Goal: Information Seeking & Learning: Learn about a topic

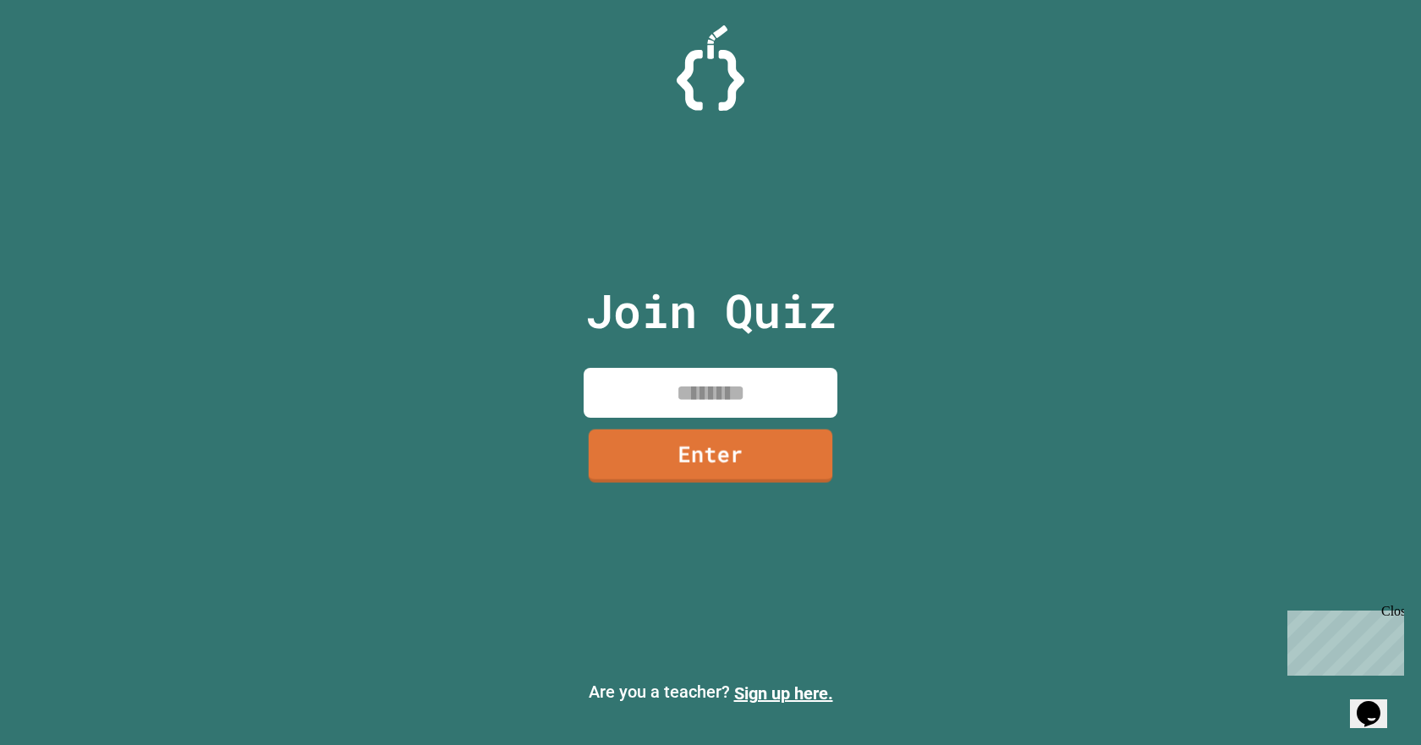
click at [731, 398] on input at bounding box center [711, 393] width 254 height 50
type input "********"
click at [713, 455] on link "Enter" at bounding box center [711, 453] width 244 height 56
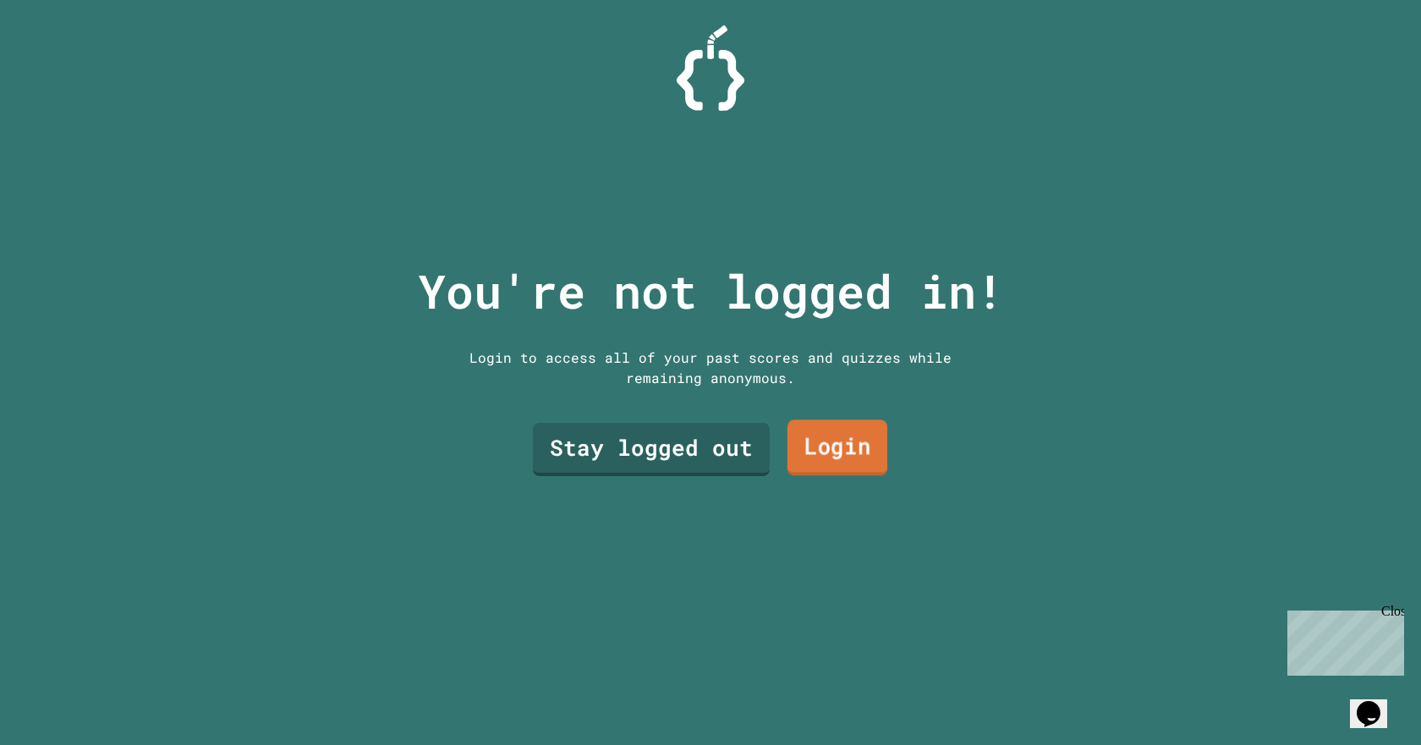
click at [823, 450] on link "Login" at bounding box center [838, 448] width 100 height 56
click at [642, 441] on link "Stay logged out" at bounding box center [651, 448] width 233 height 56
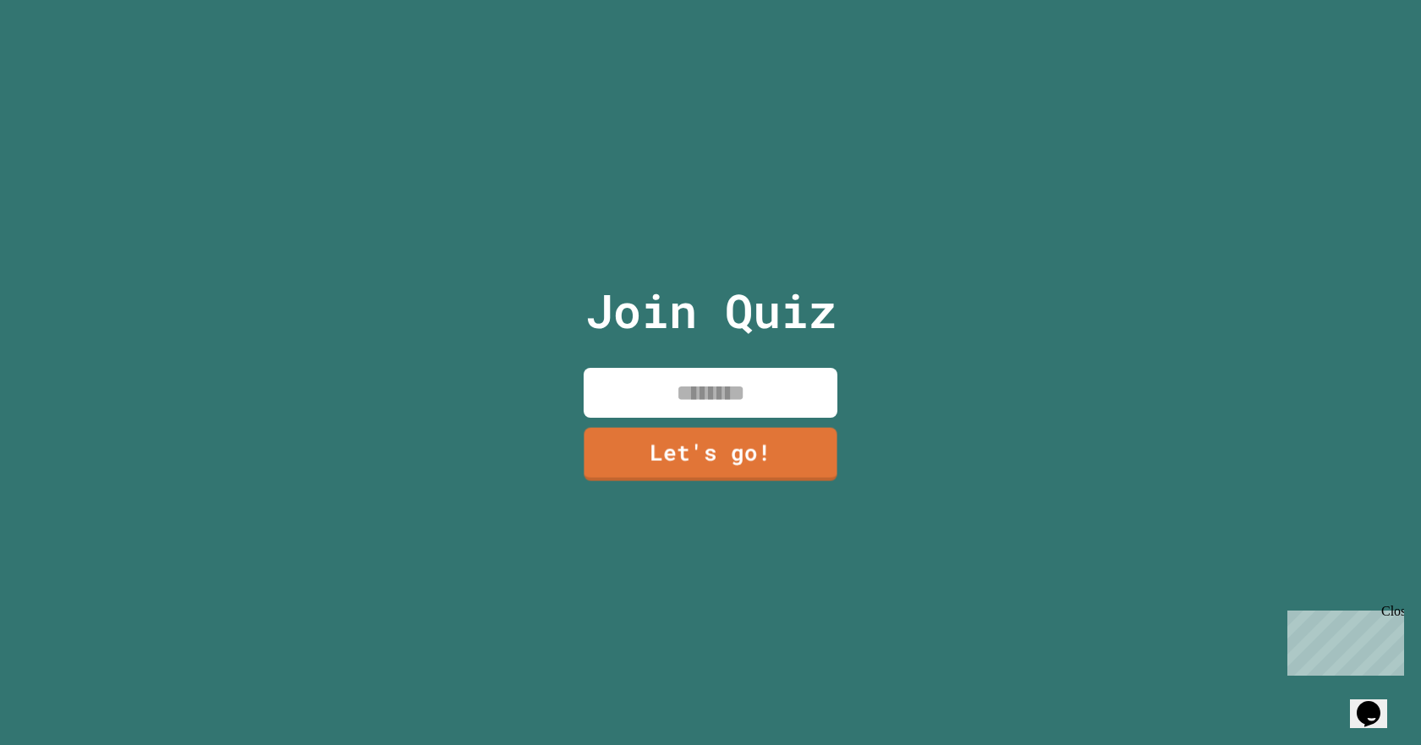
click at [662, 393] on input at bounding box center [711, 393] width 254 height 50
type input "*****"
click at [693, 452] on link "Let's go!" at bounding box center [710, 454] width 257 height 56
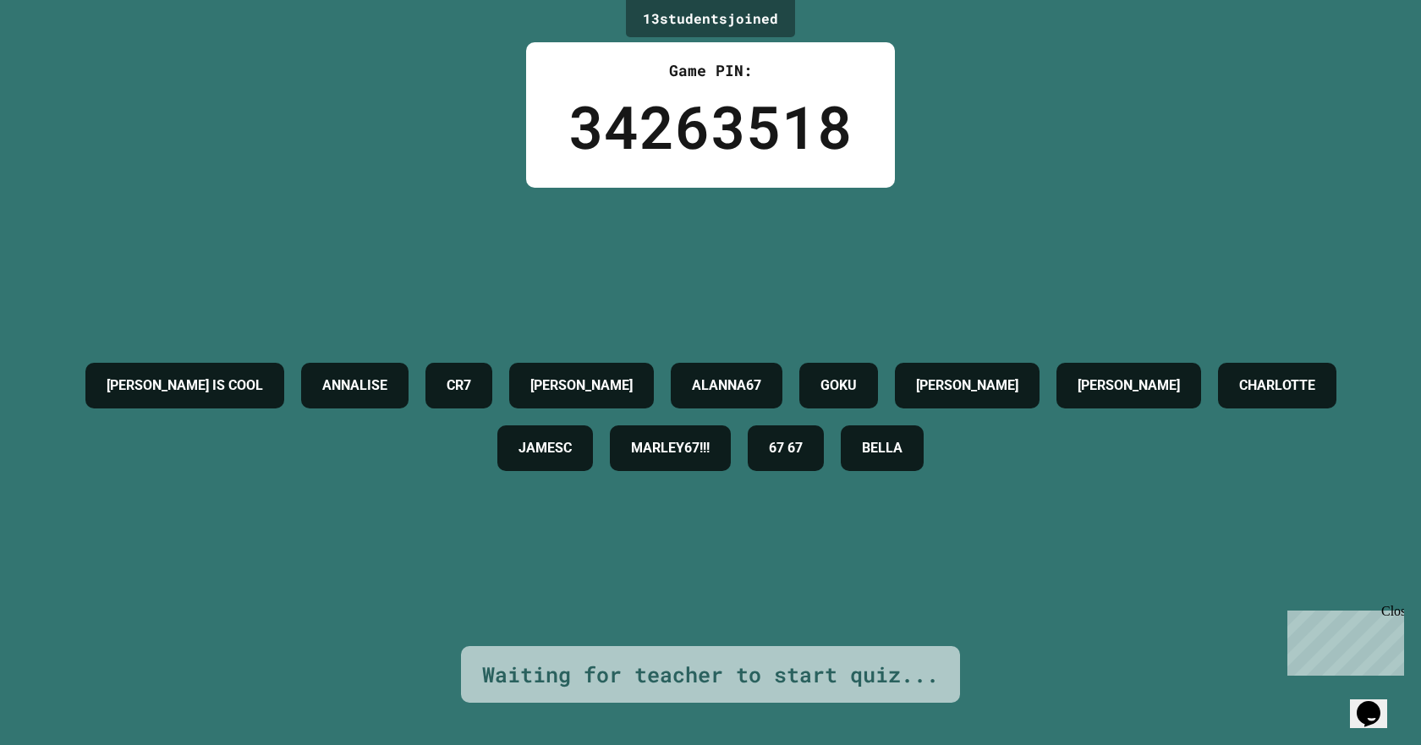
click at [1134, 653] on div "13 student s joined Game PIN: 34263518 [PERSON_NAME] IS COOL [PERSON_NAME] CR7 …" at bounding box center [710, 372] width 1421 height 745
click at [1084, 570] on div "[PERSON_NAME] IS COOL [PERSON_NAME] CR7 [PERSON_NAME] ALANNA67 GOKU [PERSON_NAM…" at bounding box center [710, 417] width 1337 height 458
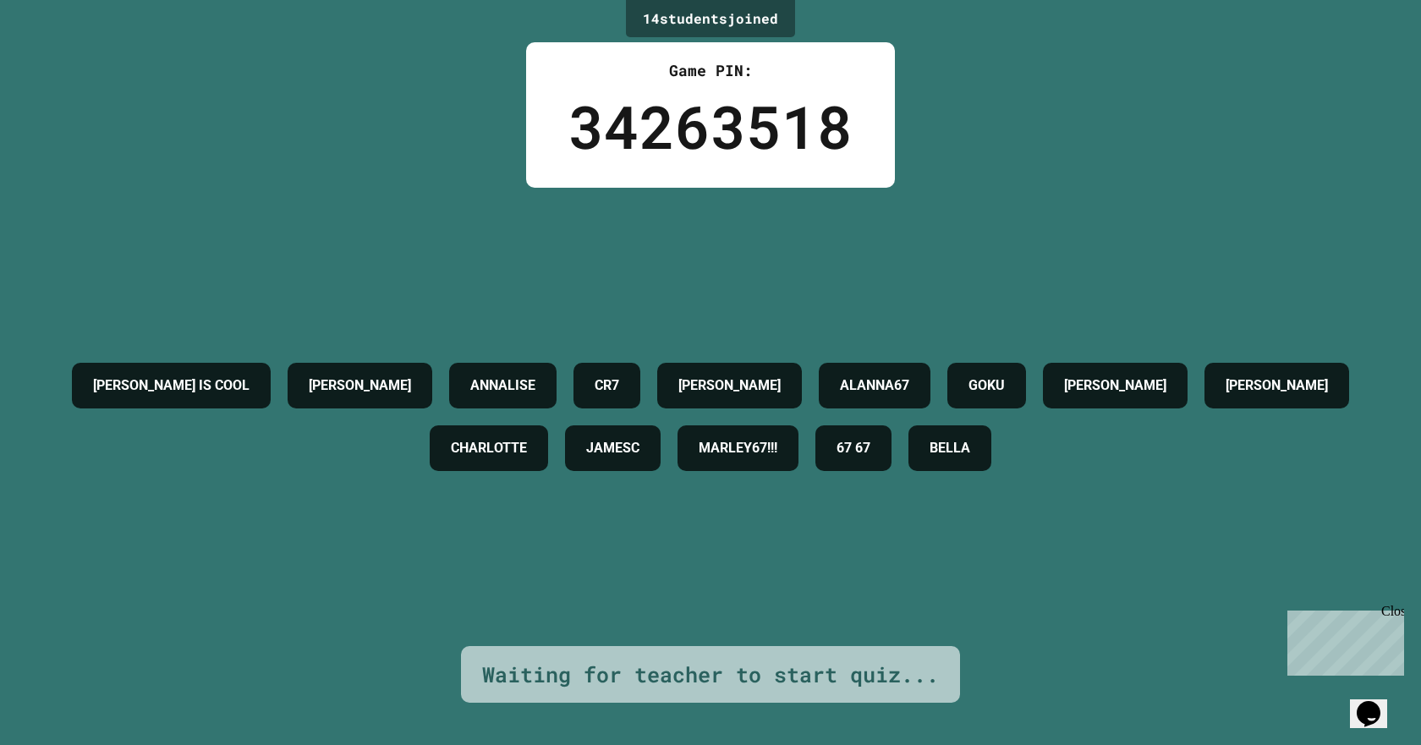
click at [1379, 700] on icon "Opens Chat This icon Opens the chat window." at bounding box center [1368, 713] width 27 height 27
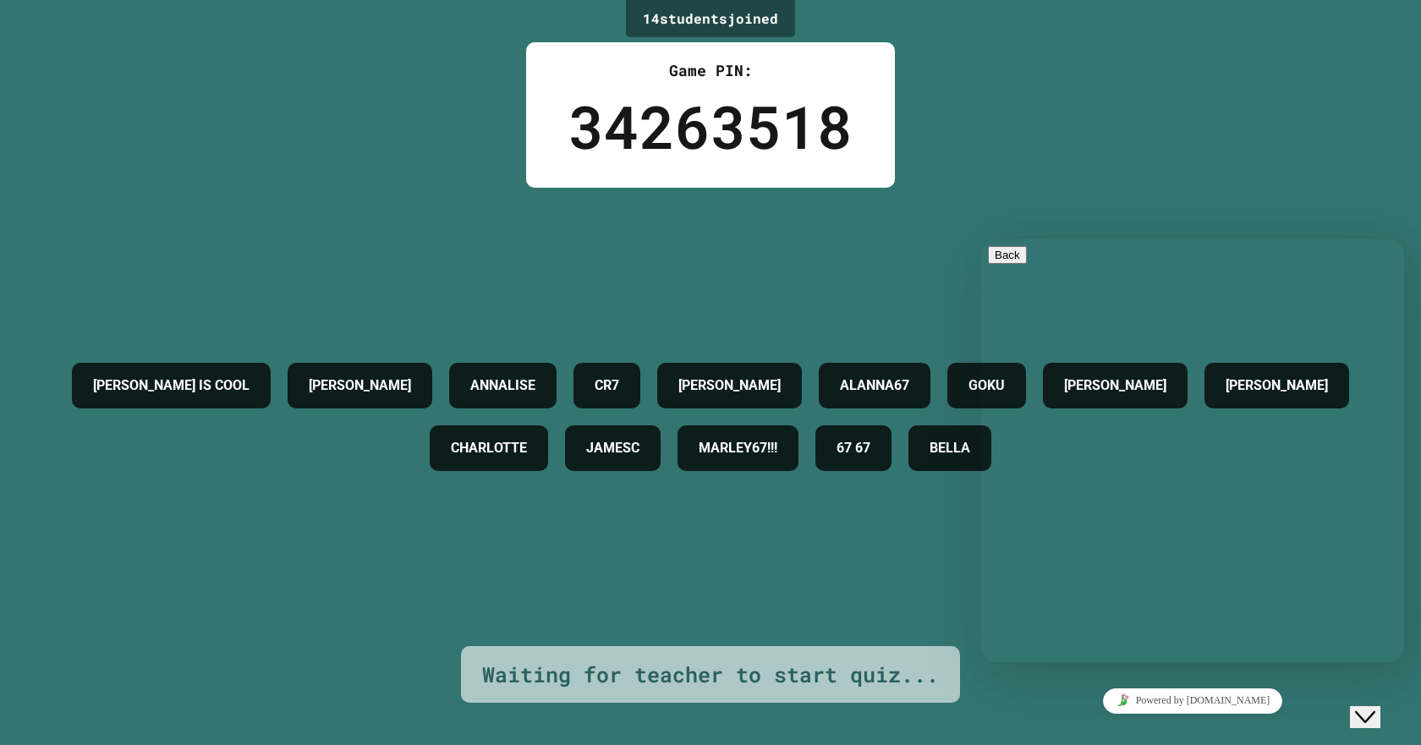
click at [1039, 722] on textarea at bounding box center [1053, 729] width 131 height 14
type textarea "****"
drag, startPoint x: 1035, startPoint y: 278, endPoint x: 1043, endPoint y: 256, distance: 23.6
click at [1043, 256] on div "Back Menu" at bounding box center [1192, 270] width 409 height 49
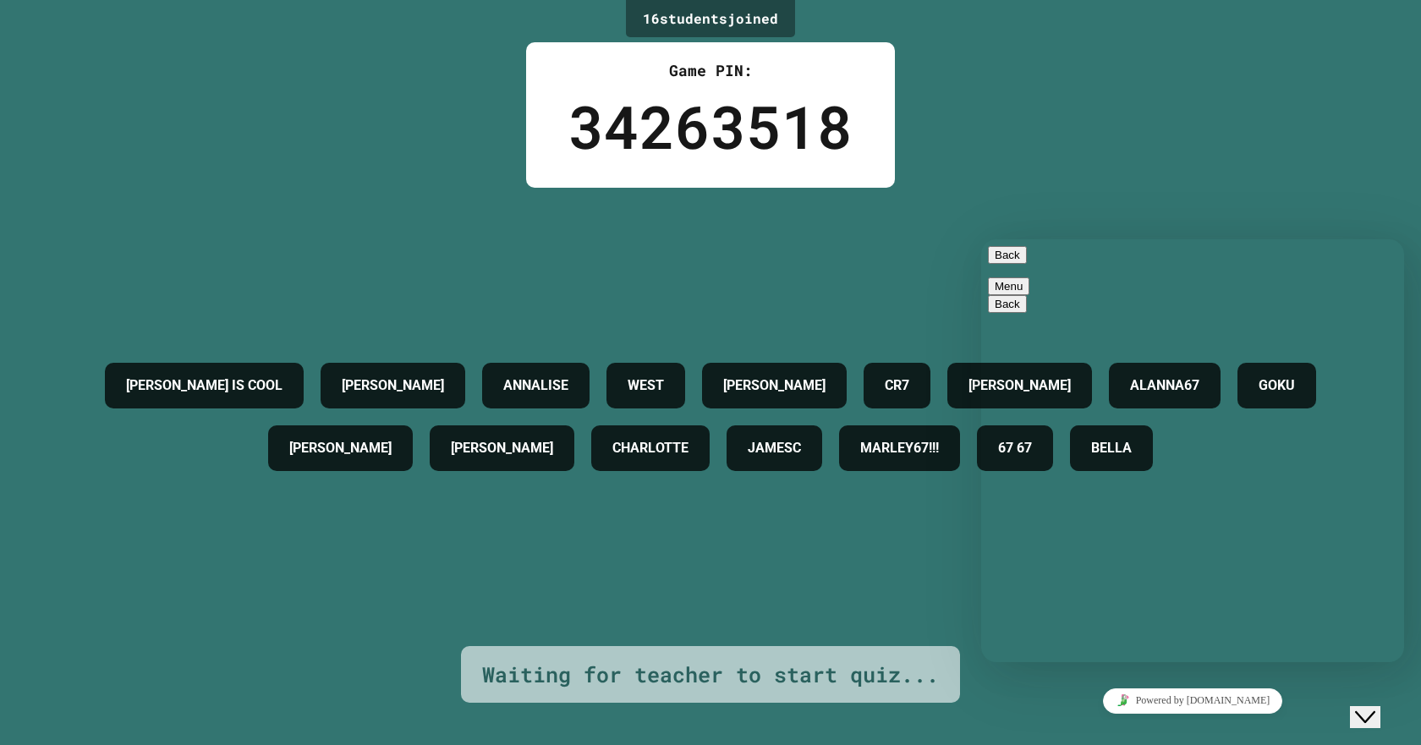
click at [1179, 153] on div "16 student s joined Game PIN: 34263518 [PERSON_NAME] IS COOL [PERSON_NAME] [PER…" at bounding box center [710, 372] width 1421 height 745
click at [1019, 264] on button "Back" at bounding box center [1007, 255] width 39 height 18
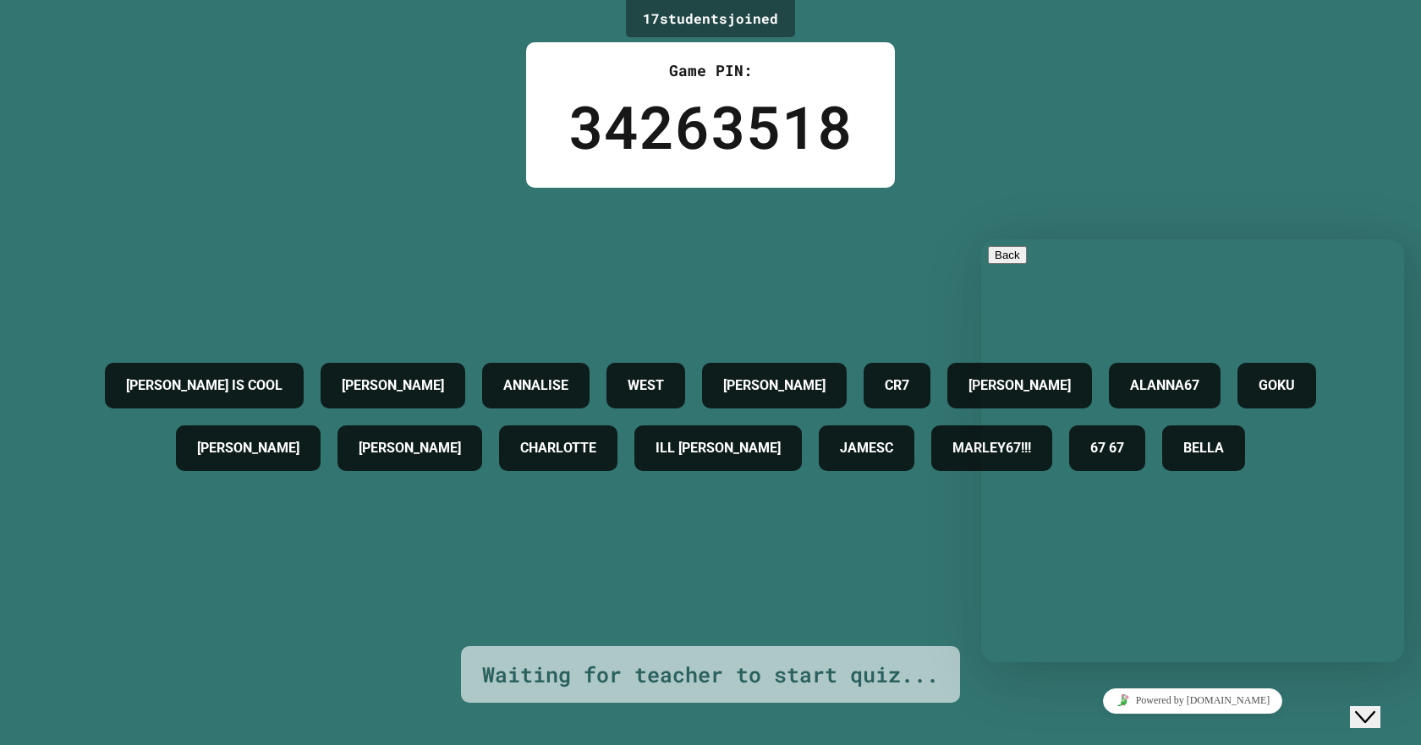
click at [1108, 221] on div "[PERSON_NAME] IS COOL [PERSON_NAME] [PERSON_NAME] [PERSON_NAME] CR7 [PERSON_NAM…" at bounding box center [710, 417] width 1337 height 458
click at [1405, 705] on div "17 student s joined Game PIN: 34263518 [PERSON_NAME] IS COOL [PERSON_NAME] [PER…" at bounding box center [710, 372] width 1421 height 745
click at [1397, 684] on div "Close Chat This icon closes the chat window." at bounding box center [1377, 684] width 41 height 0
click at [1355, 707] on div "Close Chat This icon closes the chat window." at bounding box center [1365, 717] width 20 height 20
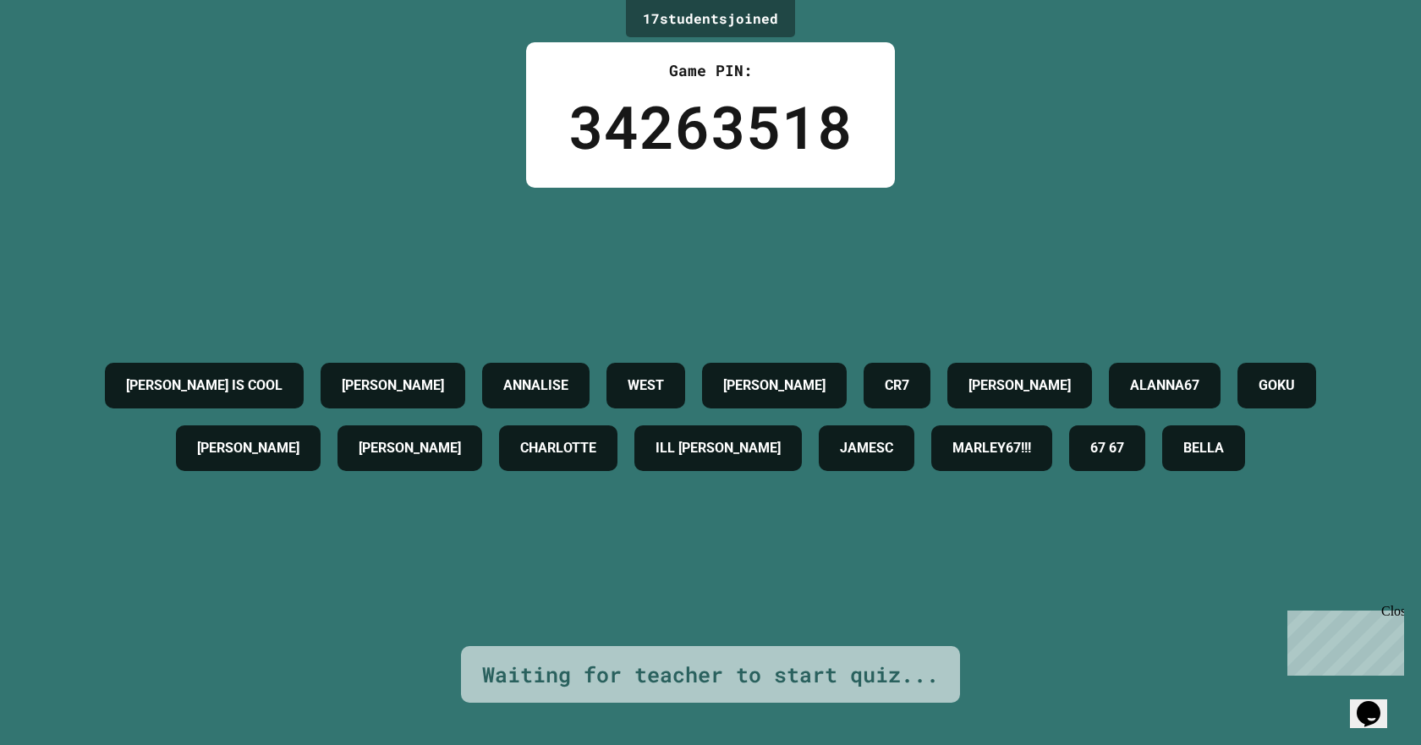
drag, startPoint x: 1304, startPoint y: 615, endPoint x: 1645, endPoint y: 953, distance: 480.3
click at [1304, 696] on div "Chat with us now!" at bounding box center [1343, 703] width 110 height 15
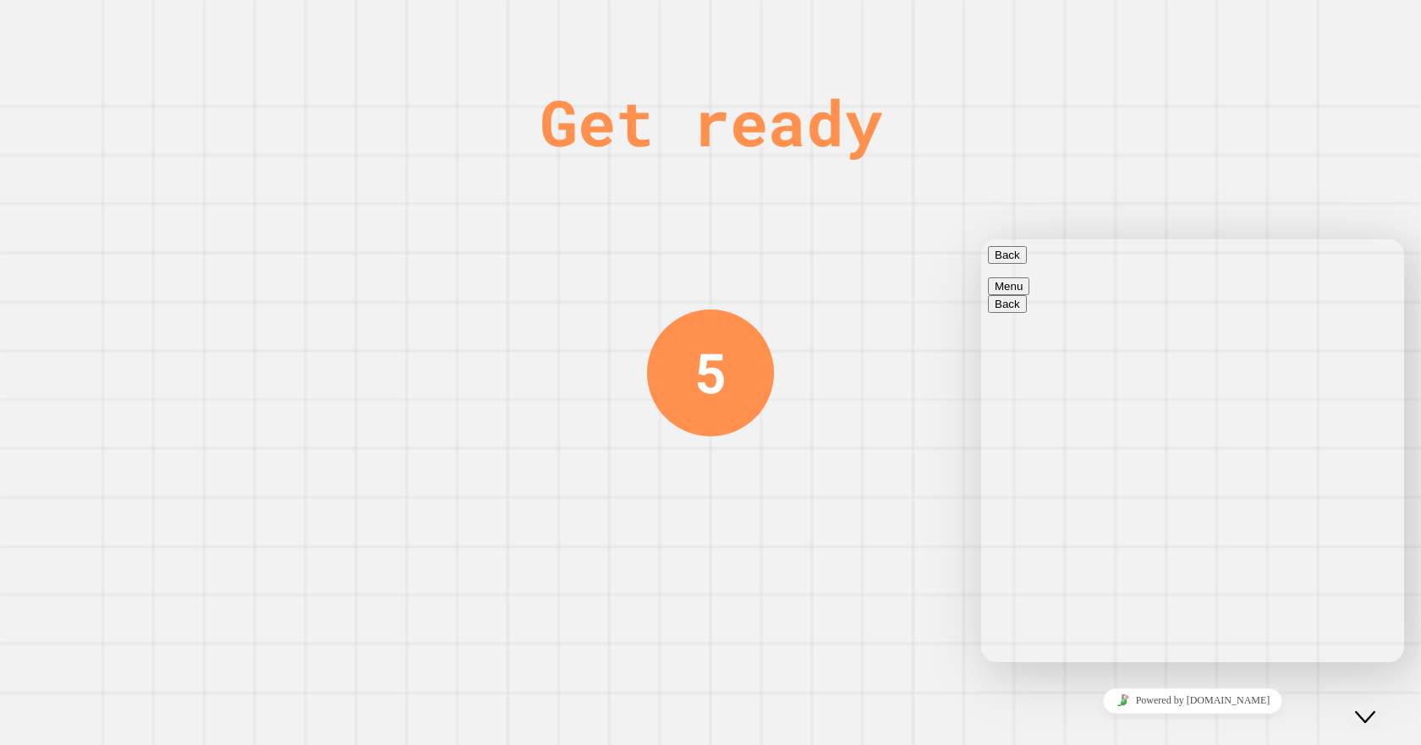
click at [1340, 172] on div "Get ready 5" at bounding box center [710, 372] width 1421 height 745
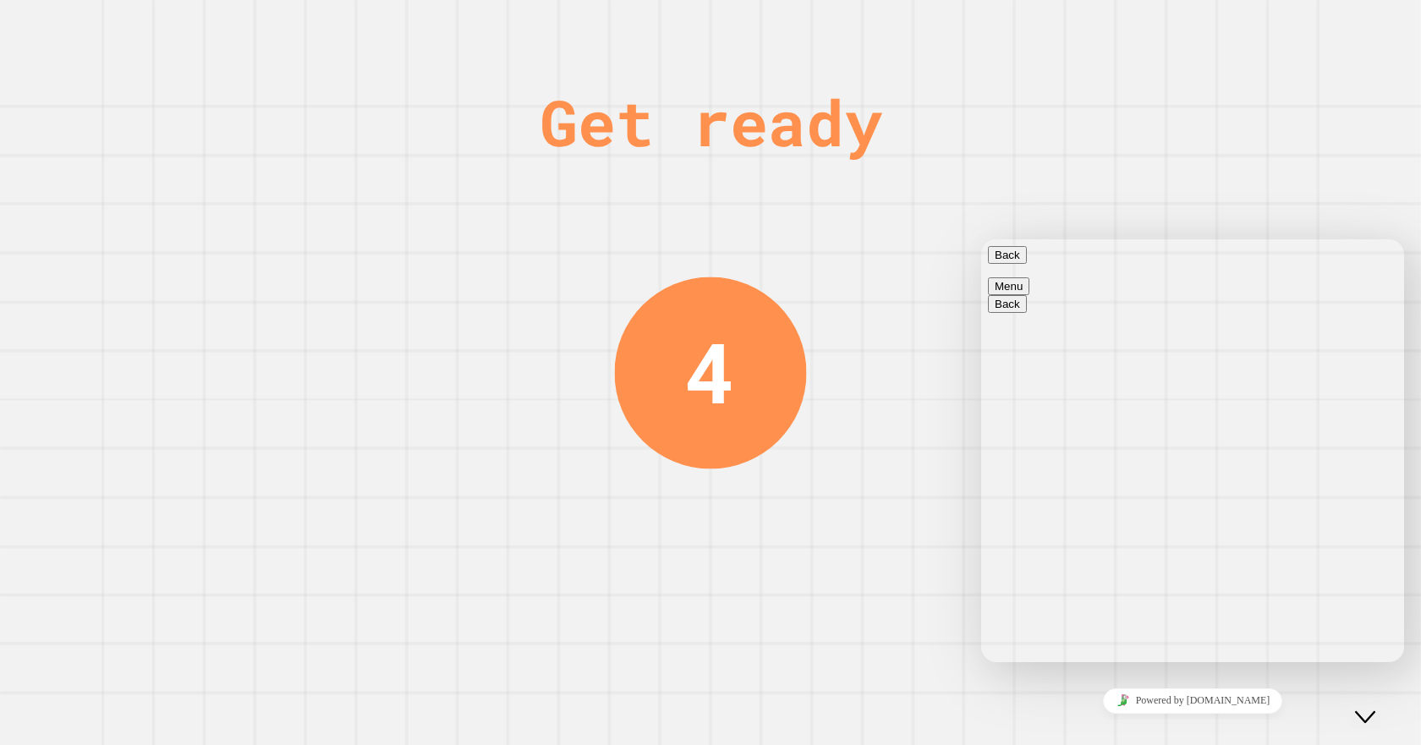
click at [1370, 707] on icon "Close Chat This icon closes the chat window." at bounding box center [1365, 717] width 20 height 20
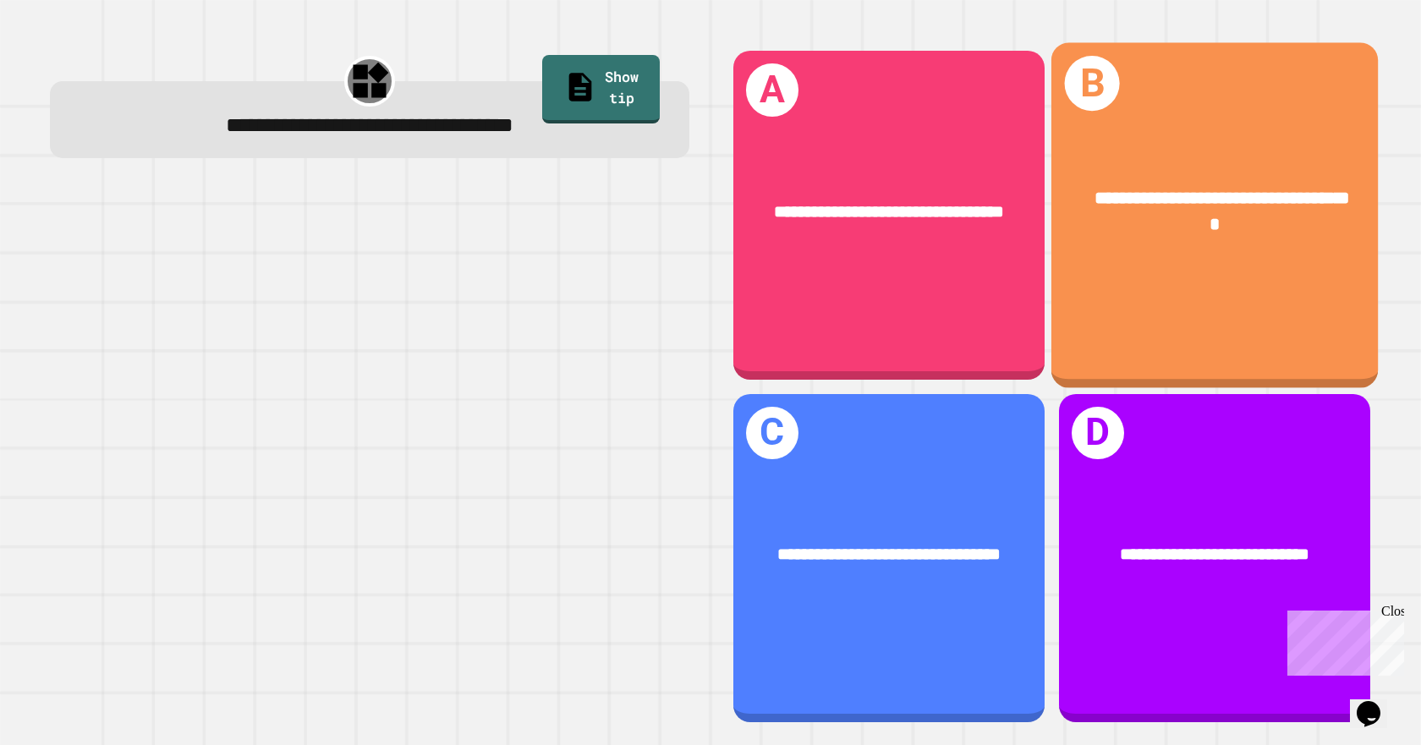
drag, startPoint x: 1248, startPoint y: 250, endPoint x: 1236, endPoint y: 250, distance: 11.9
click at [1236, 250] on div "**********" at bounding box center [1214, 210] width 327 height 125
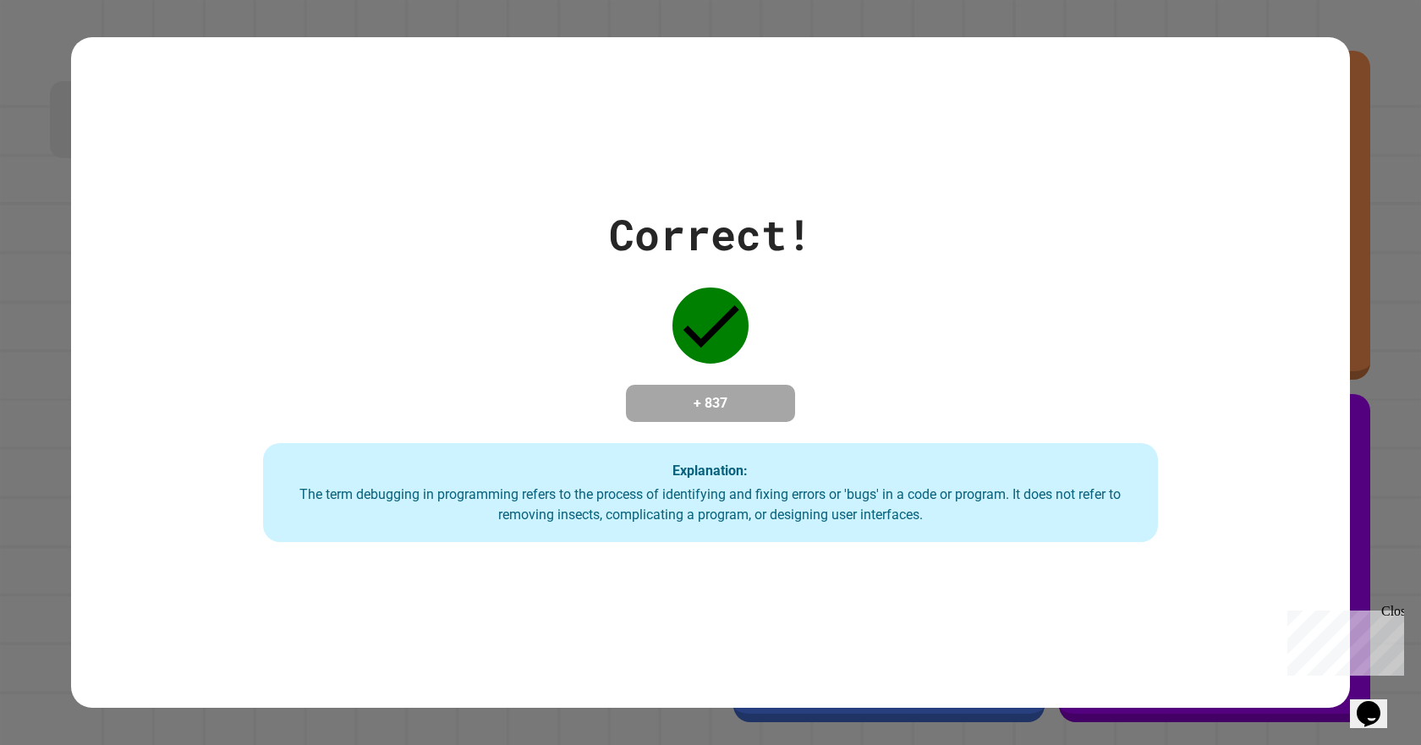
click at [1370, 717] on button "Opens Chat This icon Opens the chat window." at bounding box center [1368, 714] width 37 height 29
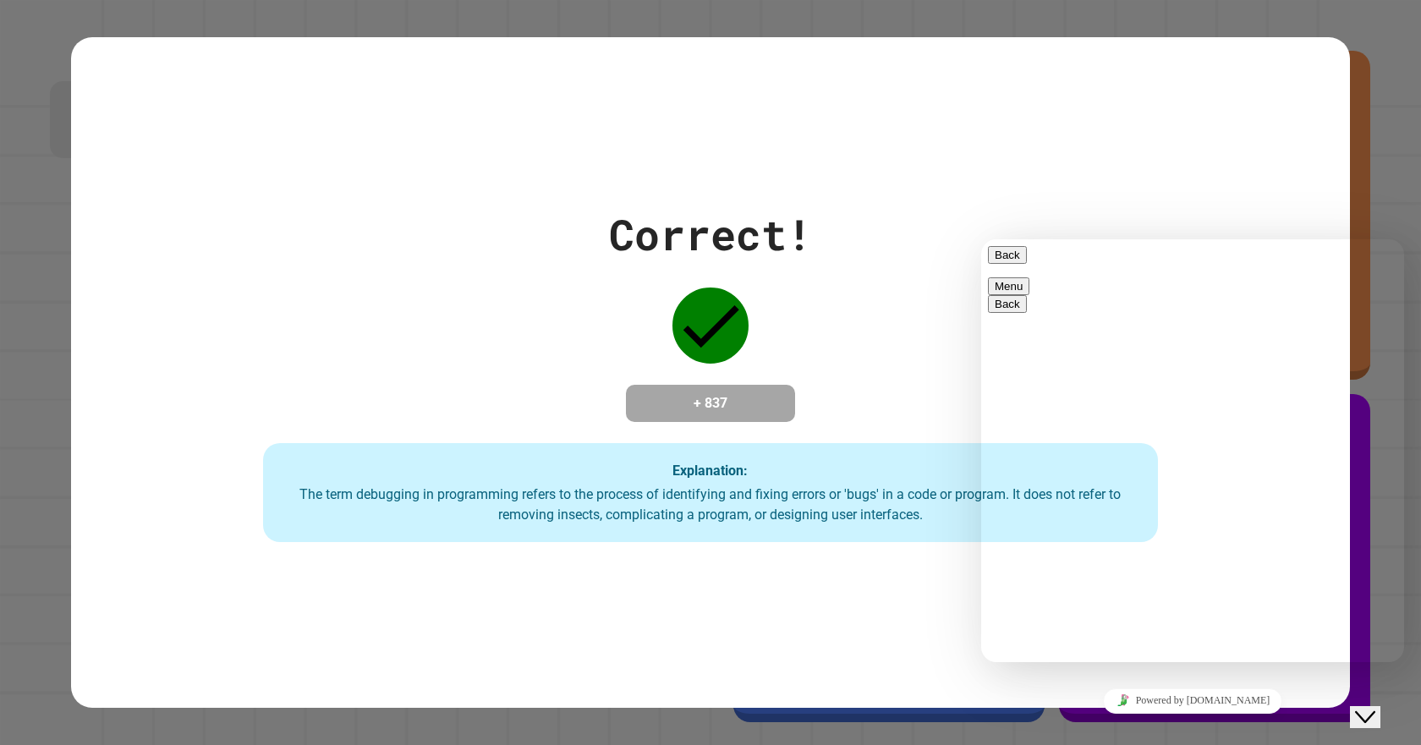
click at [1373, 706] on button "Close Chat This icon closes the chat window." at bounding box center [1365, 717] width 30 height 22
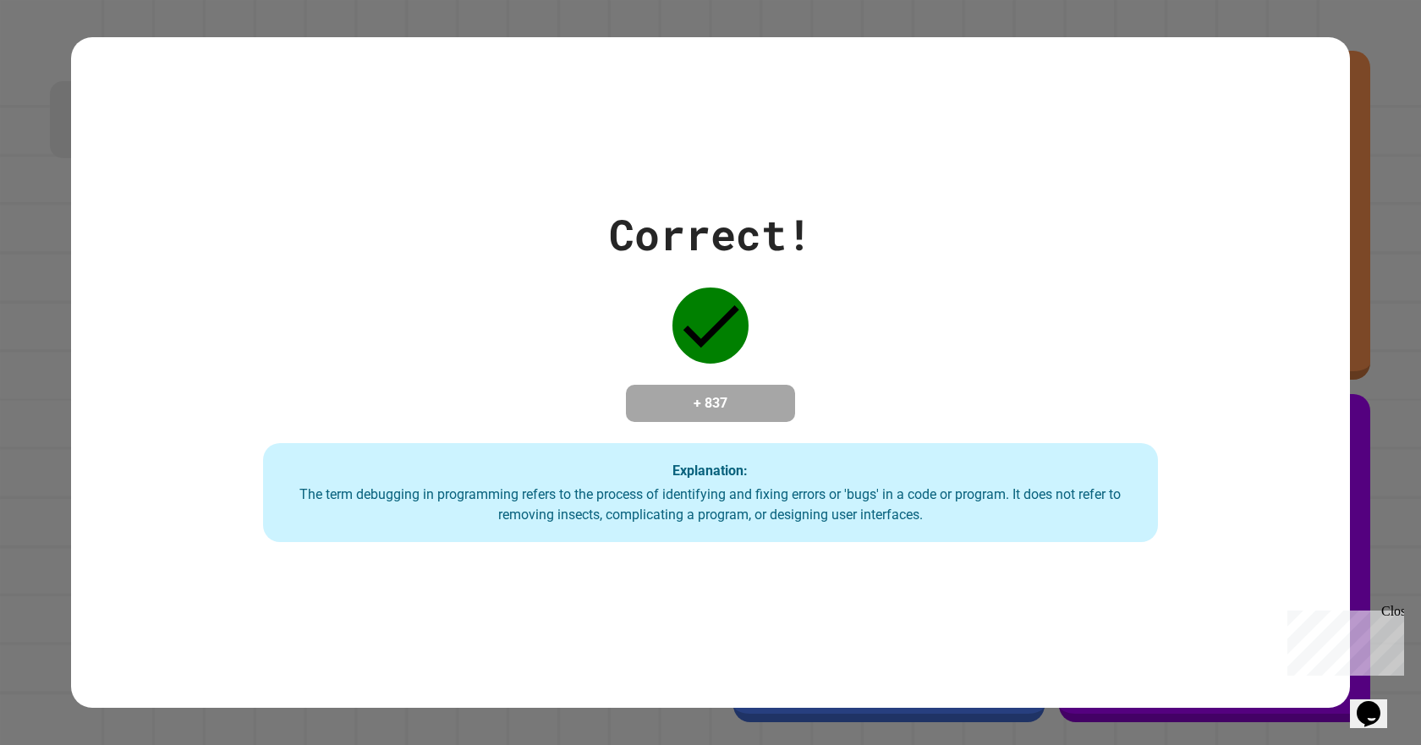
click at [1392, 606] on div "Close" at bounding box center [1391, 614] width 21 height 21
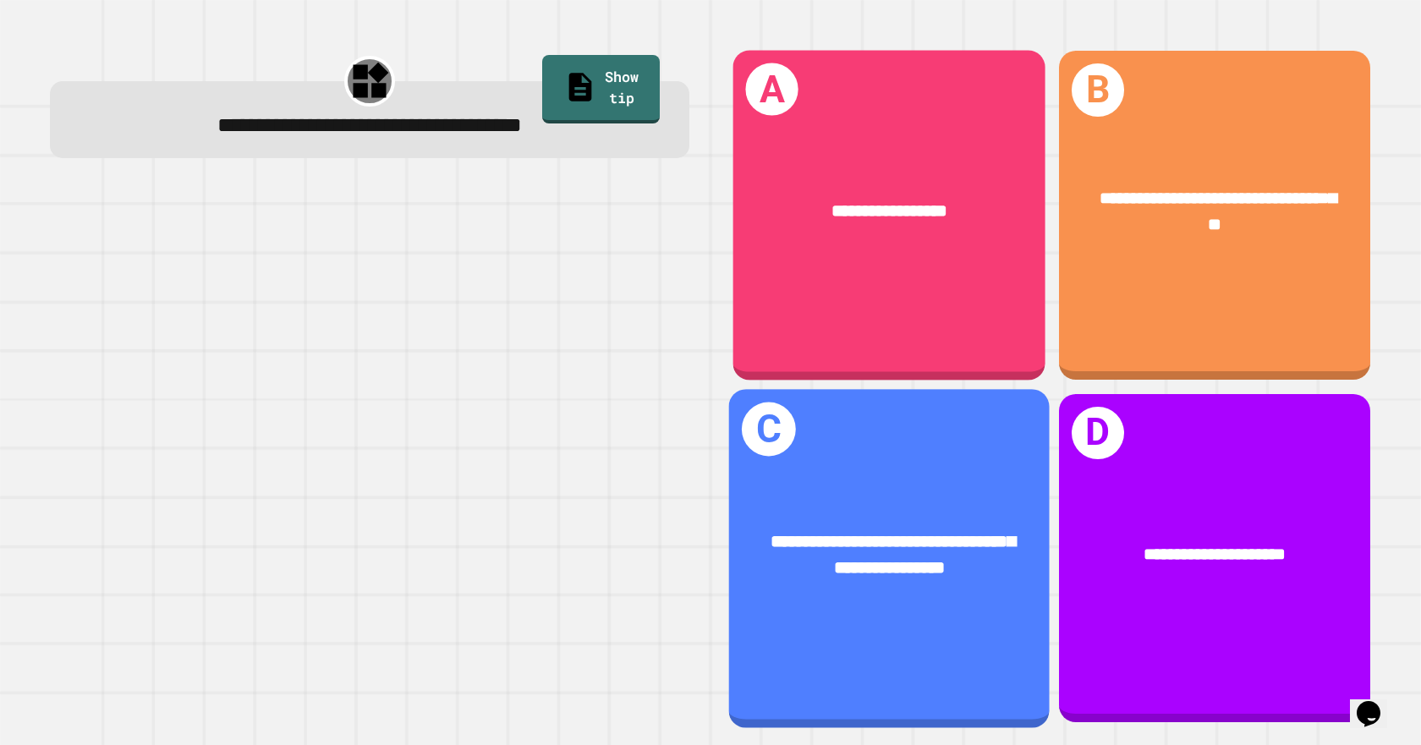
click at [920, 287] on div "**********" at bounding box center [889, 216] width 312 height 330
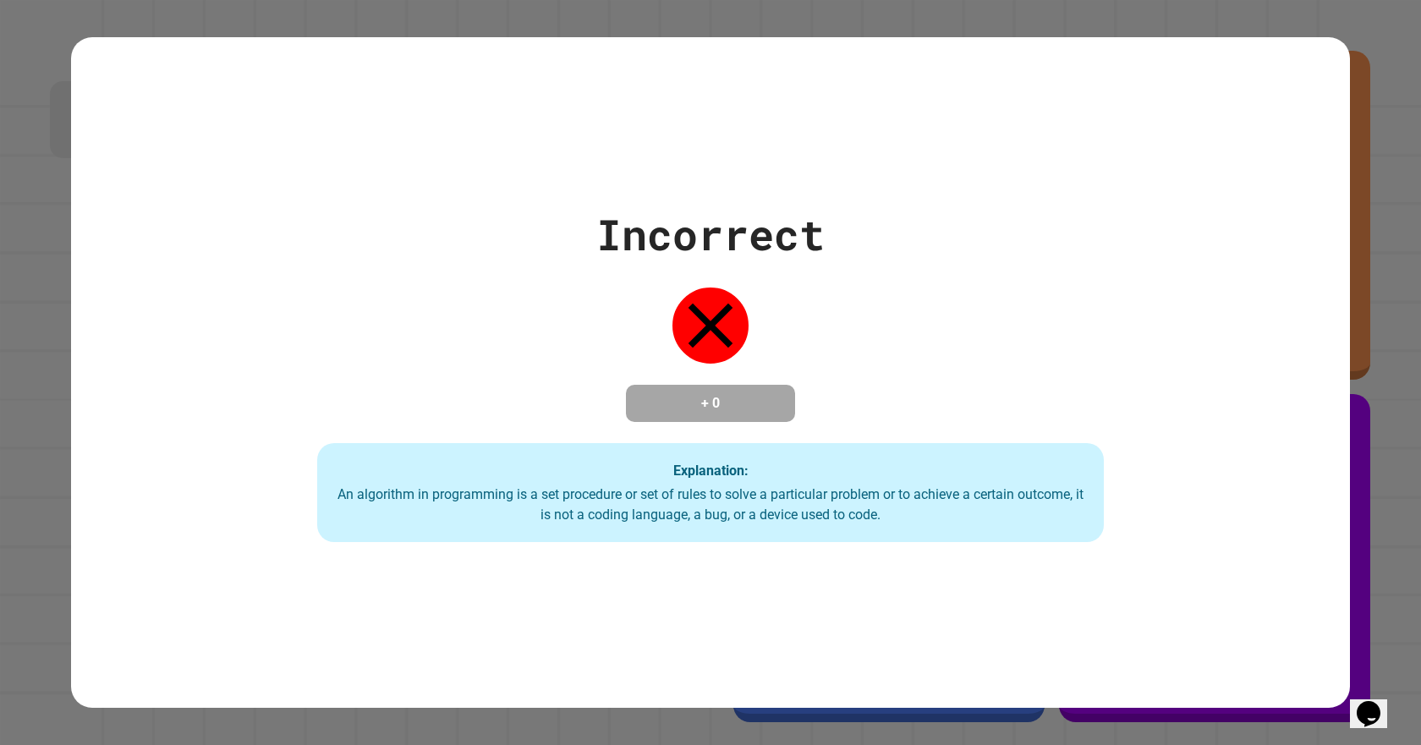
click at [909, 328] on div "Incorrect + 0 Explanation: An algorithm in programming is a set procedure or se…" at bounding box center [710, 373] width 1123 height 340
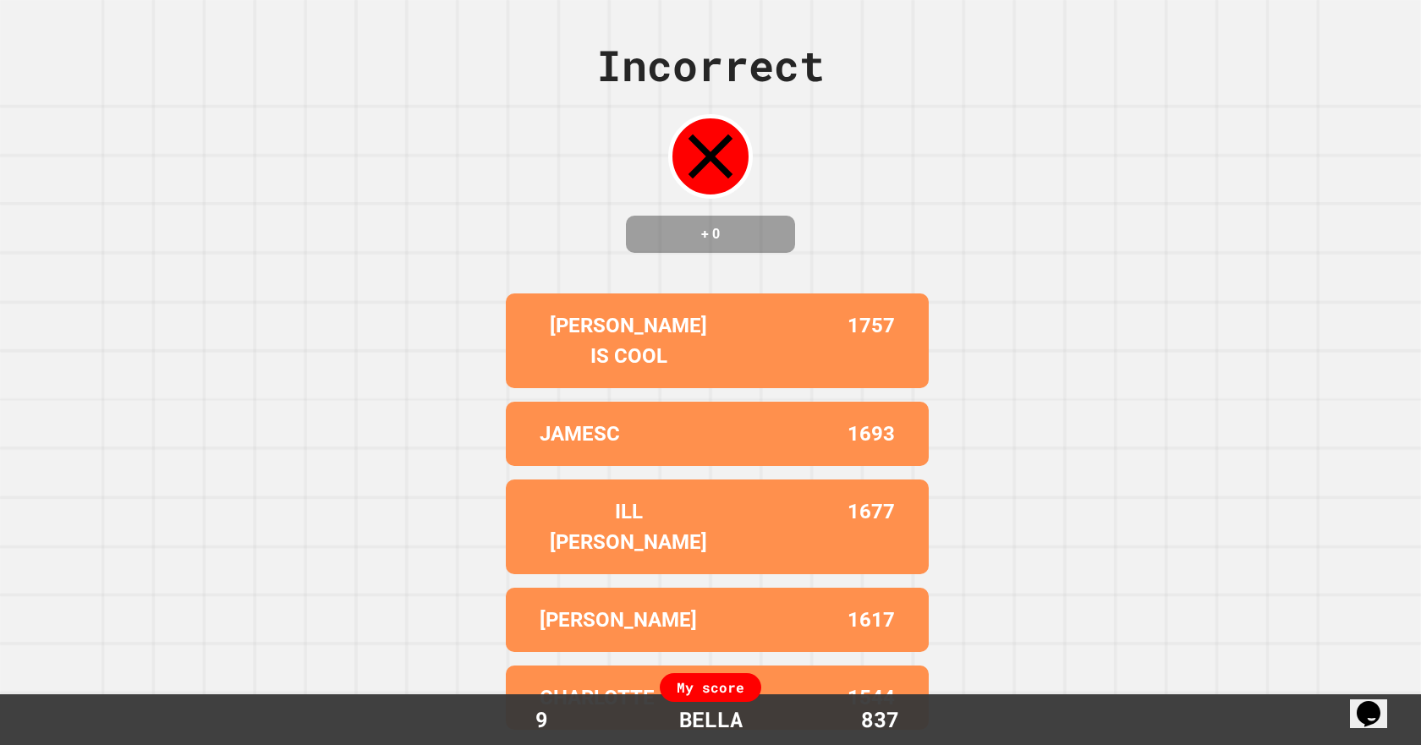
click at [887, 273] on div "Incorrect + 0 [PERSON_NAME] IS COOL 1757 JAMESC 1693 ILL [PERSON_NAME] 1677 [PE…" at bounding box center [710, 372] width 1421 height 745
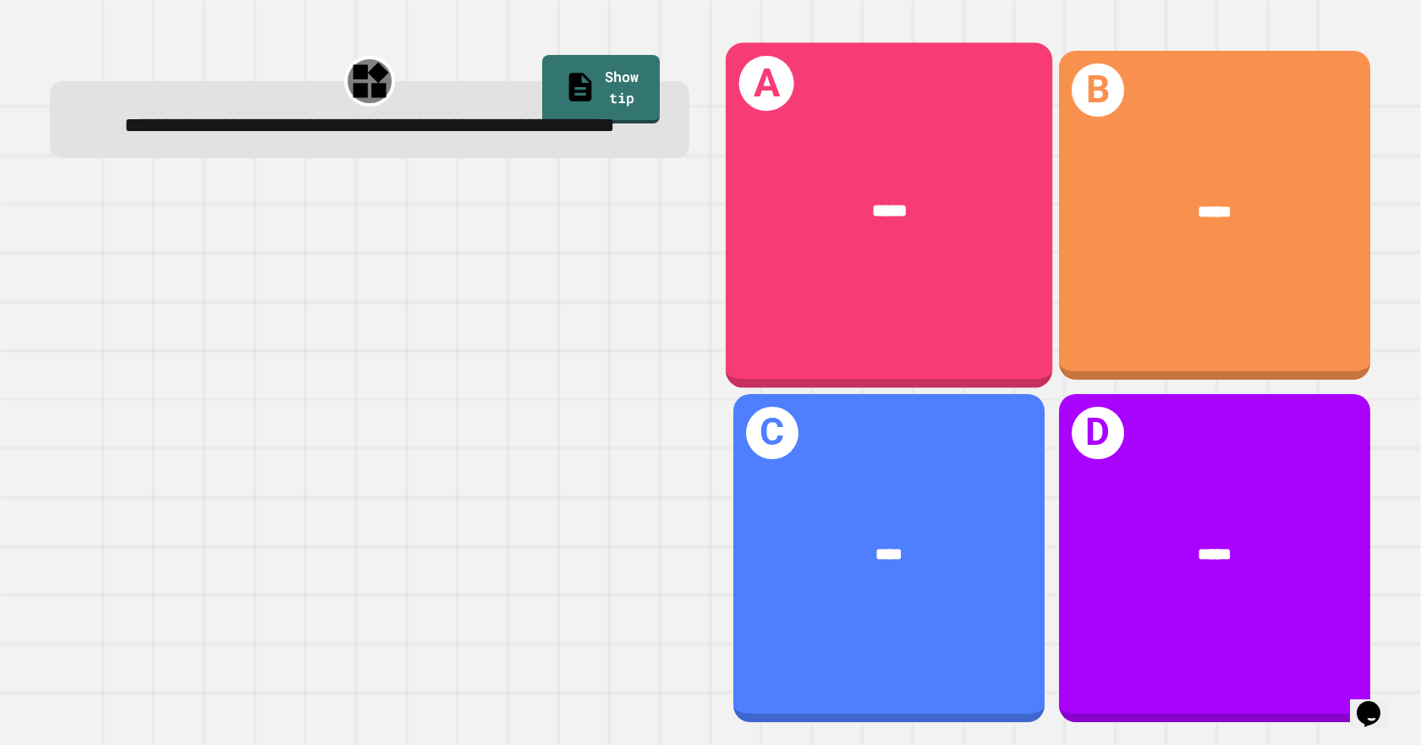
click at [939, 229] on div "*****" at bounding box center [889, 211] width 327 height 98
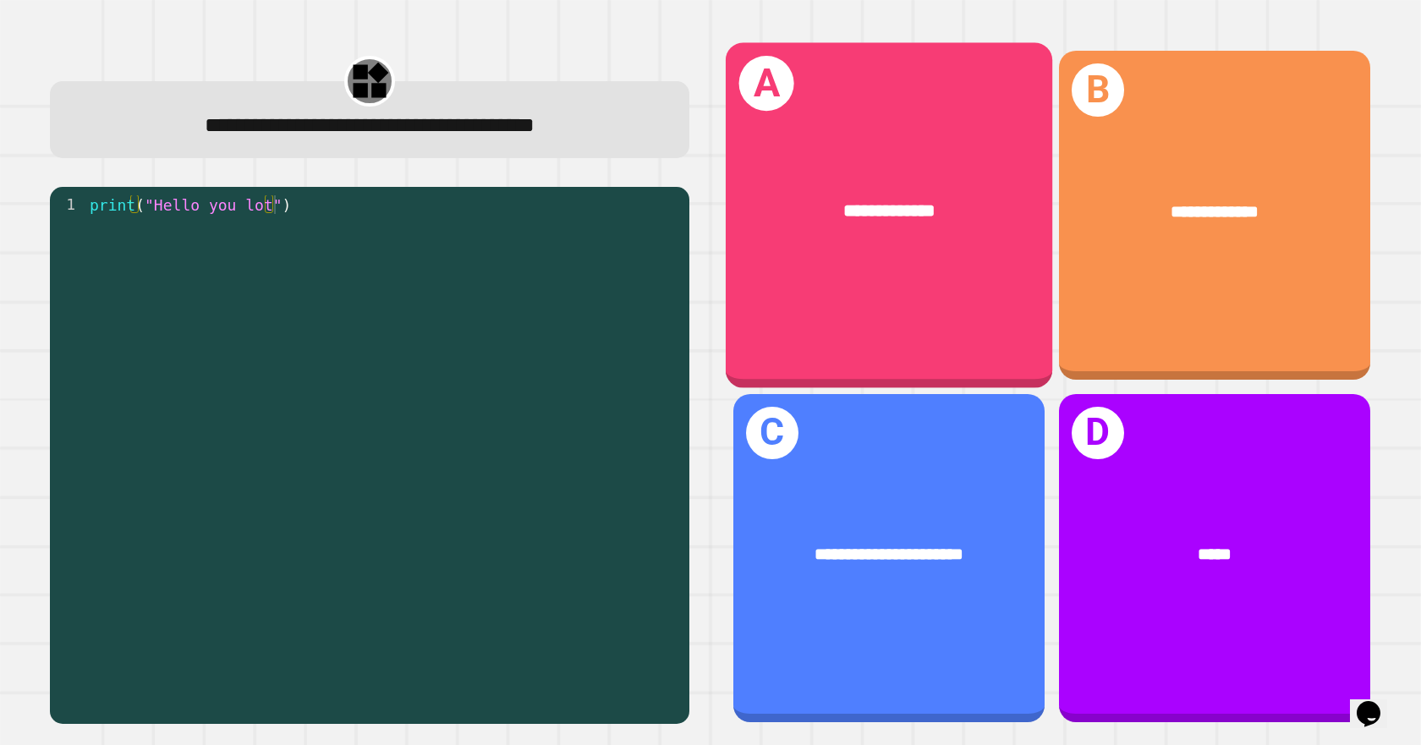
click at [973, 197] on div "**********" at bounding box center [889, 210] width 255 height 27
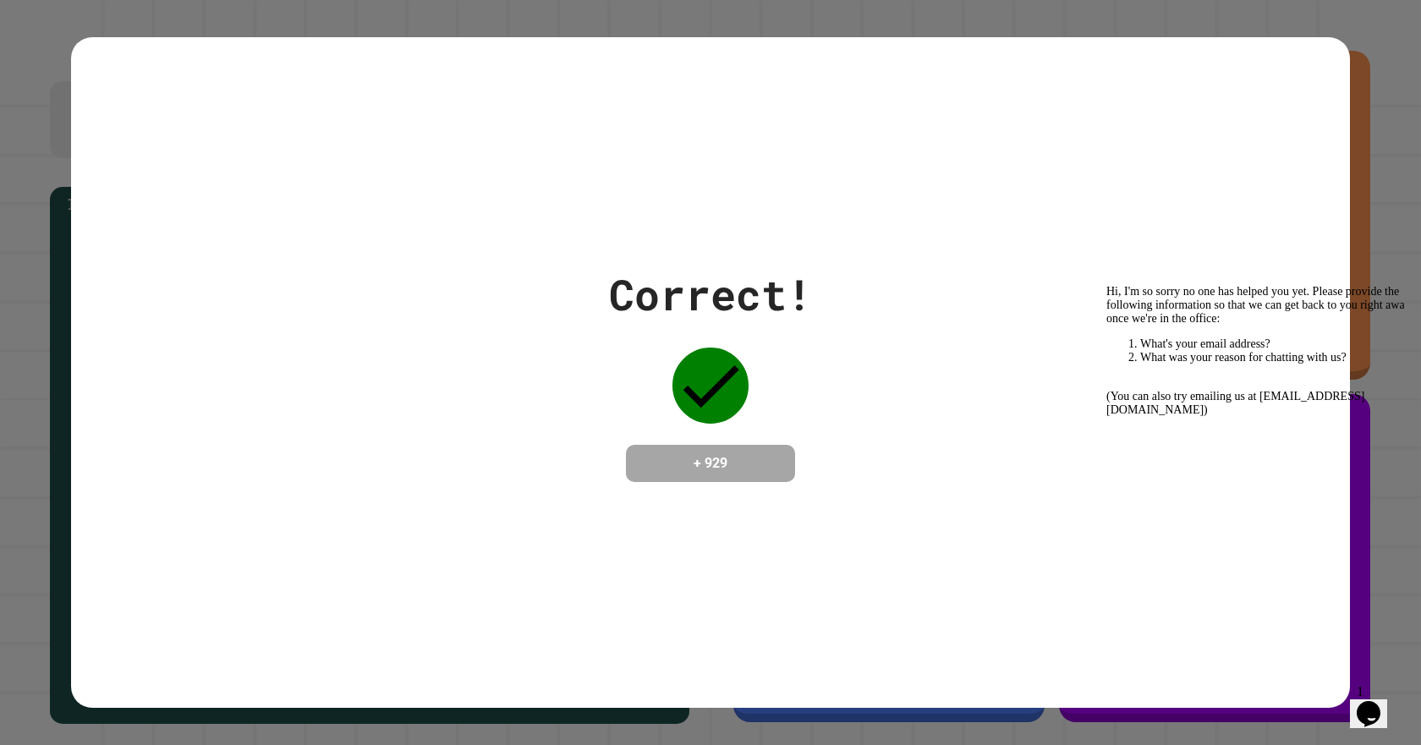
click at [1377, 700] on button "Opens Chat This icon Opens the chat window." at bounding box center [1368, 714] width 37 height 29
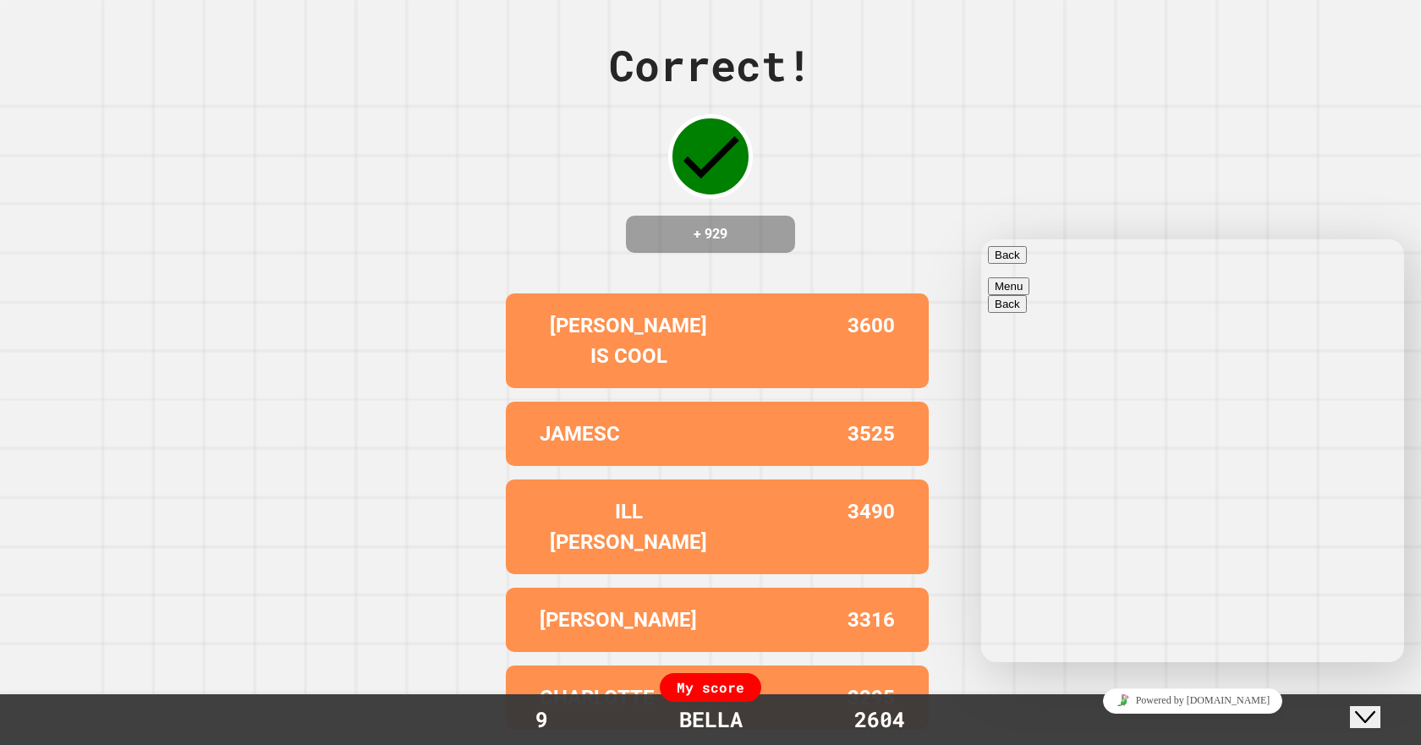
click at [1375, 709] on div "Close Chat This icon closes the chat window." at bounding box center [1365, 717] width 20 height 20
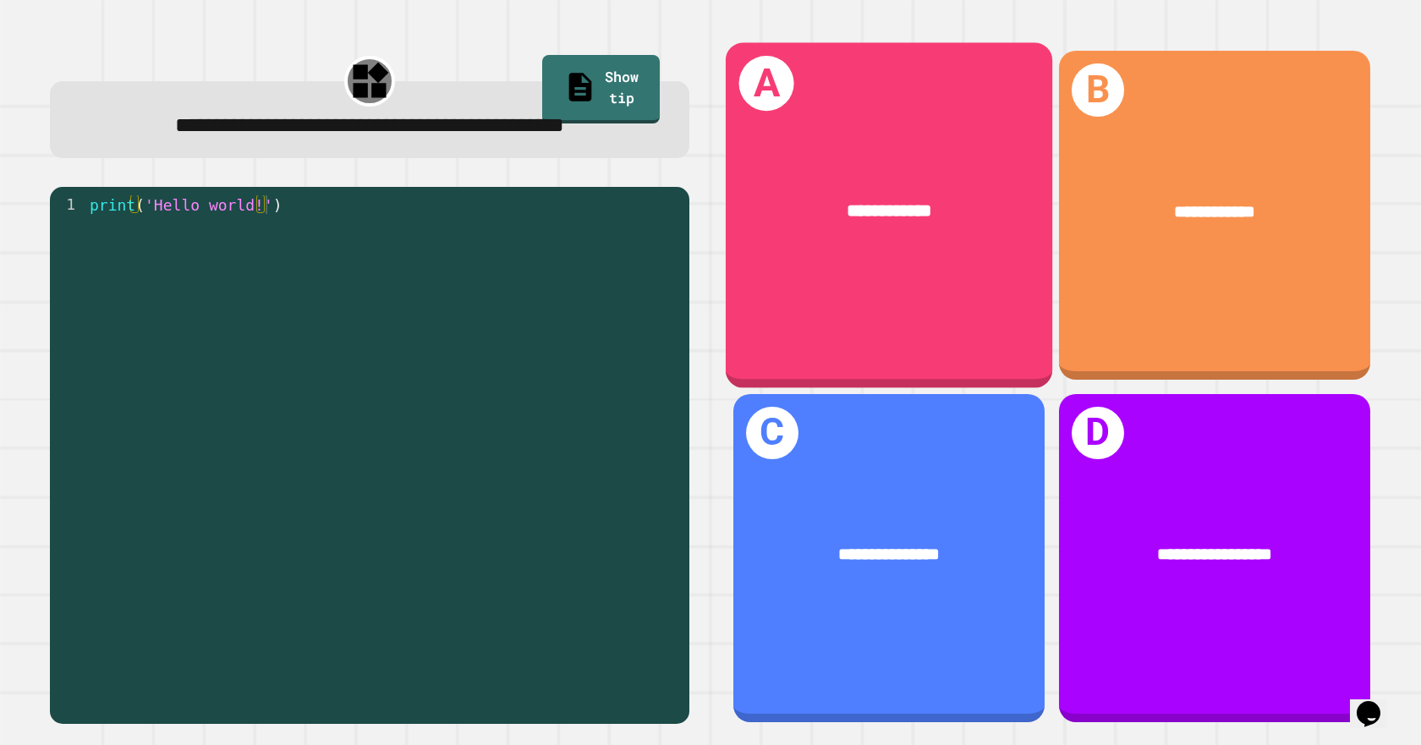
click at [991, 185] on div "**********" at bounding box center [889, 211] width 327 height 98
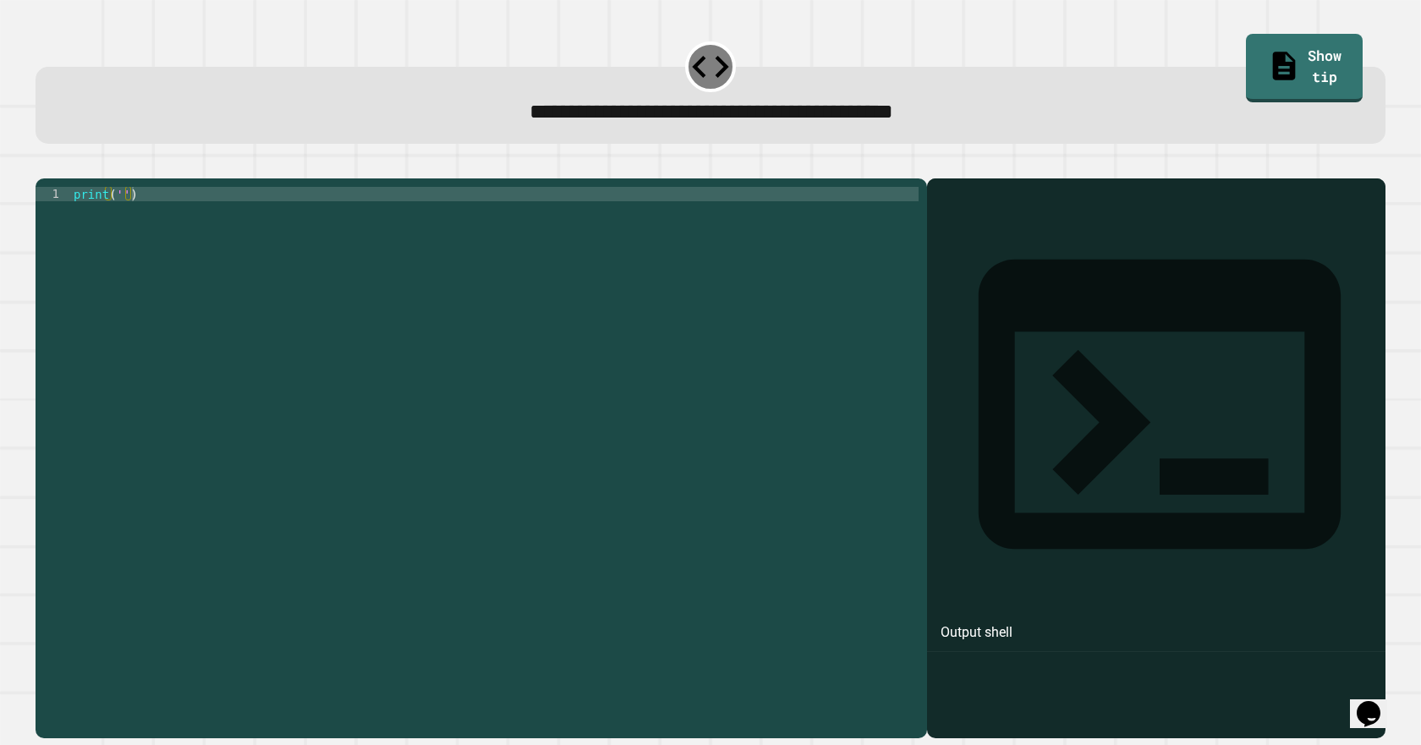
click at [439, 271] on div "print ( '' )" at bounding box center [494, 438] width 848 height 503
click at [117, 220] on div "print ( '' )" at bounding box center [494, 438] width 848 height 503
click at [666, 342] on div "print ( 'Hi !' )" at bounding box center [494, 438] width 848 height 503
click at [44, 165] on icon "button" at bounding box center [44, 165] width 0 height 0
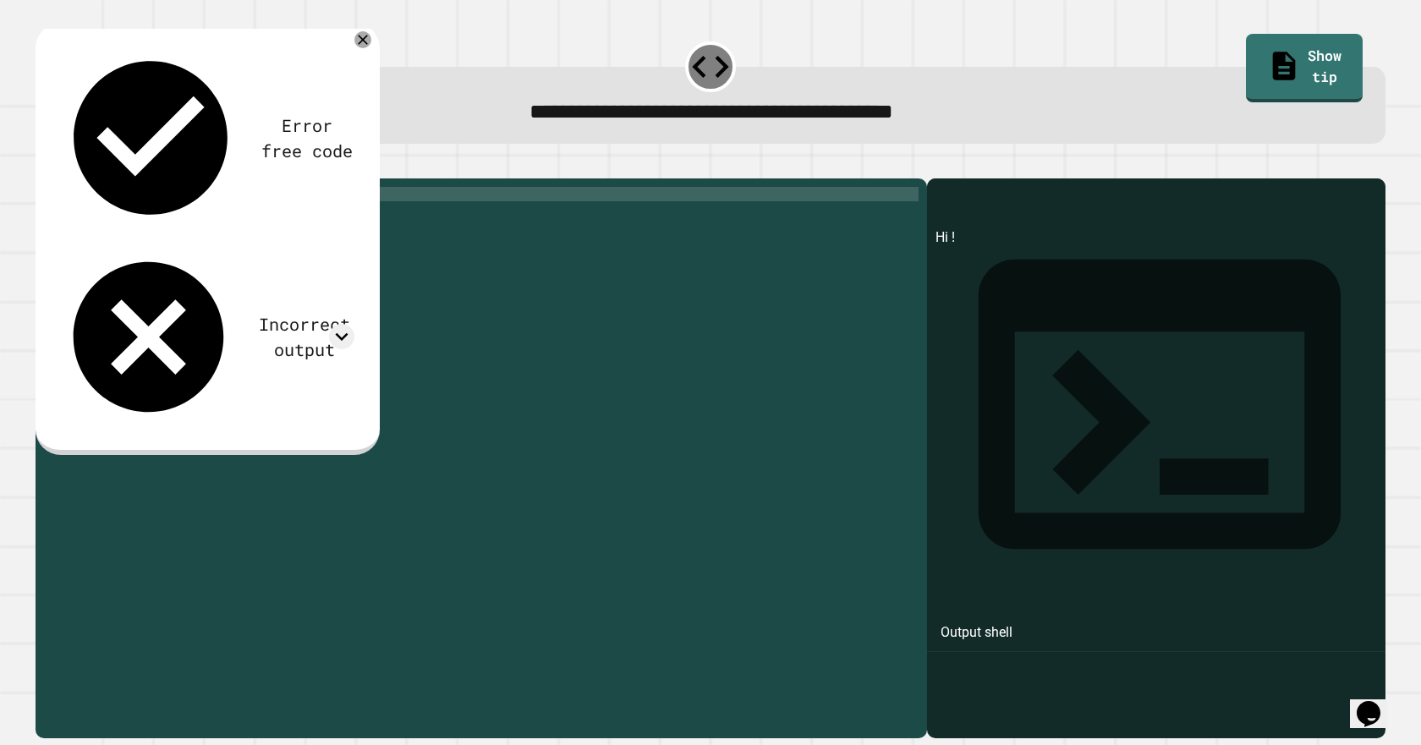
click at [133, 222] on div "print ( 'Hi !' )" at bounding box center [494, 438] width 848 height 503
click at [142, 222] on div "print ( 'Hi !' )" at bounding box center [494, 438] width 848 height 503
type textarea "**********"
click at [44, 165] on icon "button" at bounding box center [44, 165] width 0 height 0
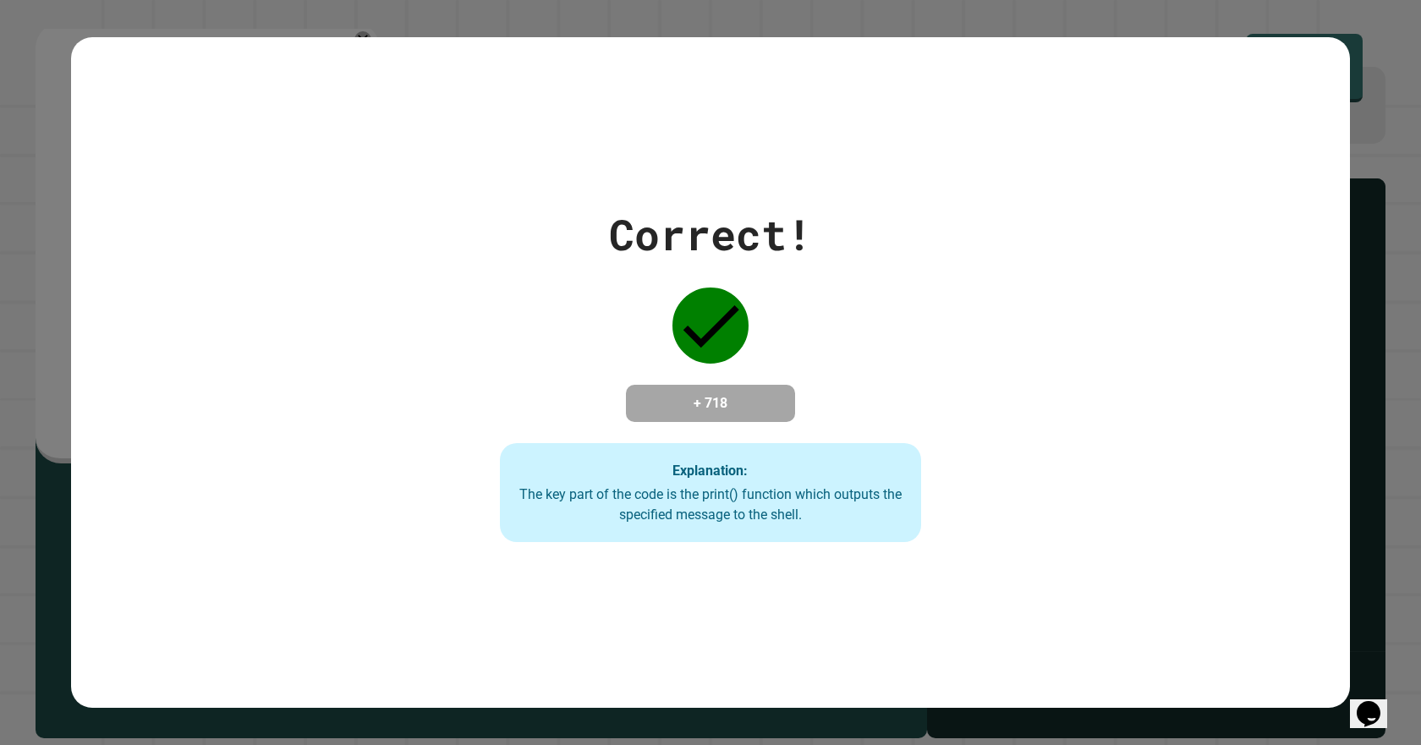
click at [837, 443] on div "Explanation: The key part of the code is the print() function which outputs the…" at bounding box center [710, 493] width 421 height 100
click at [836, 443] on div "Explanation: The key part of the code is the print() function which outputs the…" at bounding box center [710, 493] width 421 height 100
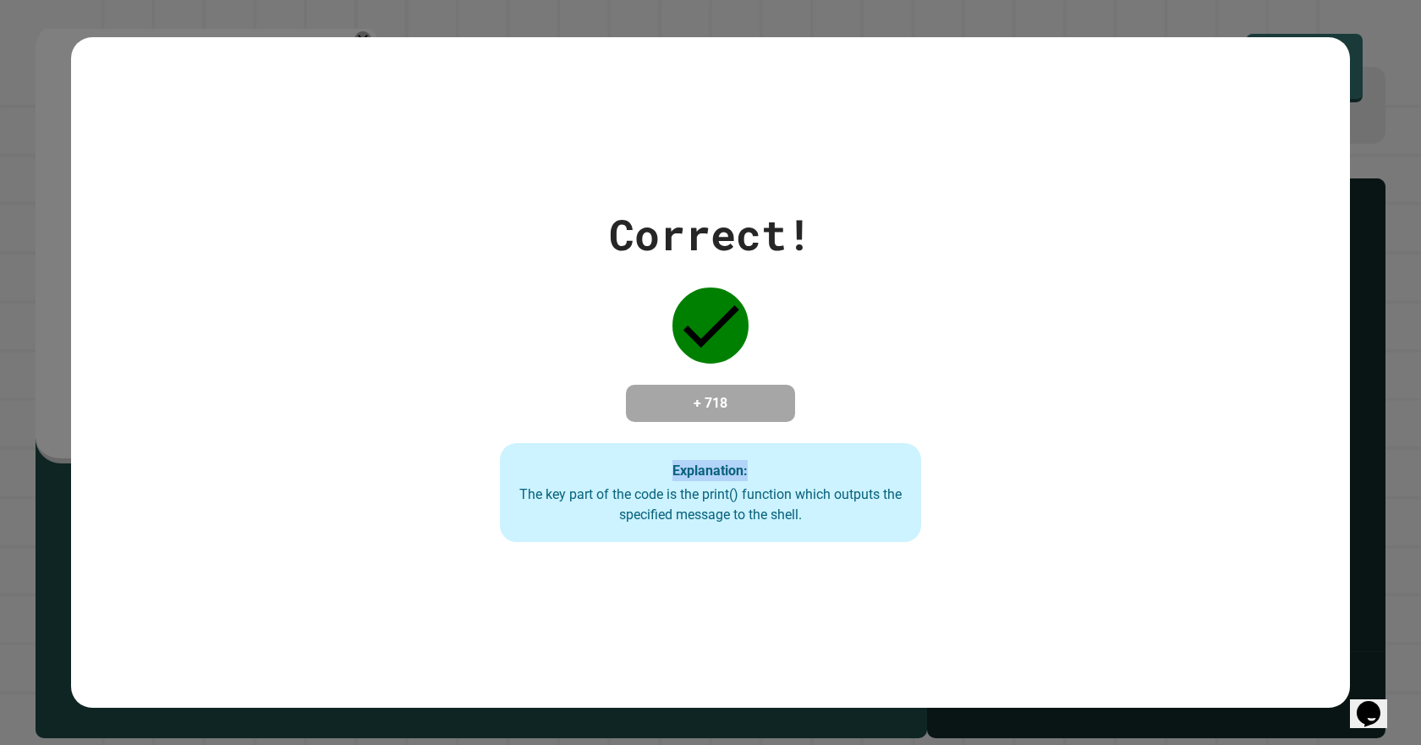
click at [873, 420] on div "Correct! + 718 Explanation: The key part of the code is the print() function wh…" at bounding box center [710, 373] width 602 height 340
drag, startPoint x: 1217, startPoint y: 447, endPoint x: 1233, endPoint y: 453, distance: 16.7
click at [1233, 453] on div "Correct! + 718 Explanation: The key part of the code is the print() function wh…" at bounding box center [710, 373] width 1279 height 340
click at [1223, 457] on div "Correct! + 718 Explanation: The key part of the code is the print() function wh…" at bounding box center [710, 373] width 1279 height 340
click at [1219, 458] on div "Correct! + 718 Explanation: The key part of the code is the print() function wh…" at bounding box center [710, 373] width 1279 height 340
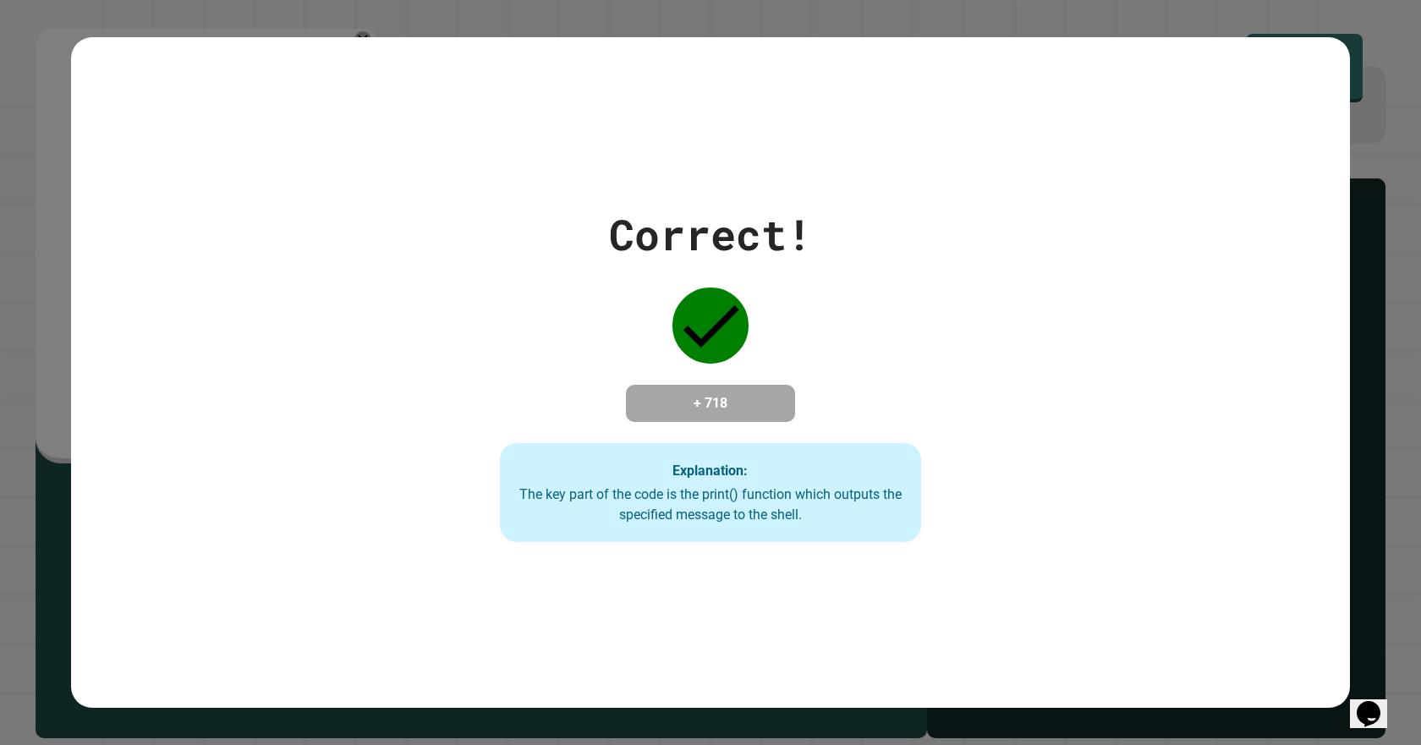
click at [1217, 459] on div "Correct! + 718 Explanation: The key part of the code is the print() function wh…" at bounding box center [710, 373] width 1279 height 340
click at [1214, 460] on div "Correct! + 718 Explanation: The key part of the code is the print() function wh…" at bounding box center [710, 373] width 1279 height 340
click at [1213, 461] on div "Correct! + 718 Explanation: The key part of the code is the print() function wh…" at bounding box center [710, 373] width 1279 height 340
click at [1221, 460] on div "Correct! + 718 Explanation: The key part of the code is the print() function wh…" at bounding box center [710, 373] width 1279 height 340
click at [1203, 464] on div "Correct! + 718 Explanation: The key part of the code is the print() function wh…" at bounding box center [710, 373] width 1279 height 340
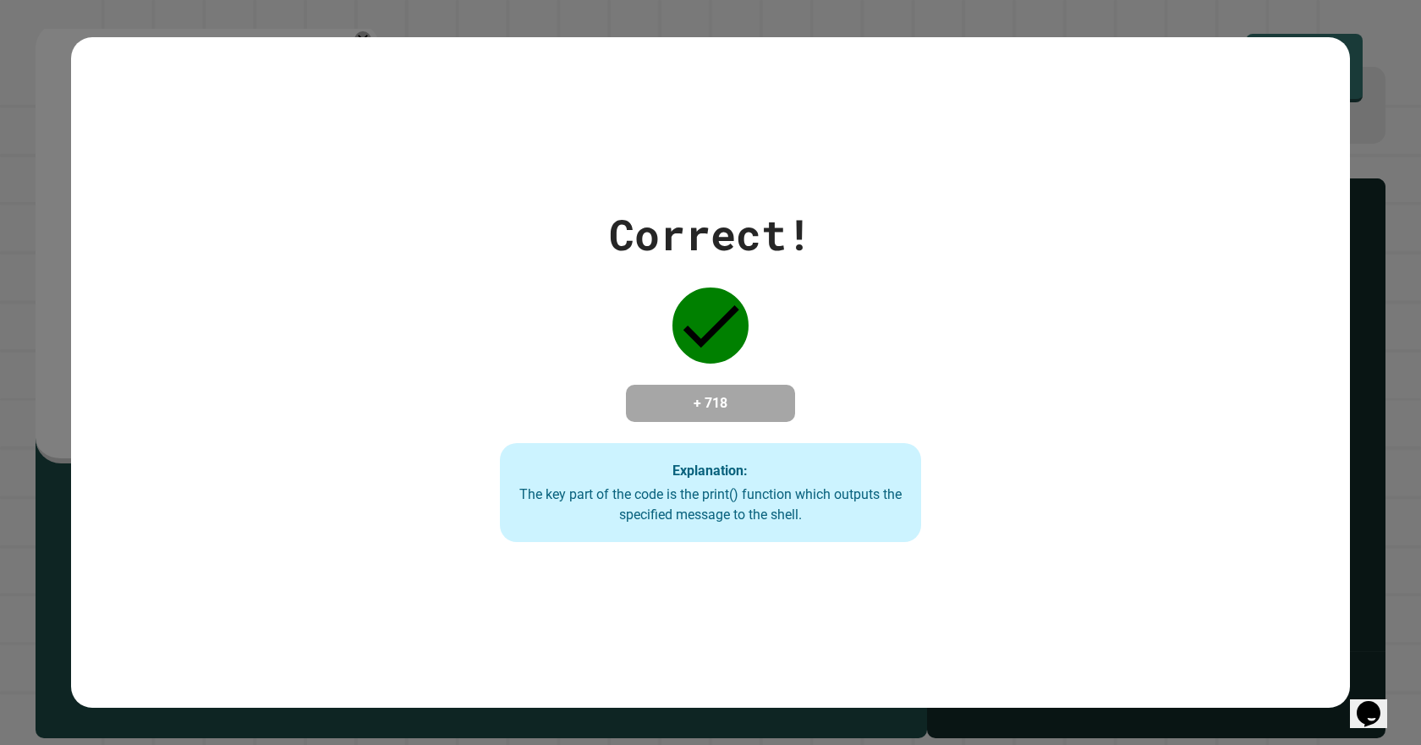
click at [1191, 469] on div "Correct! + 718 Explanation: The key part of the code is the print() function wh…" at bounding box center [710, 373] width 1279 height 340
click at [1184, 475] on div "Correct! + 718 Explanation: The key part of the code is the print() function wh…" at bounding box center [710, 373] width 1279 height 340
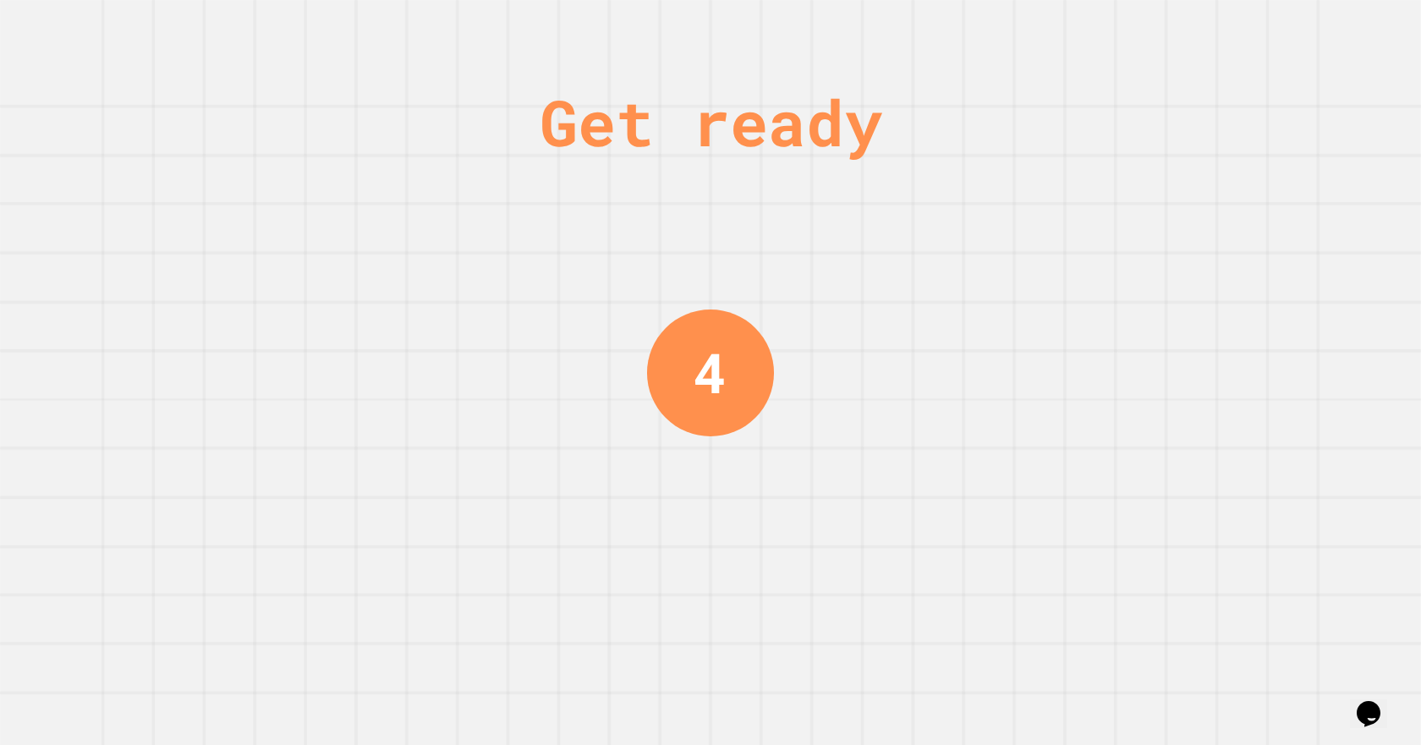
click at [750, 405] on div "4" at bounding box center [710, 372] width 127 height 127
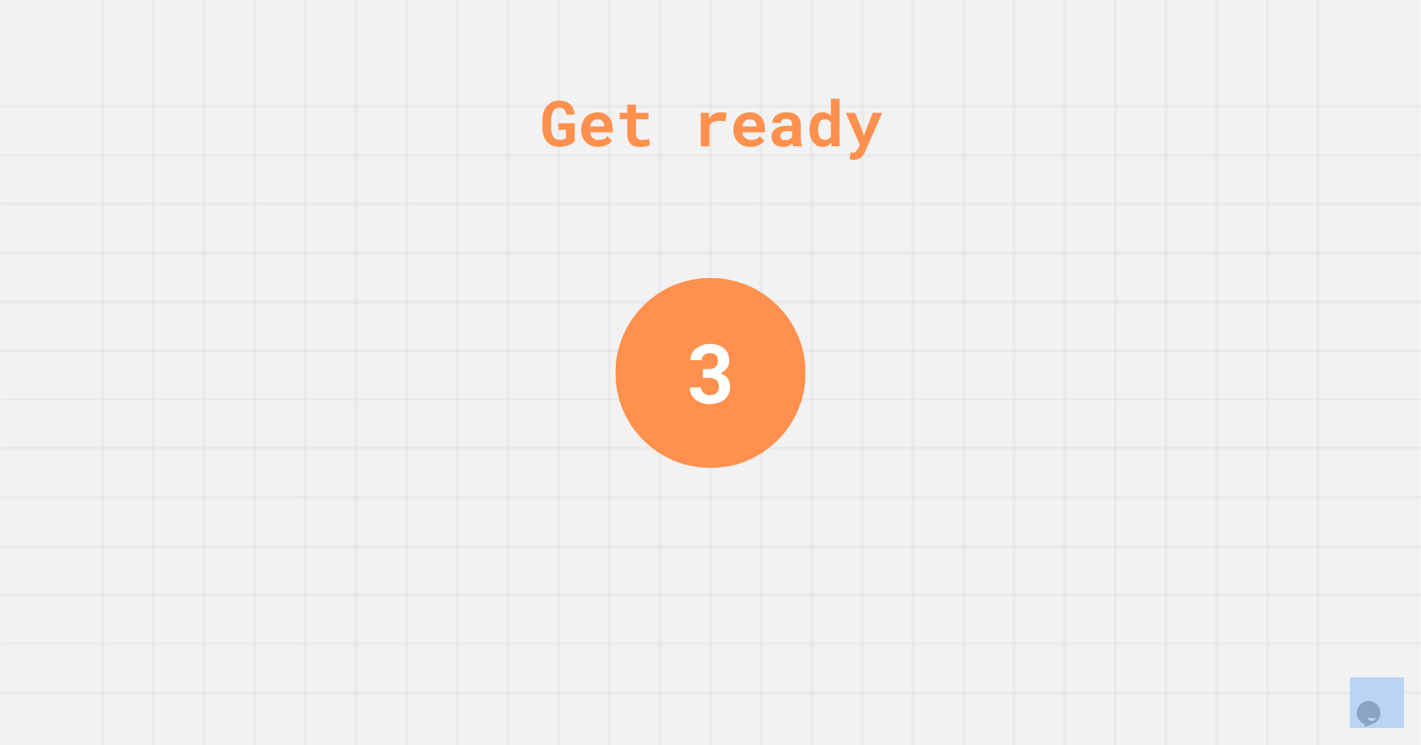
click at [750, 405] on div "3" at bounding box center [711, 372] width 190 height 190
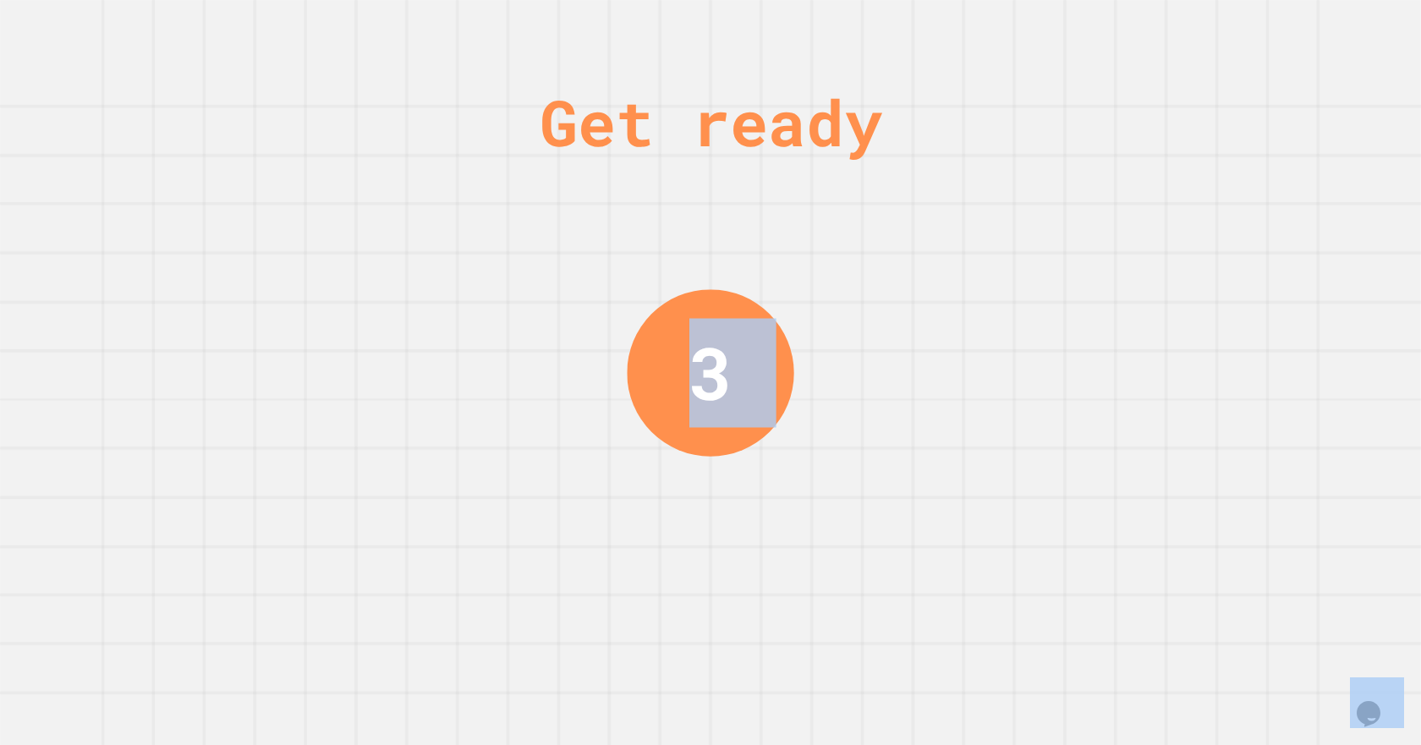
click at [750, 405] on div "3" at bounding box center [710, 372] width 167 height 167
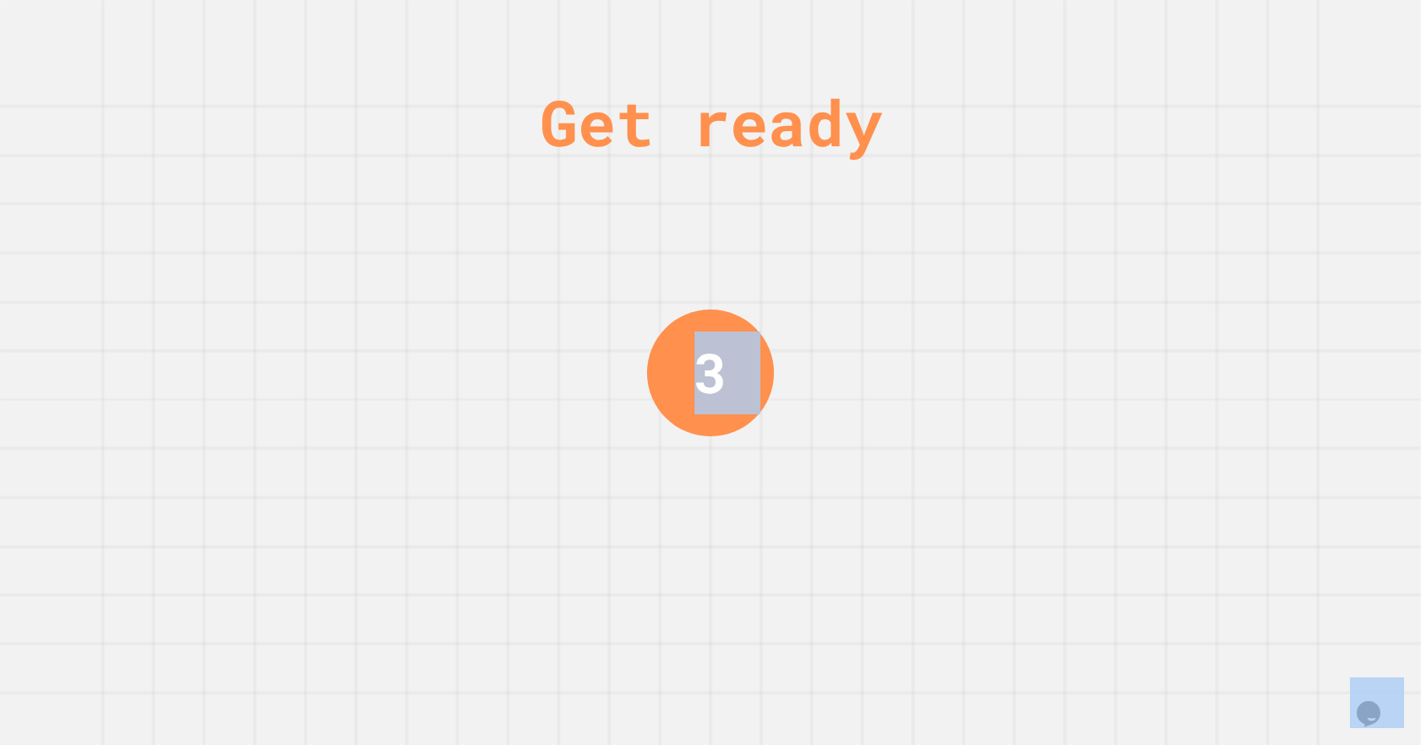
click at [750, 405] on div "3" at bounding box center [710, 372] width 127 height 127
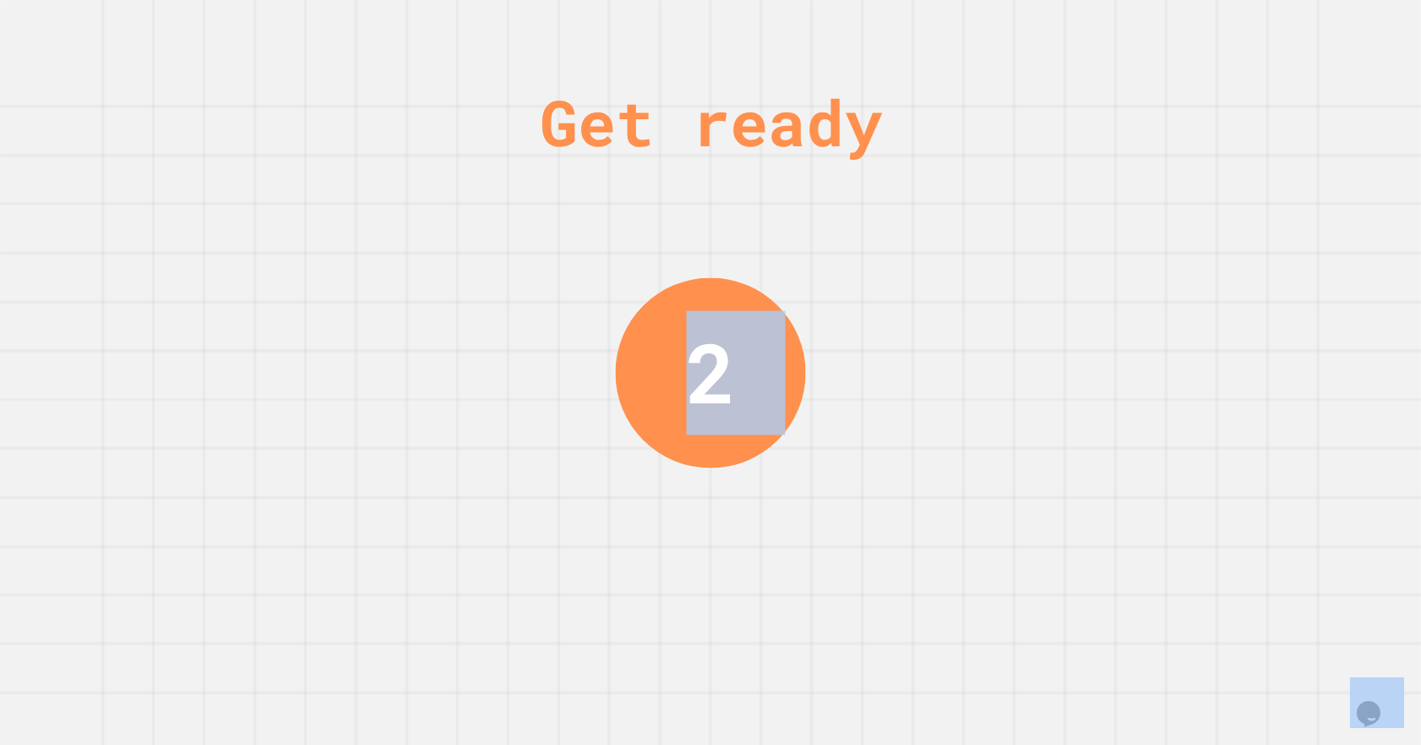
click at [946, 333] on div "Get ready 2" at bounding box center [710, 372] width 1421 height 745
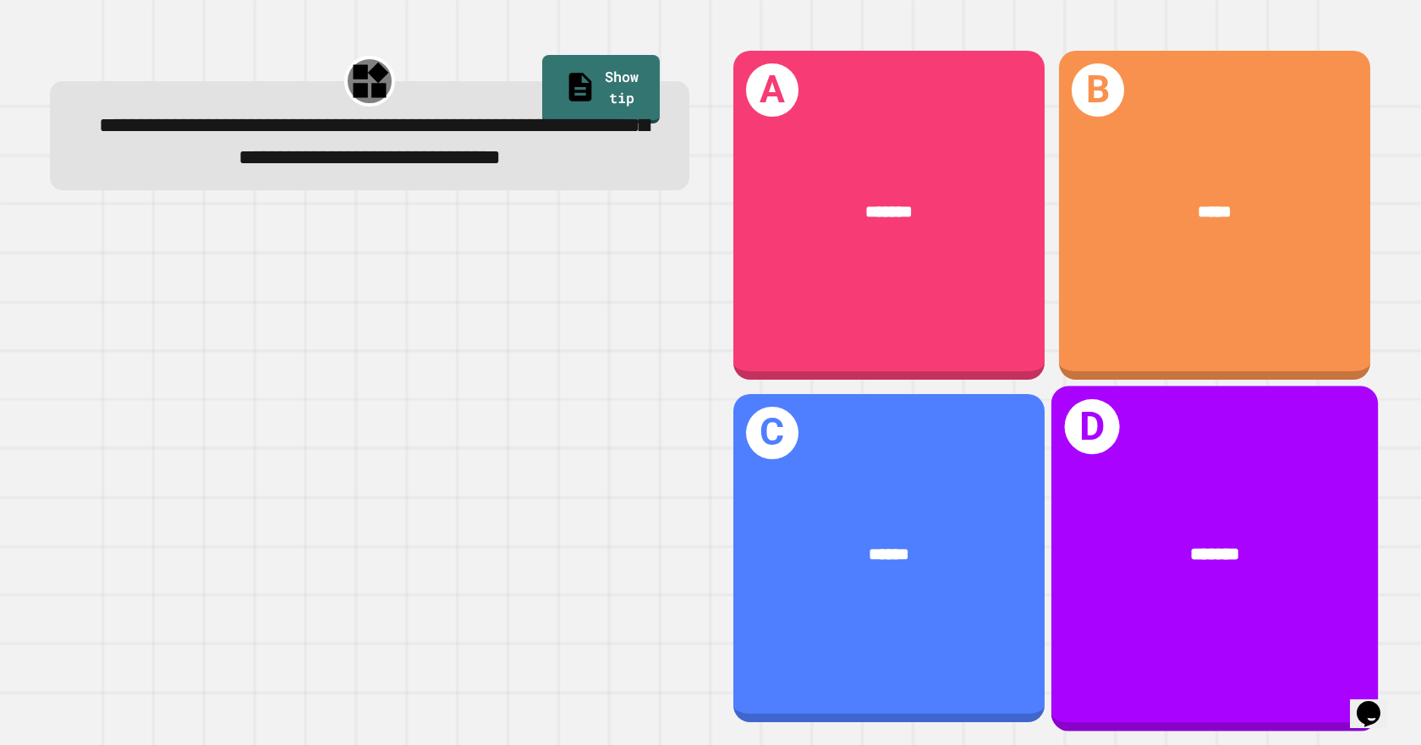
click at [1252, 541] on div "*******" at bounding box center [1215, 554] width 255 height 27
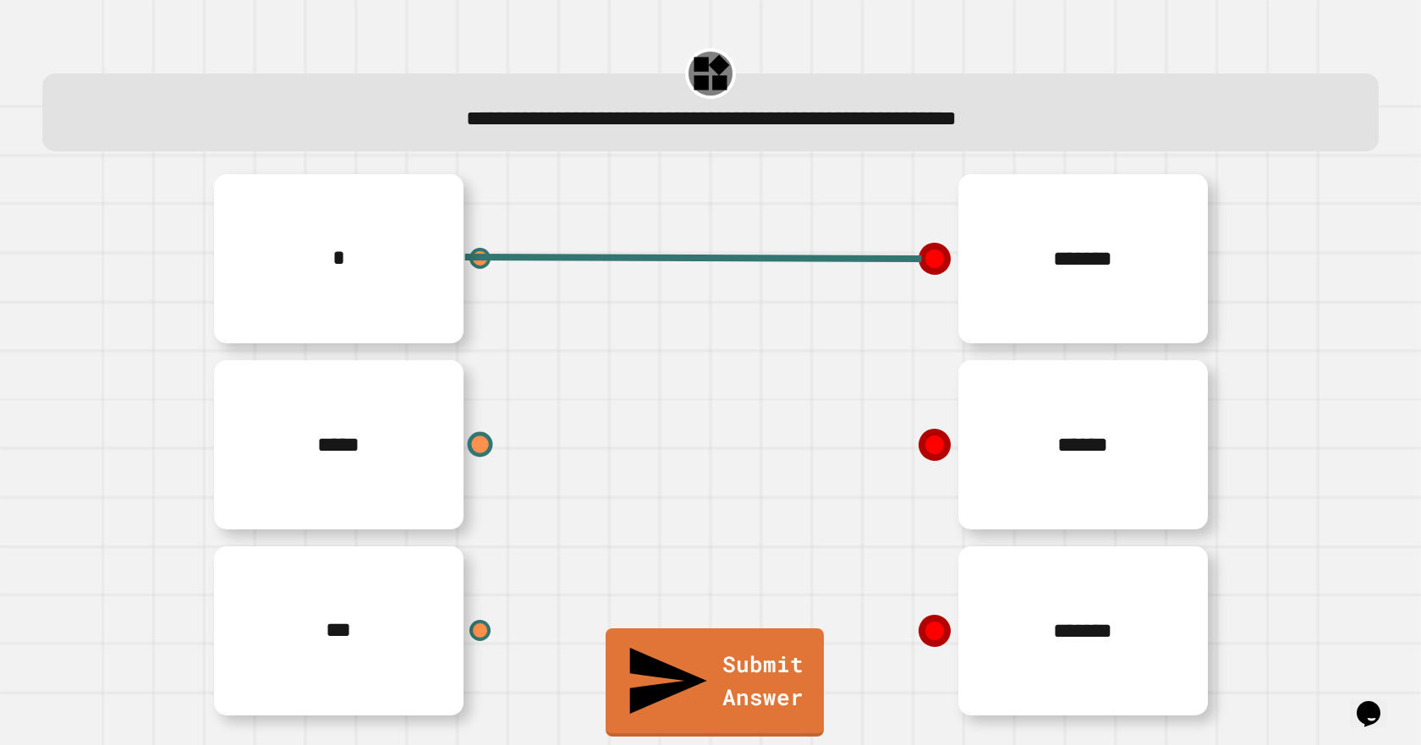
click at [468, 442] on div at bounding box center [480, 444] width 25 height 25
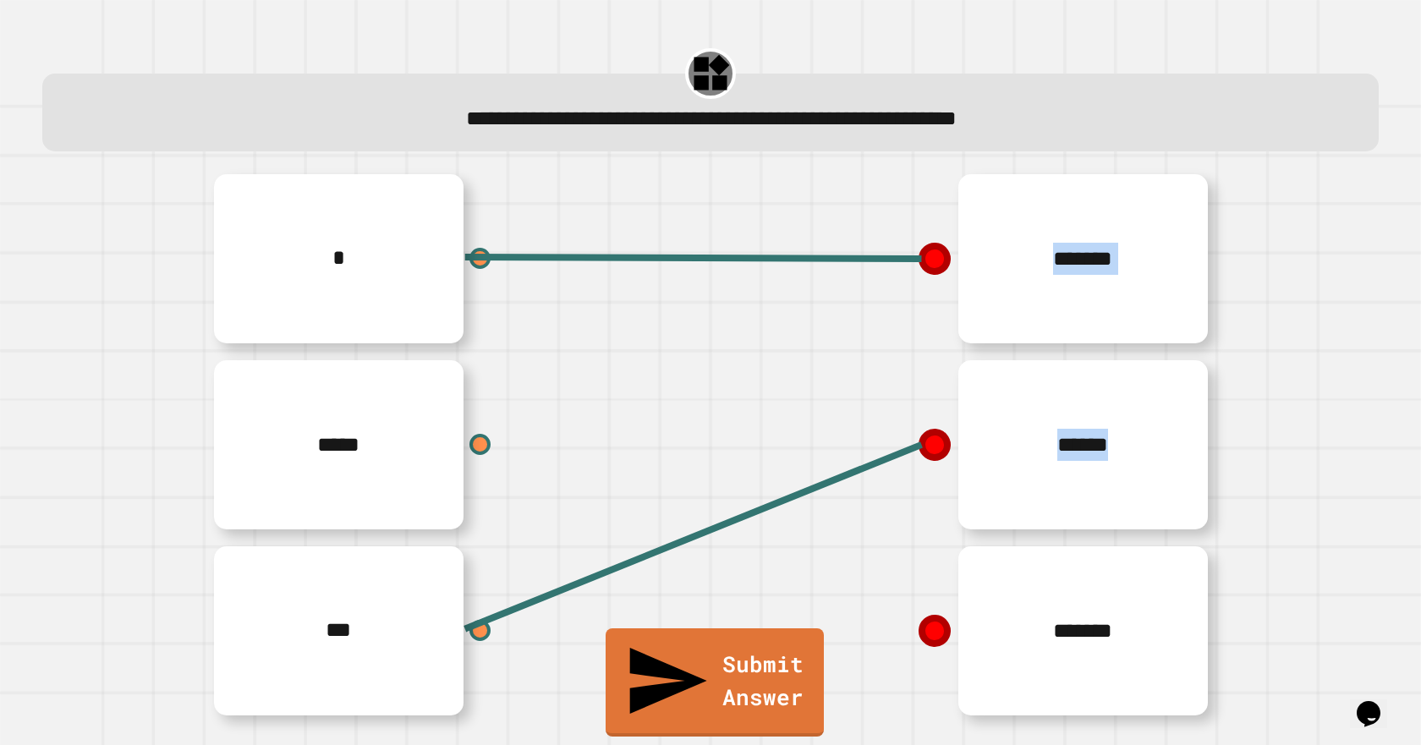
drag, startPoint x: 466, startPoint y: 624, endPoint x: 915, endPoint y: 626, distance: 449.2
click at [915, 626] on div "* ***** *** ******* ****** *******" at bounding box center [710, 445] width 1015 height 558
click at [918, 626] on icon at bounding box center [935, 631] width 34 height 34
click at [919, 455] on icon at bounding box center [935, 445] width 32 height 32
click at [919, 443] on icon at bounding box center [935, 445] width 34 height 34
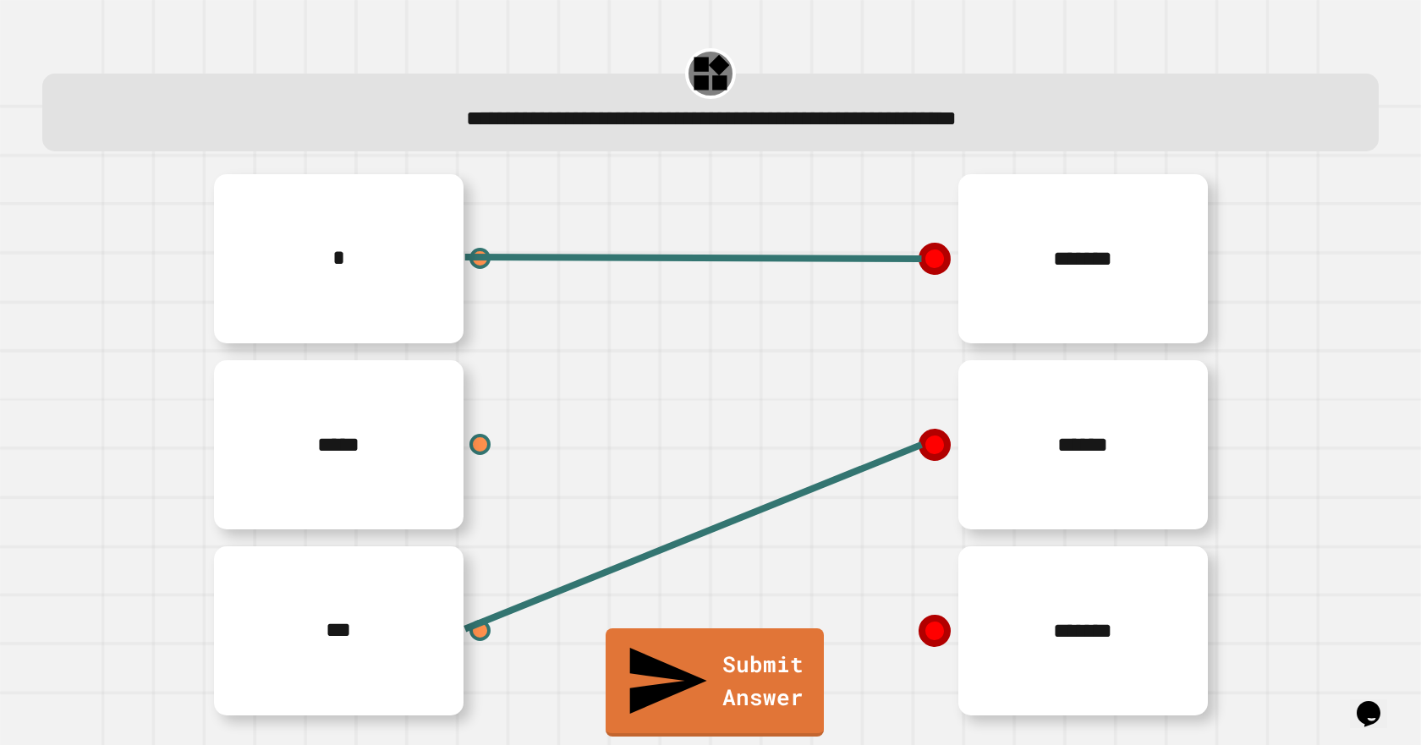
drag, startPoint x: 920, startPoint y: 442, endPoint x: 925, endPoint y: 470, distance: 28.4
click at [925, 515] on div "******" at bounding box center [965, 445] width 508 height 186
click at [925, 464] on icon at bounding box center [935, 445] width 42 height 42
click at [925, 448] on icon at bounding box center [934, 444] width 27 height 27
click at [925, 448] on icon at bounding box center [935, 445] width 34 height 34
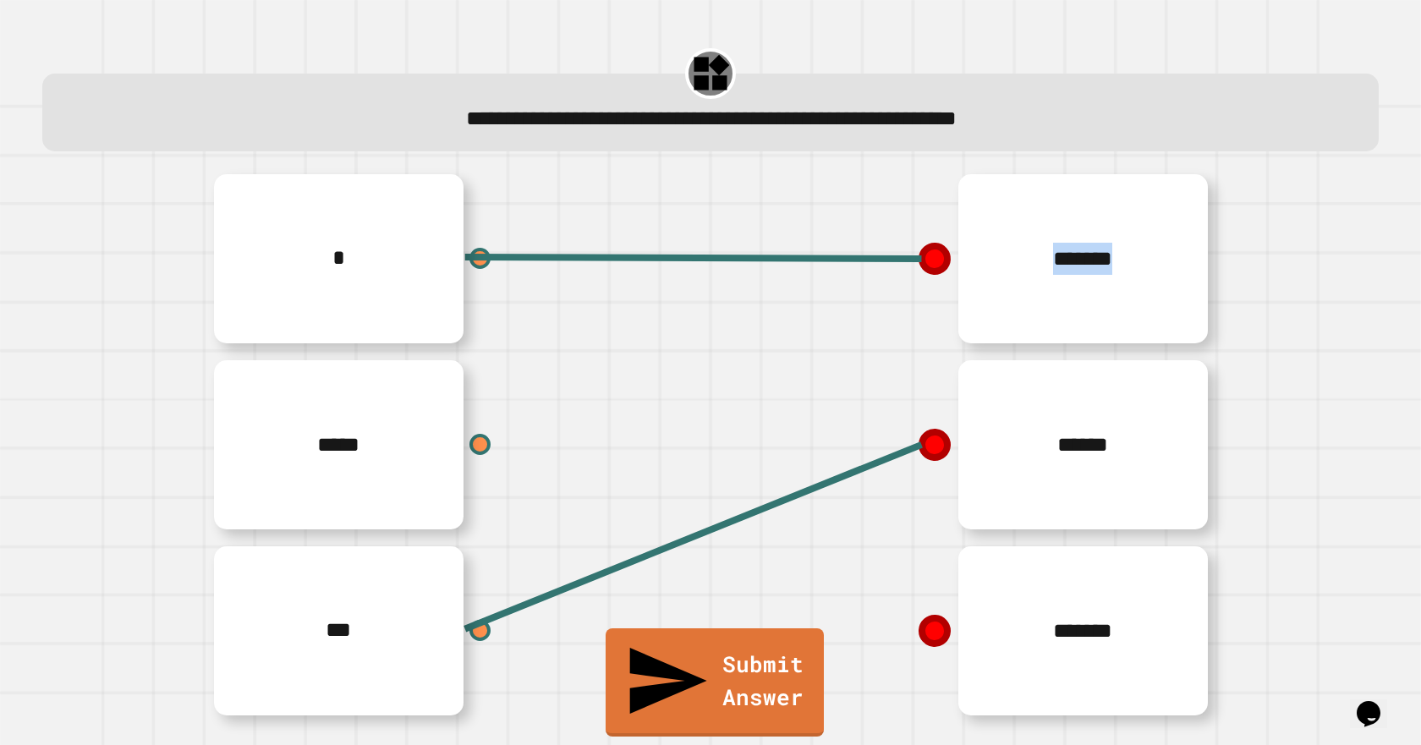
click at [925, 448] on icon at bounding box center [935, 444] width 36 height 36
click at [925, 446] on icon at bounding box center [935, 445] width 32 height 32
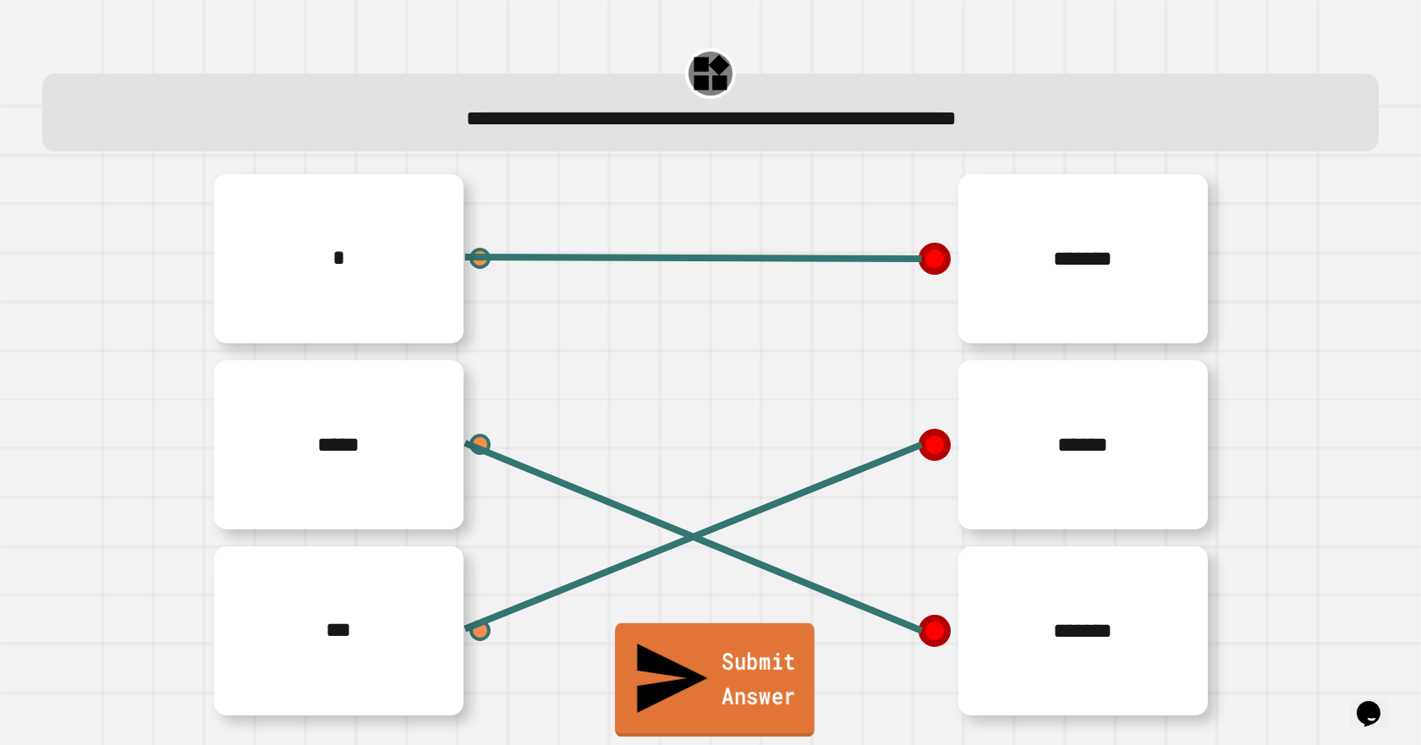
click at [694, 719] on link "Submit Answer" at bounding box center [715, 679] width 200 height 113
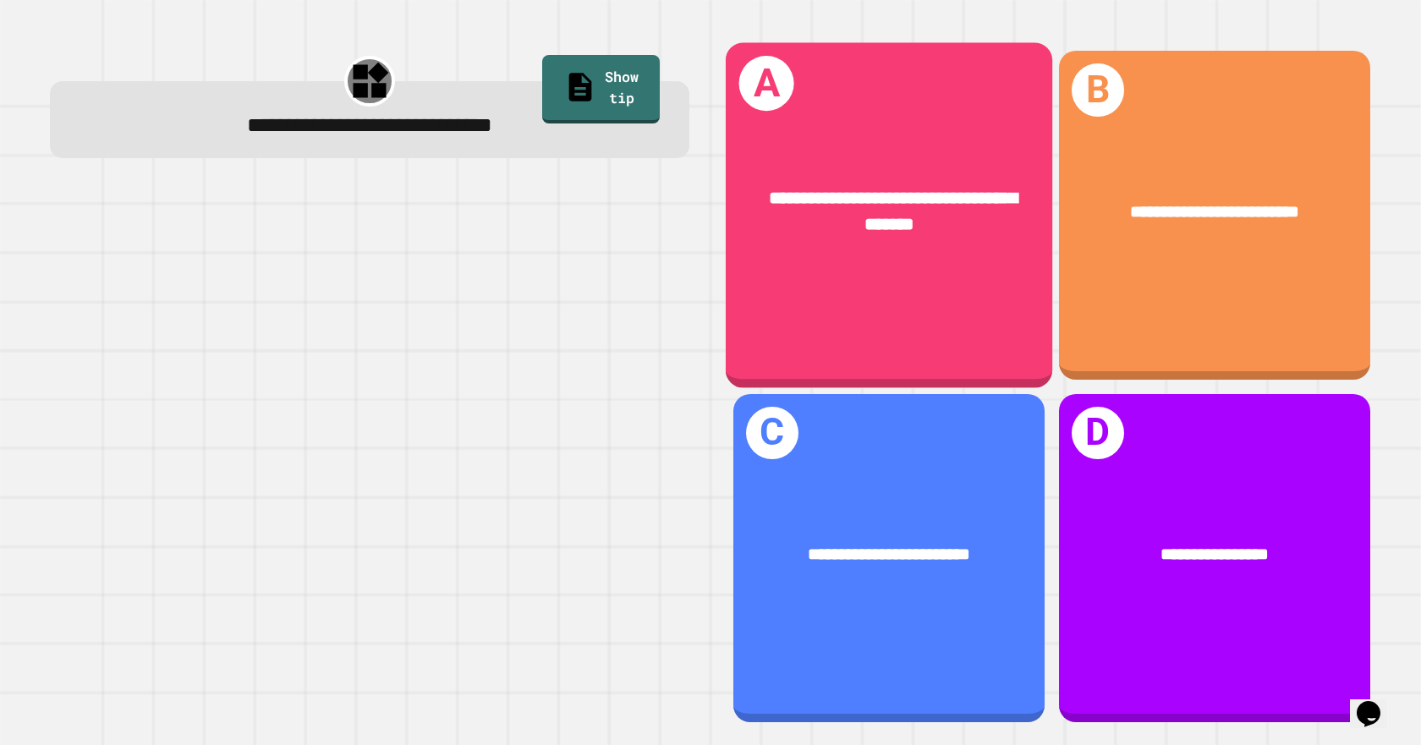
click at [961, 268] on div "**********" at bounding box center [889, 210] width 327 height 125
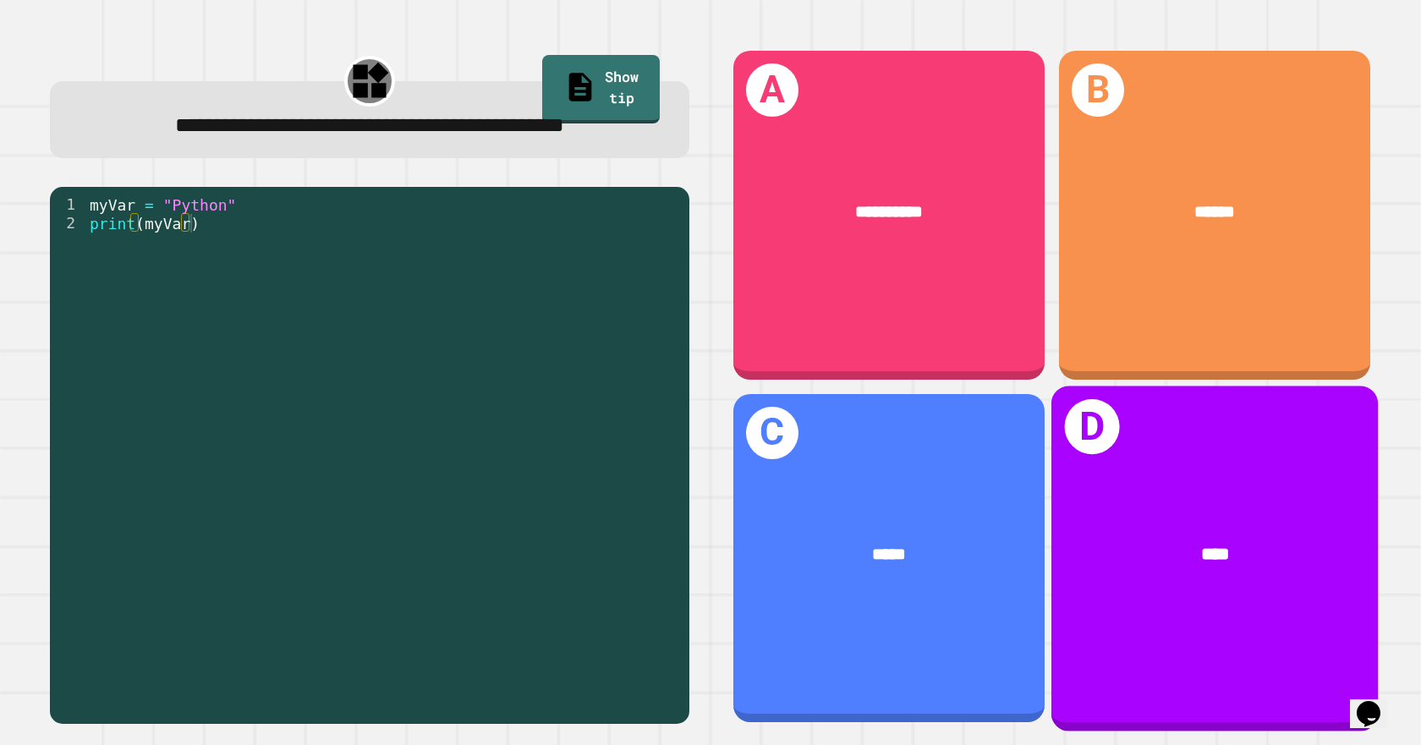
click at [1144, 515] on div "****" at bounding box center [1214, 554] width 327 height 98
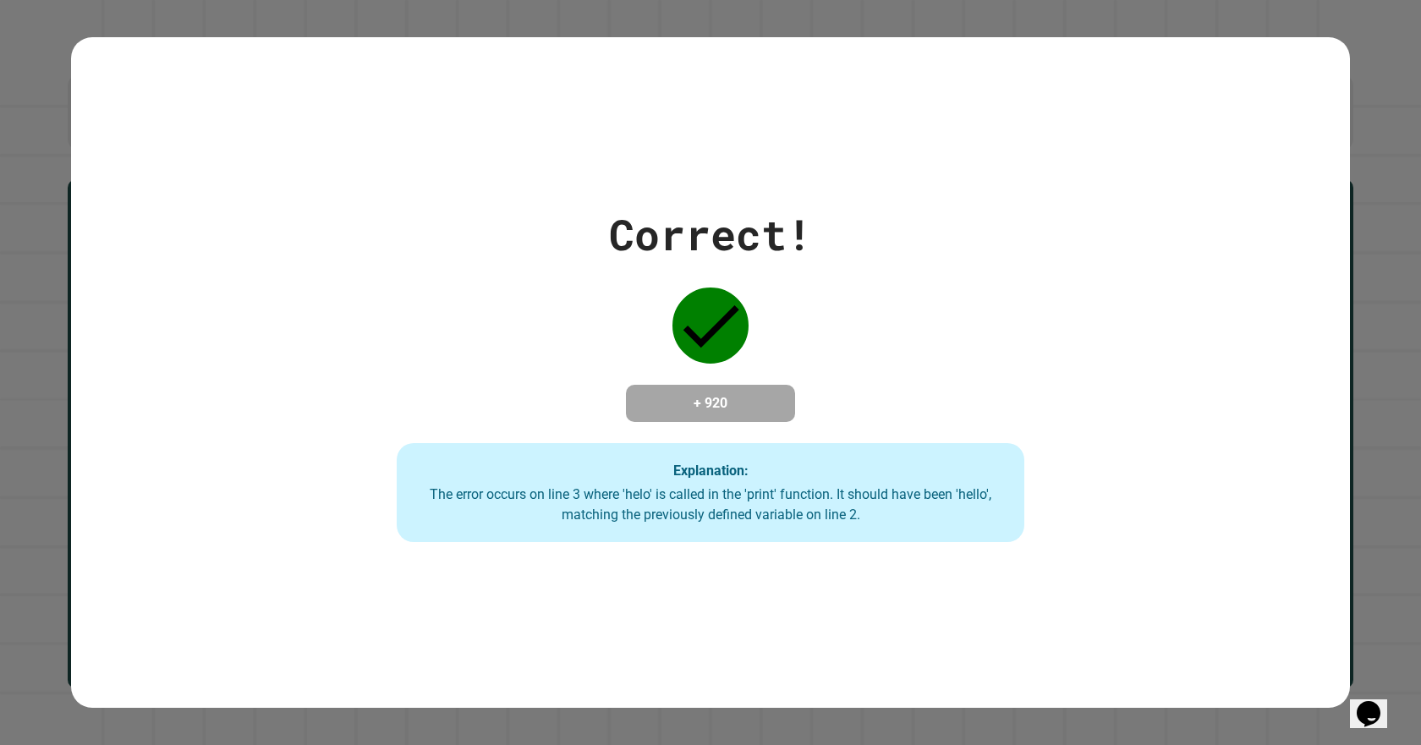
click at [759, 434] on div "Correct! + 920 Explanation: The error occurs on line 3 where 'helo' is called i…" at bounding box center [711, 373] width 898 height 340
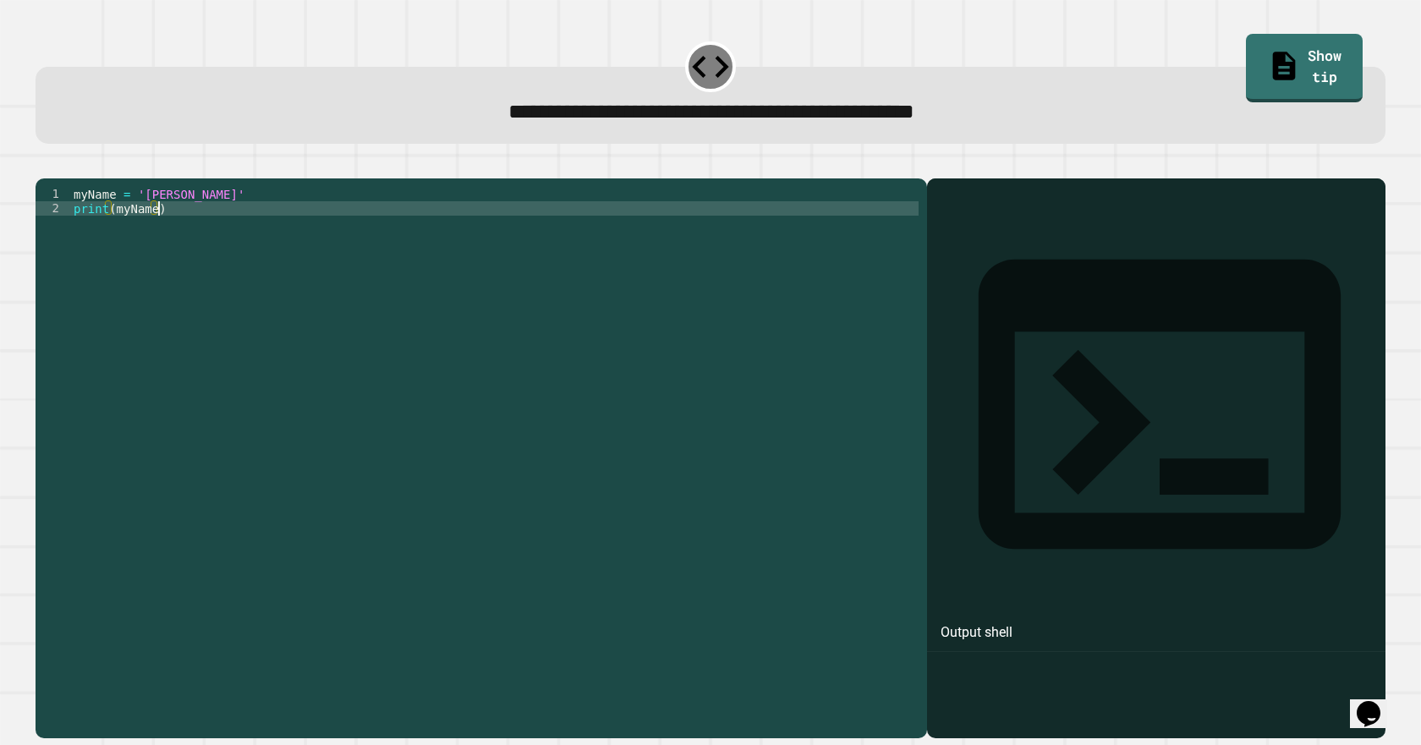
click at [156, 228] on div "myName = '[PERSON_NAME]' print ( myName )" at bounding box center [494, 438] width 848 height 503
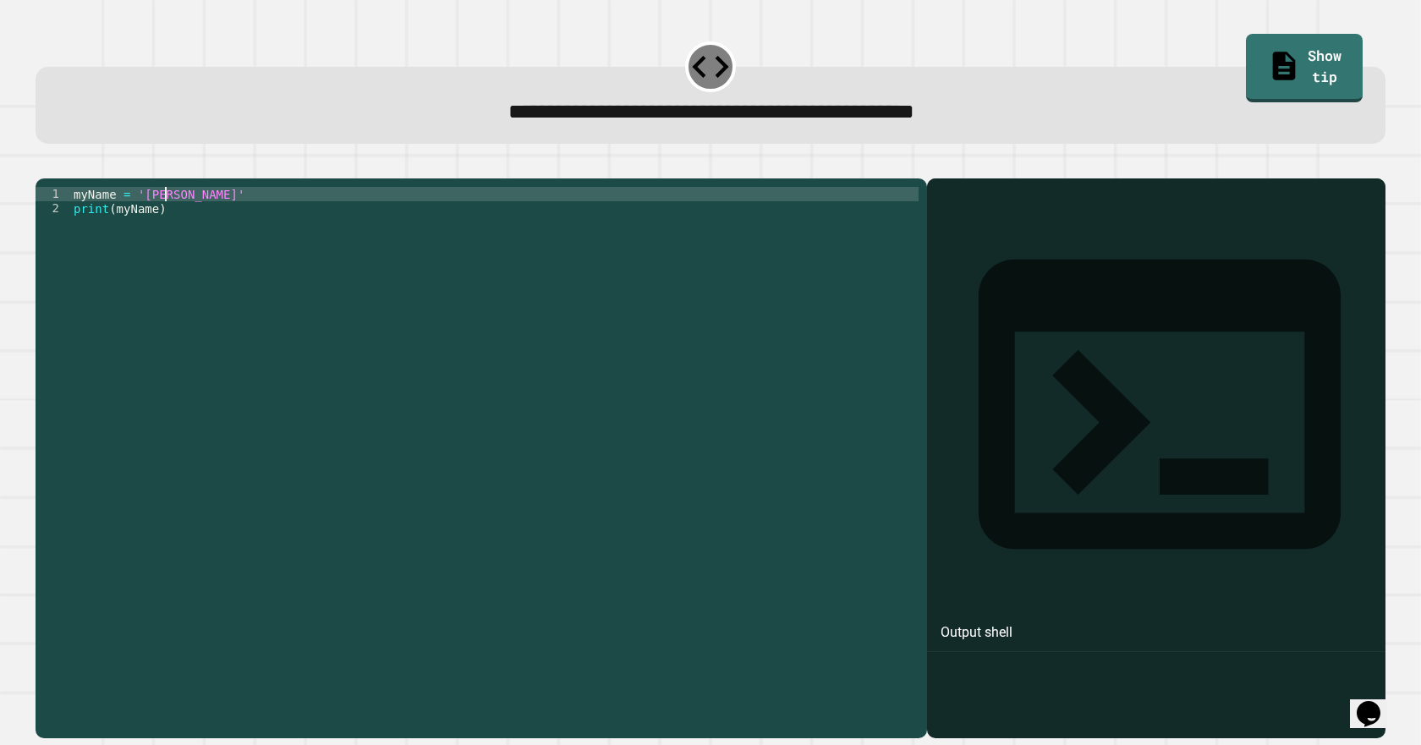
click at [166, 219] on div "myName = '[PERSON_NAME]' print ( myName )" at bounding box center [494, 438] width 848 height 503
type textarea "**********"
click at [44, 165] on icon "button" at bounding box center [44, 165] width 0 height 0
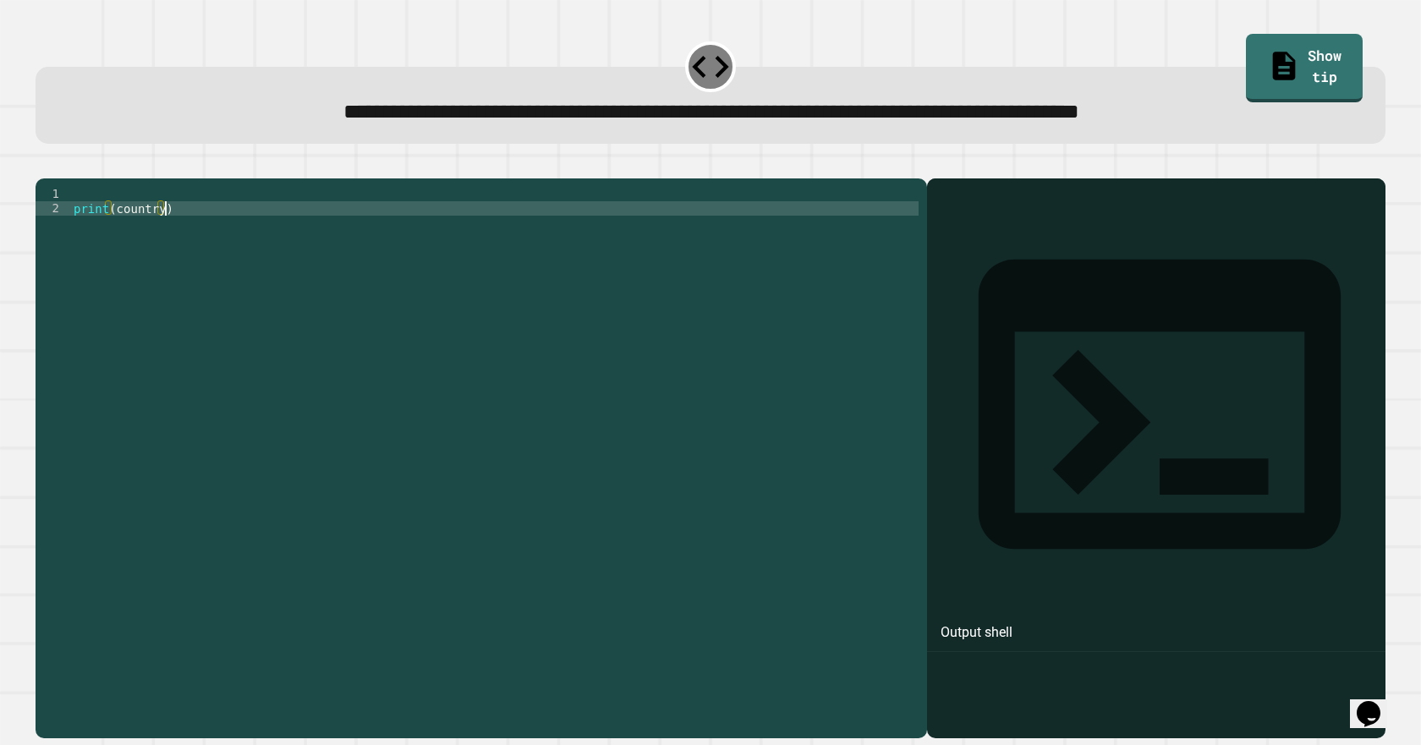
click at [70, 248] on div "print ( country )" at bounding box center [494, 438] width 848 height 503
click at [185, 234] on div "print ( country )" at bounding box center [494, 438] width 848 height 503
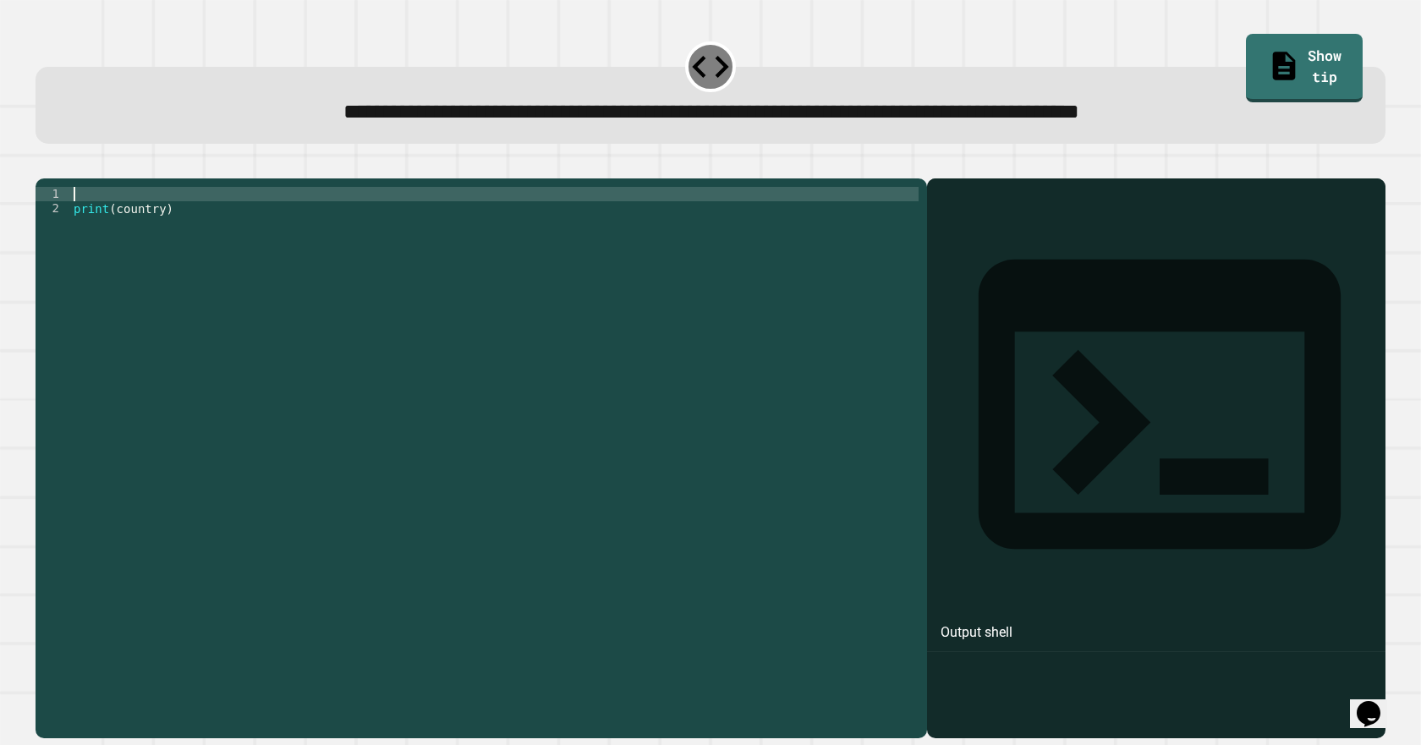
click at [95, 217] on div "print ( country )" at bounding box center [494, 438] width 848 height 503
click at [124, 219] on div "variable = "England" print ( country )" at bounding box center [494, 438] width 848 height 503
type textarea "**********"
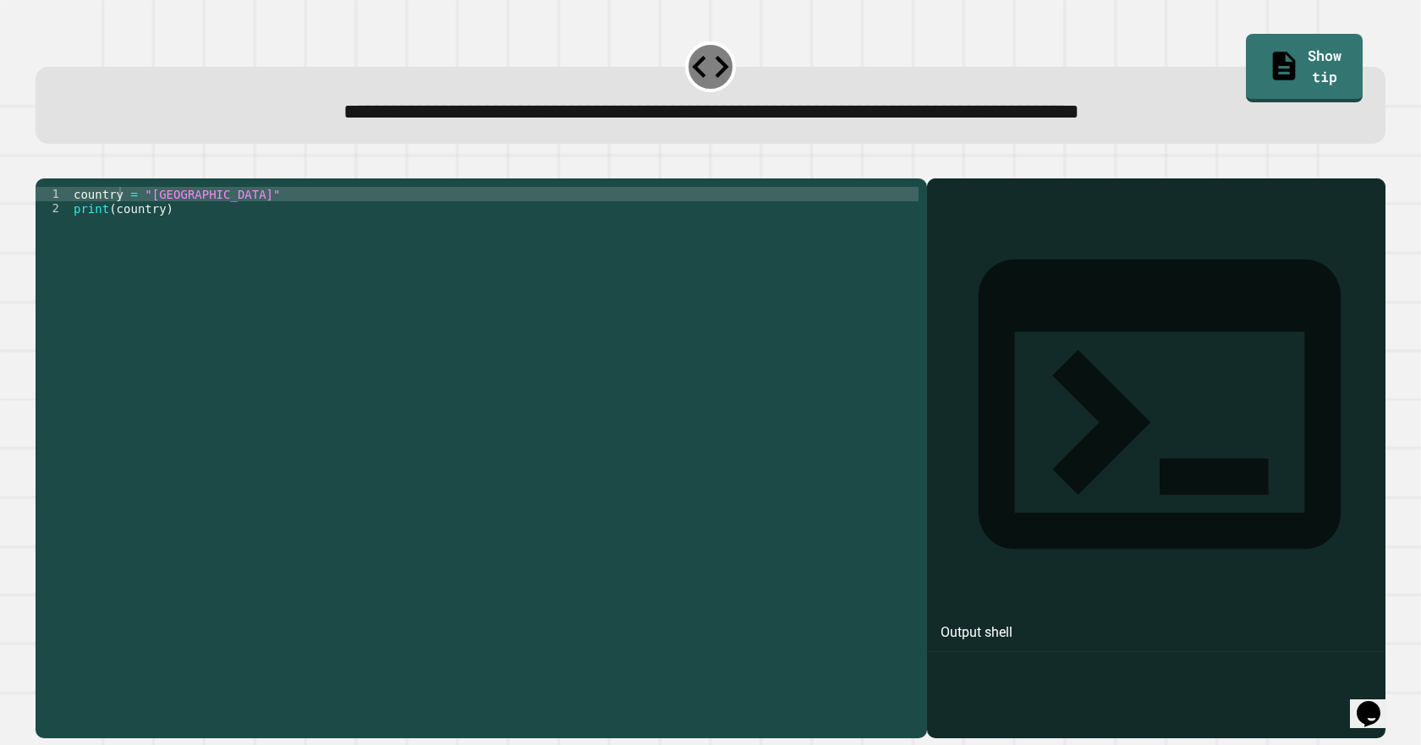
click at [60, 175] on icon "button" at bounding box center [55, 175] width 9 height 12
drag, startPoint x: 156, startPoint y: 222, endPoint x: 194, endPoint y: 211, distance: 38.6
click at [156, 222] on div "city = 'Madrid' print ( )" at bounding box center [494, 438] width 848 height 503
click at [162, 220] on div "city = 'Madrid' print ( )" at bounding box center [494, 438] width 848 height 503
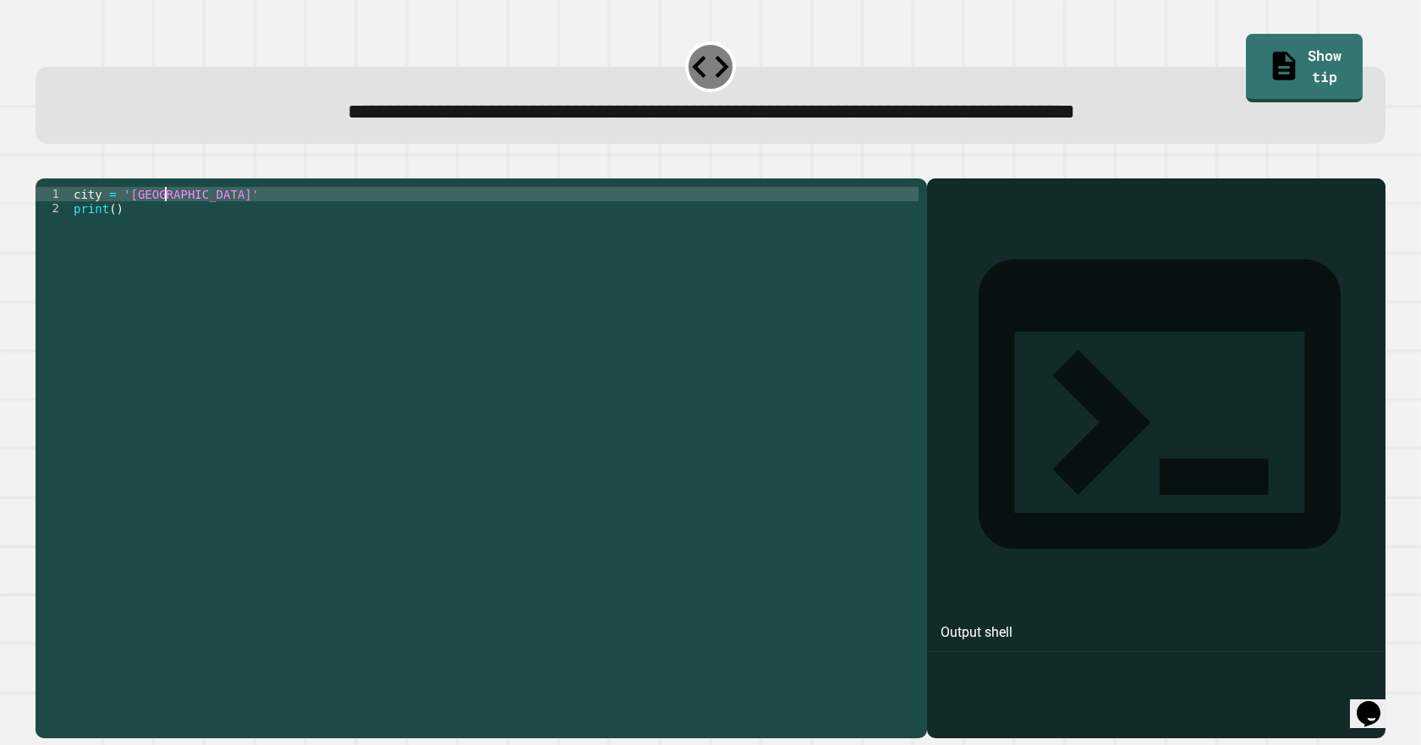
click at [113, 236] on div "city = 'London' print ( )" at bounding box center [494, 438] width 848 height 503
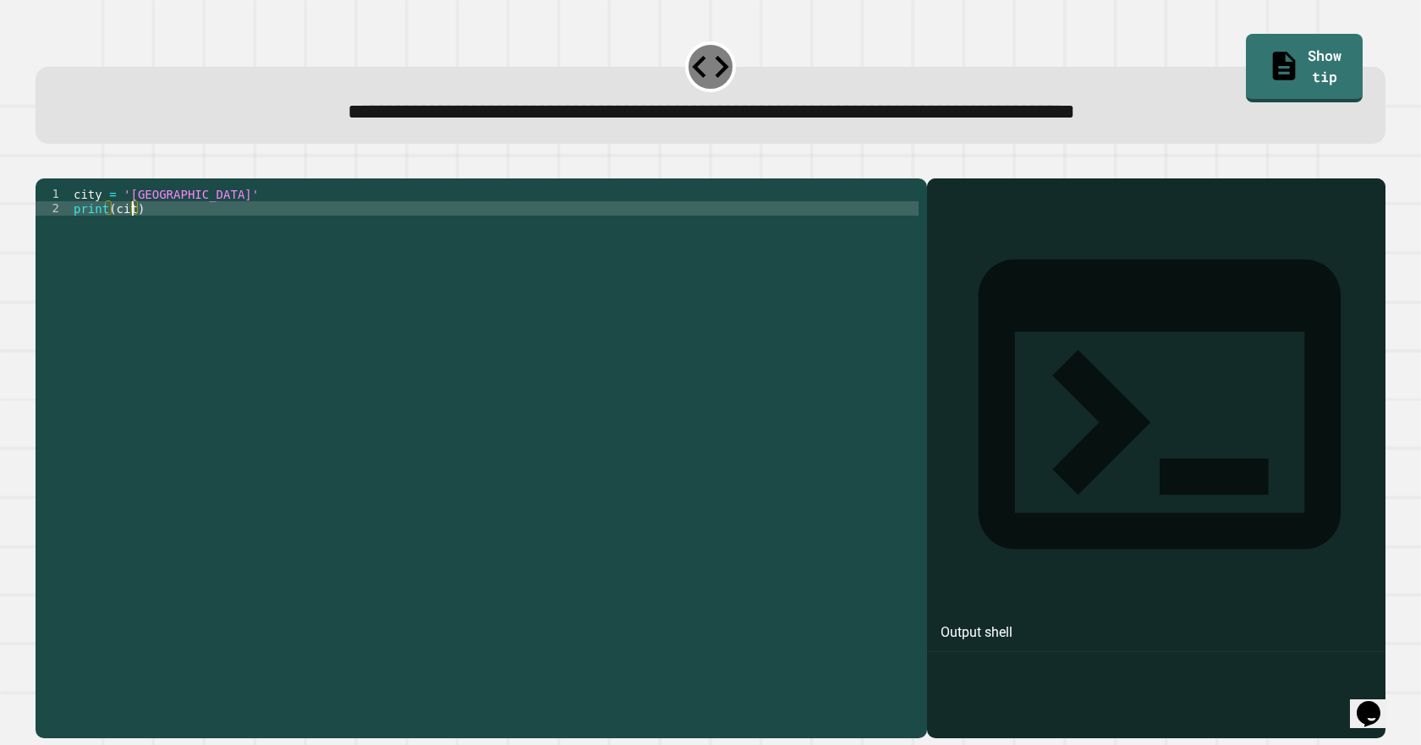
scroll to position [0, 4]
type textarea "**********"
click at [44, 165] on icon "button" at bounding box center [44, 165] width 0 height 0
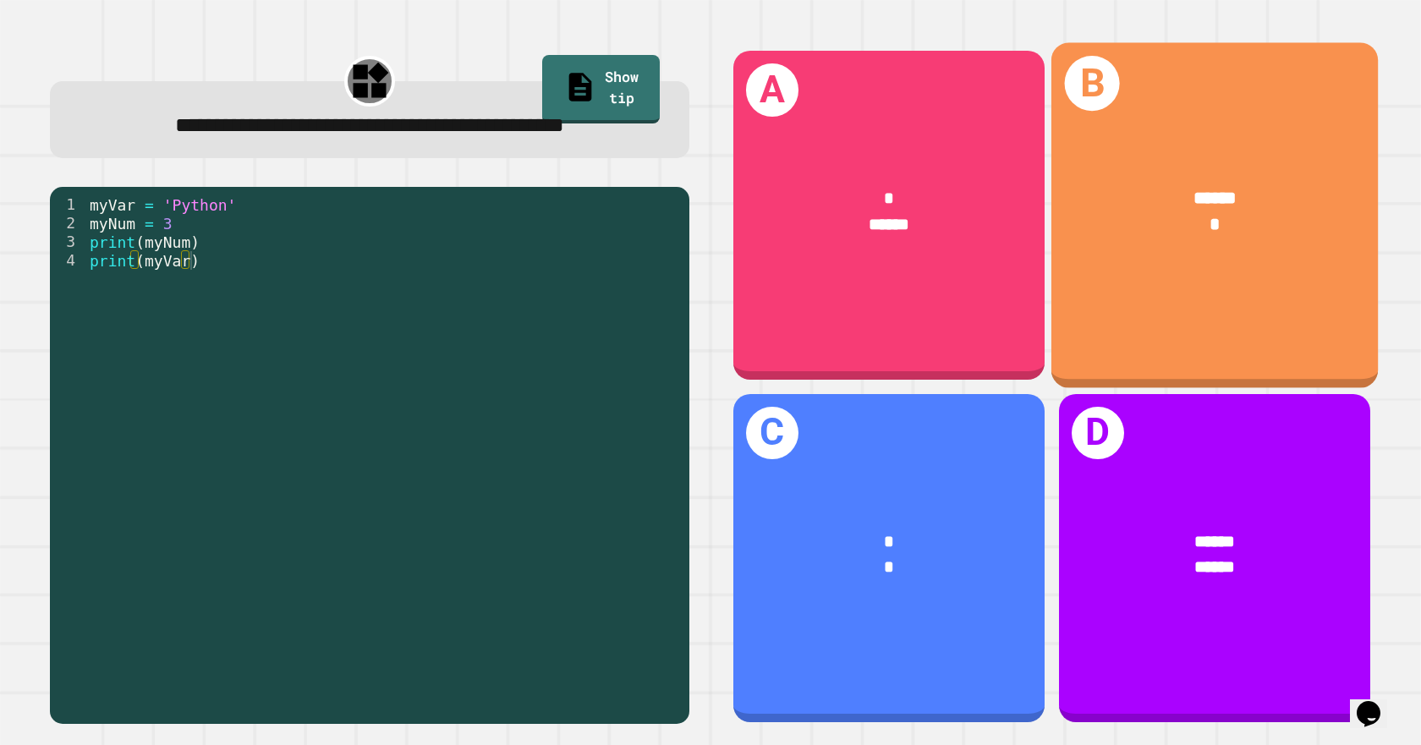
drag, startPoint x: 1132, startPoint y: 272, endPoint x: 899, endPoint y: 312, distance: 236.1
click at [982, 325] on div "A * ****** B ****** * C * * D ****** ******" at bounding box center [1051, 387] width 668 height 703
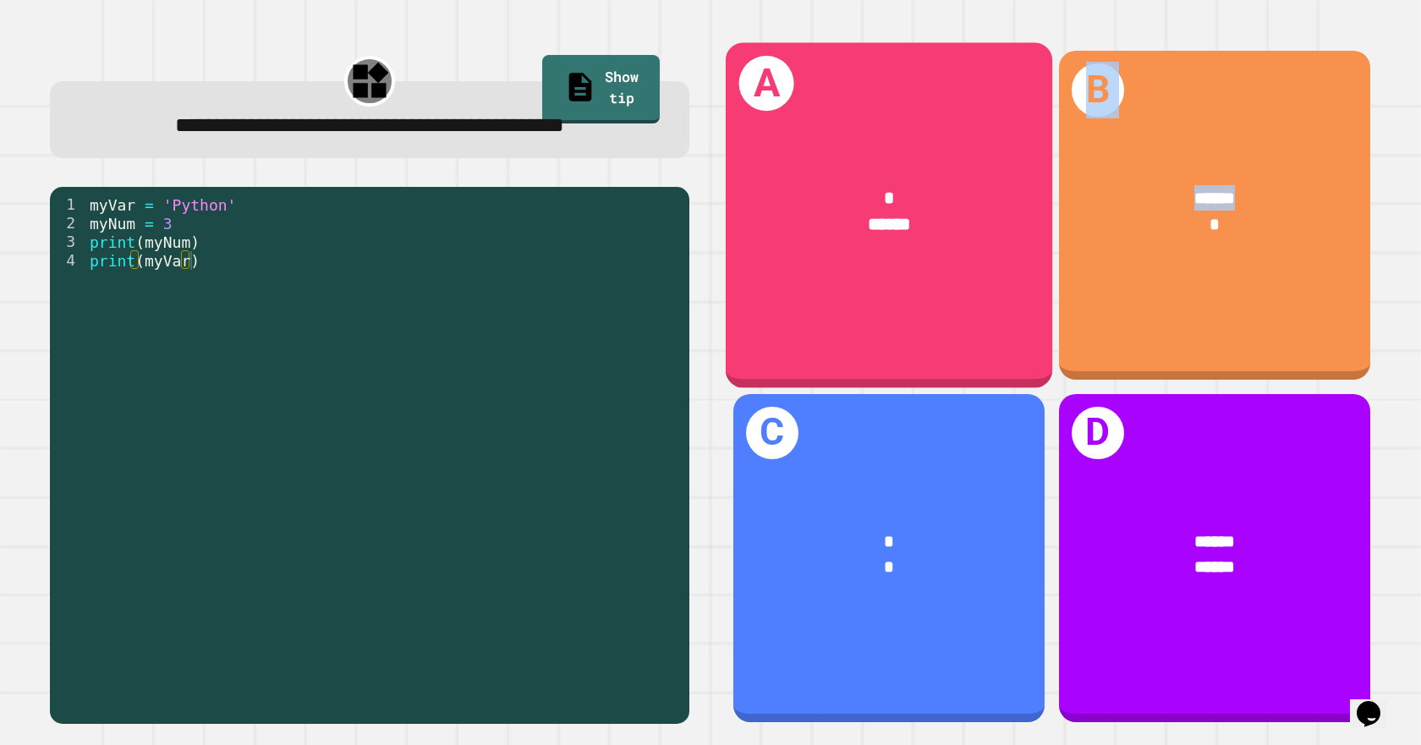
click at [903, 305] on div "A * ******" at bounding box center [889, 215] width 327 height 345
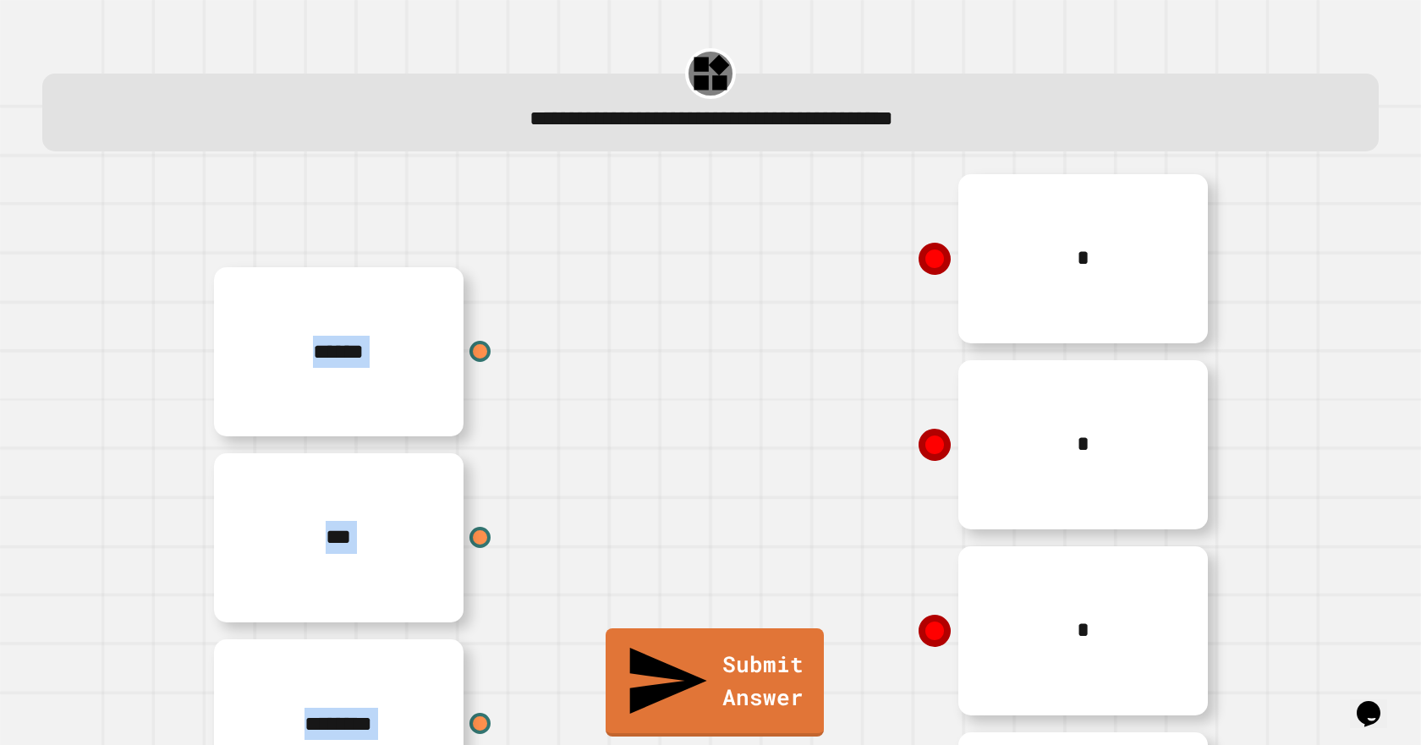
drag, startPoint x: 451, startPoint y: 347, endPoint x: 409, endPoint y: 349, distance: 41.5
click at [716, 278] on div "****** *** ******** ******** * * * * *" at bounding box center [710, 631] width 1015 height 931
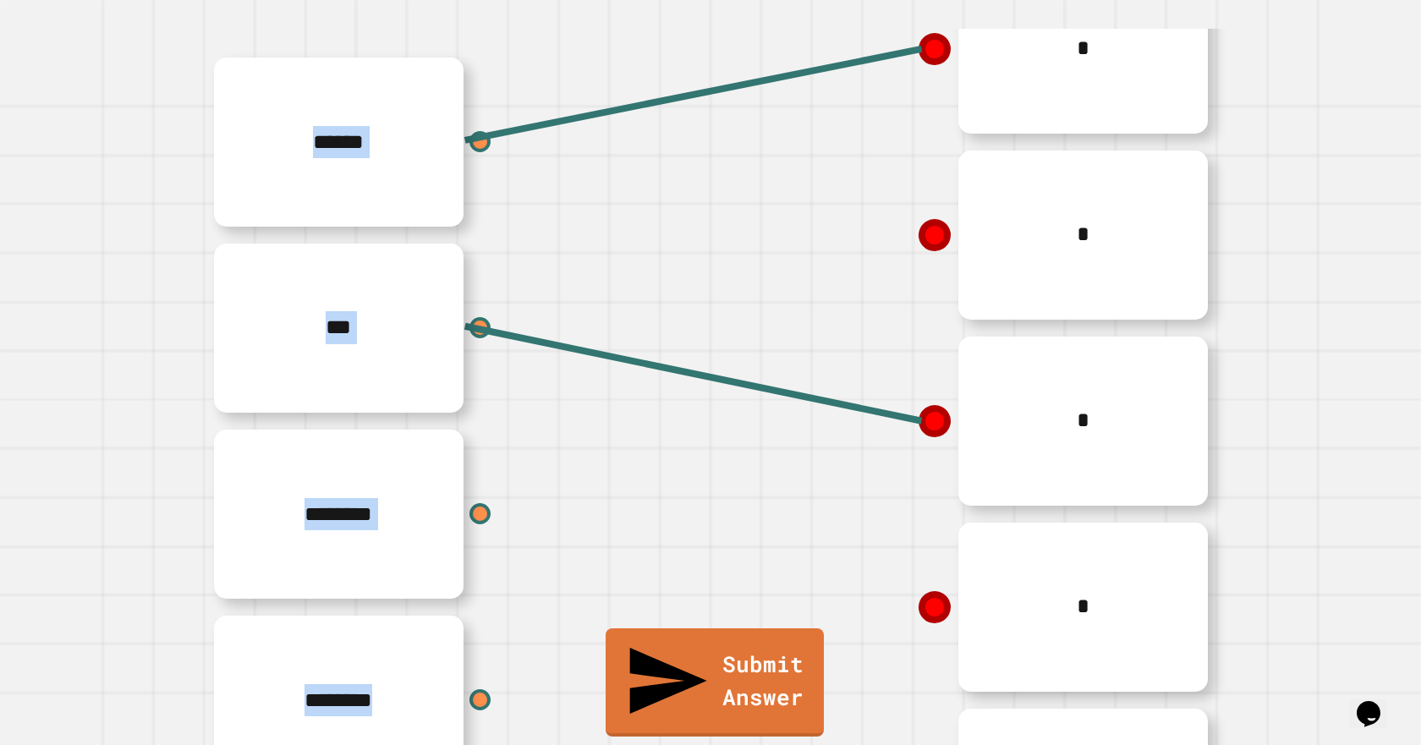
scroll to position [125, 0]
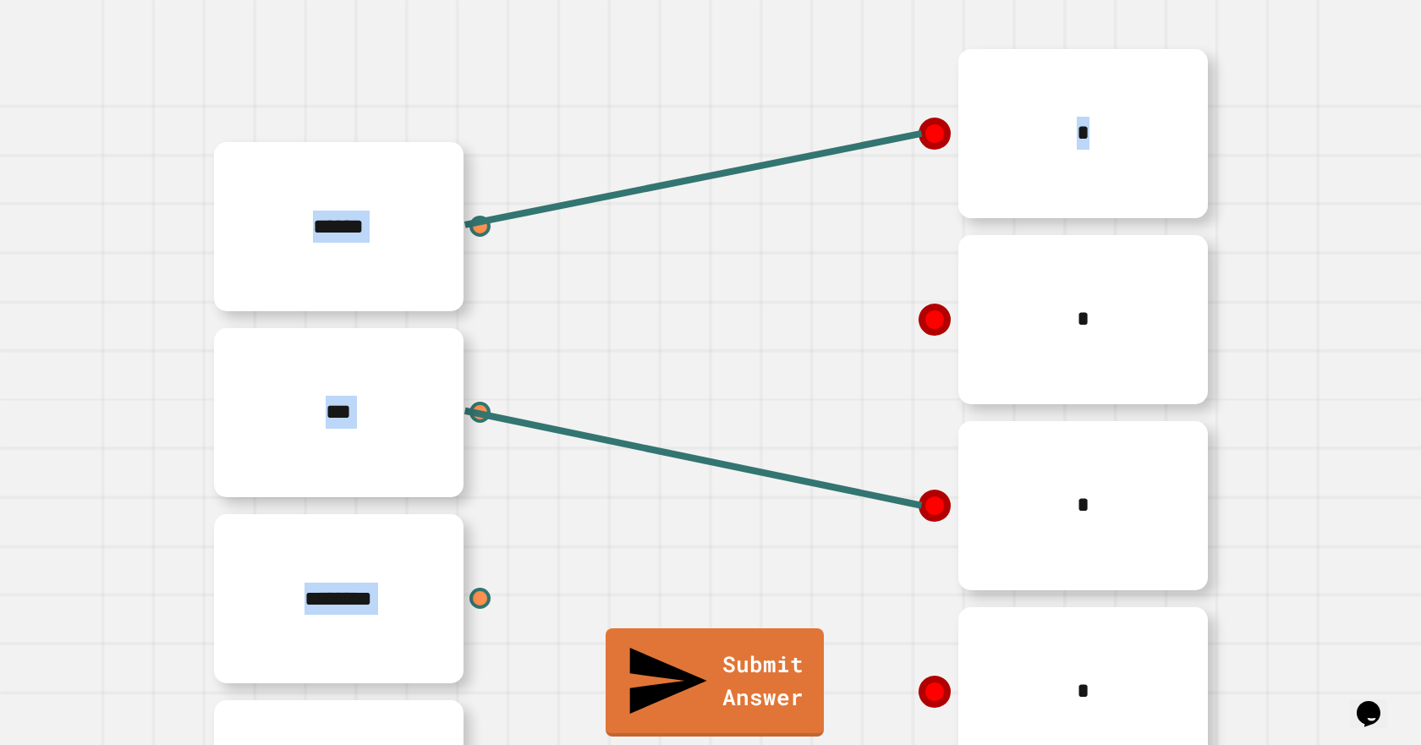
drag, startPoint x: 912, startPoint y: 141, endPoint x: 880, endPoint y: 222, distance: 87.3
click at [880, 222] on div "****** *** ******** ******** * * * * * Submit Answer" at bounding box center [711, 506] width 1364 height 931
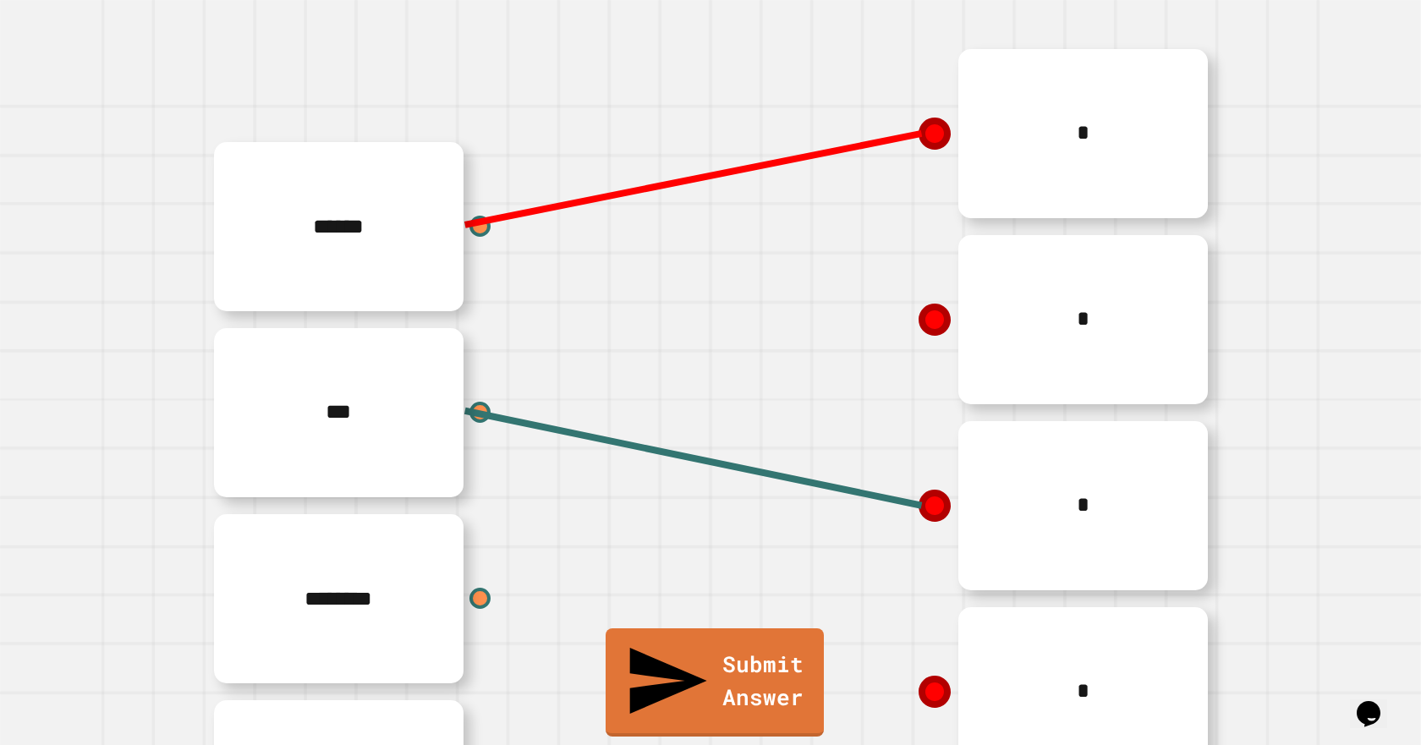
drag, startPoint x: 918, startPoint y: 140, endPoint x: 892, endPoint y: 140, distance: 25.4
click at [892, 140] on line at bounding box center [693, 179] width 457 height 91
drag, startPoint x: 912, startPoint y: 140, endPoint x: 903, endPoint y: 136, distance: 9.9
click at [914, 137] on icon at bounding box center [935, 134] width 42 height 42
click at [914, 136] on icon at bounding box center [935, 134] width 42 height 42
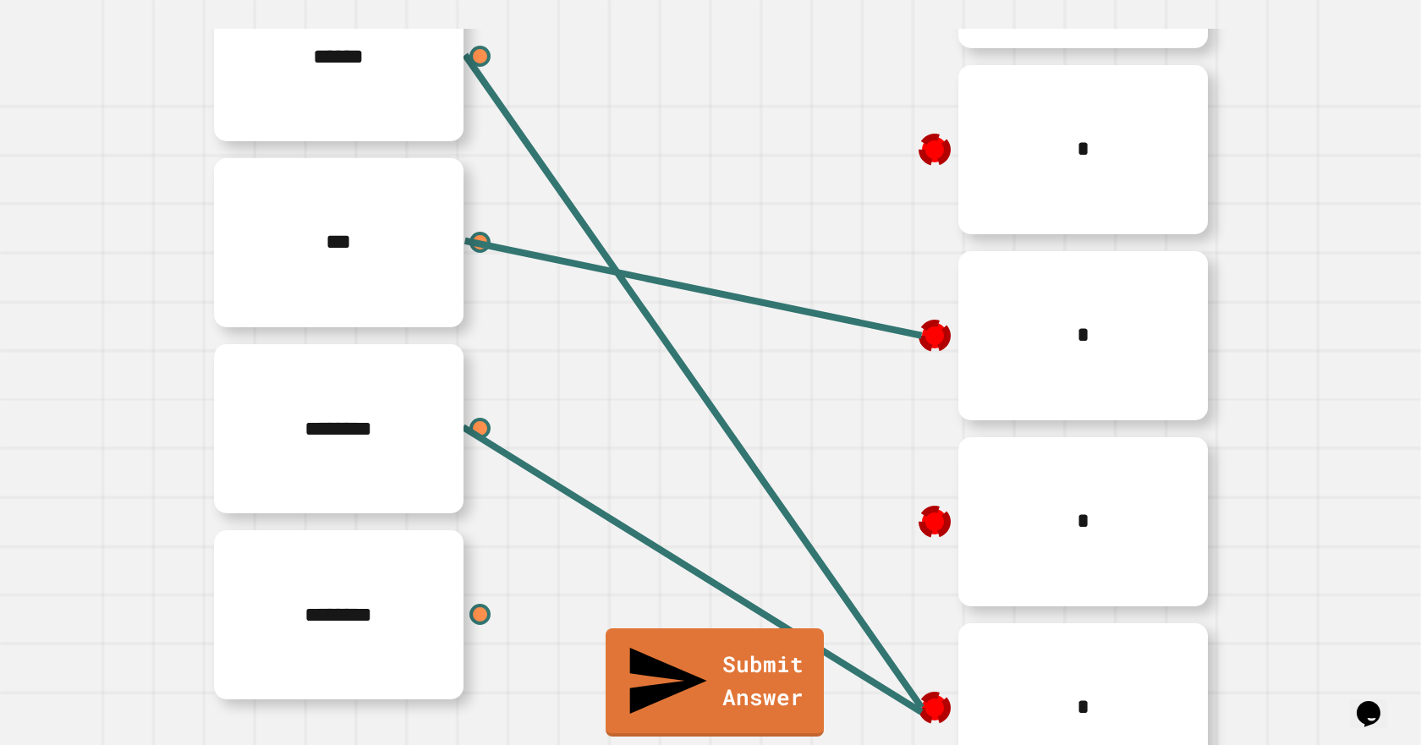
scroll to position [307, 0]
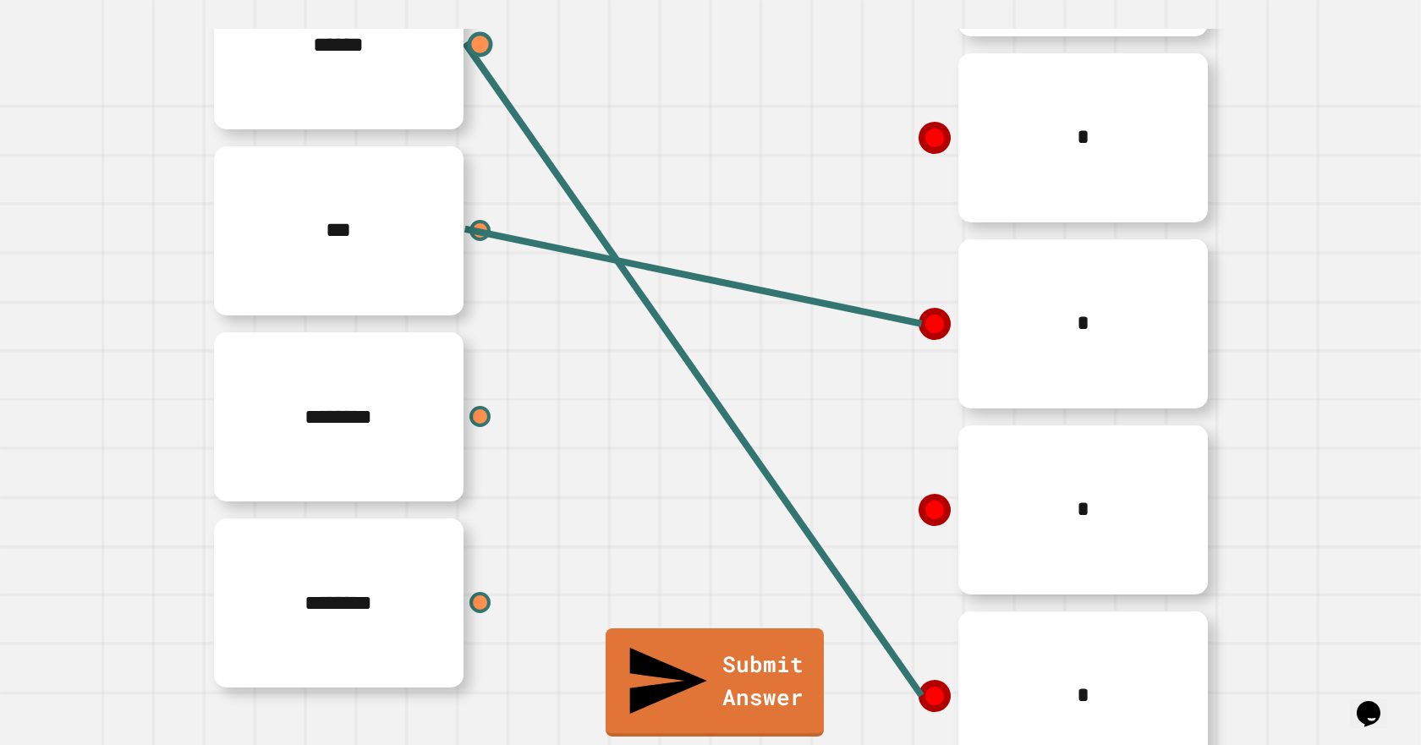
click at [473, 43] on div at bounding box center [480, 44] width 25 height 25
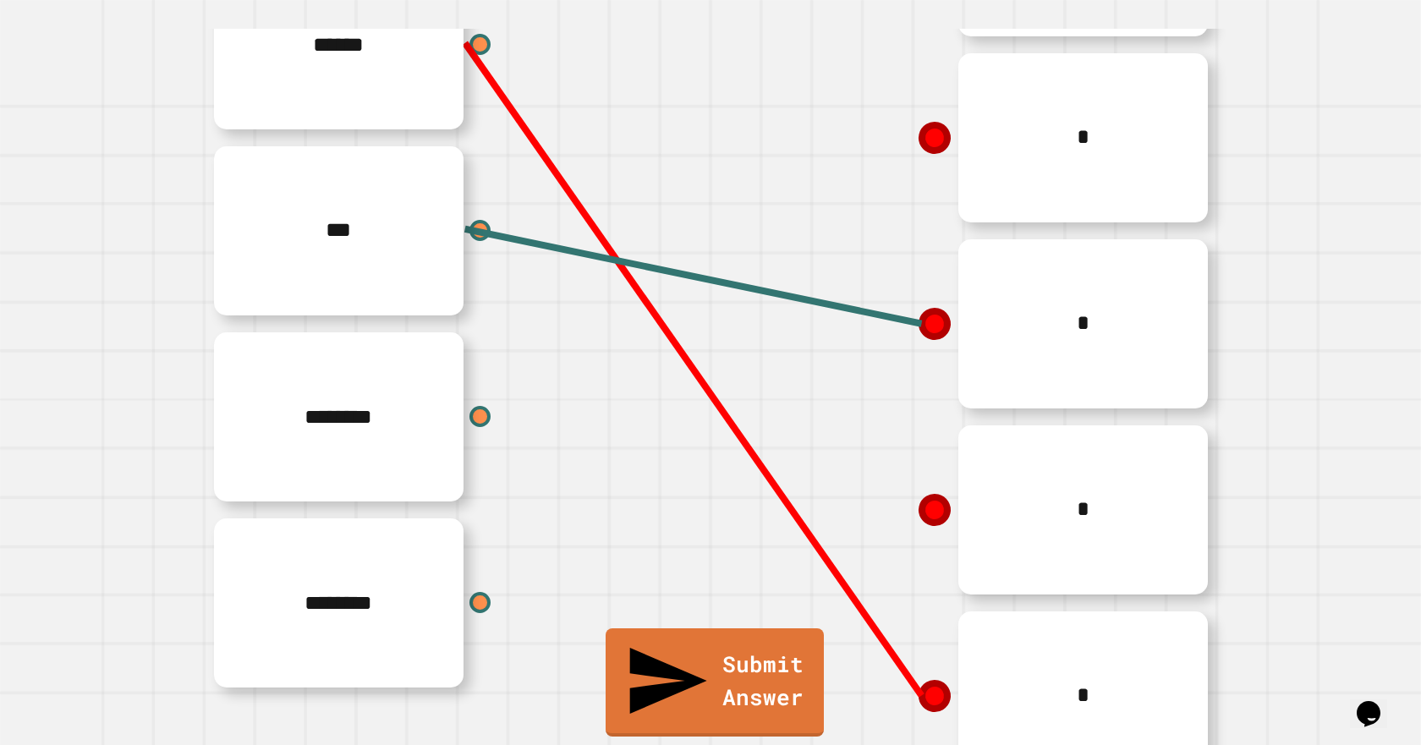
click at [911, 684] on line at bounding box center [693, 369] width 457 height 653
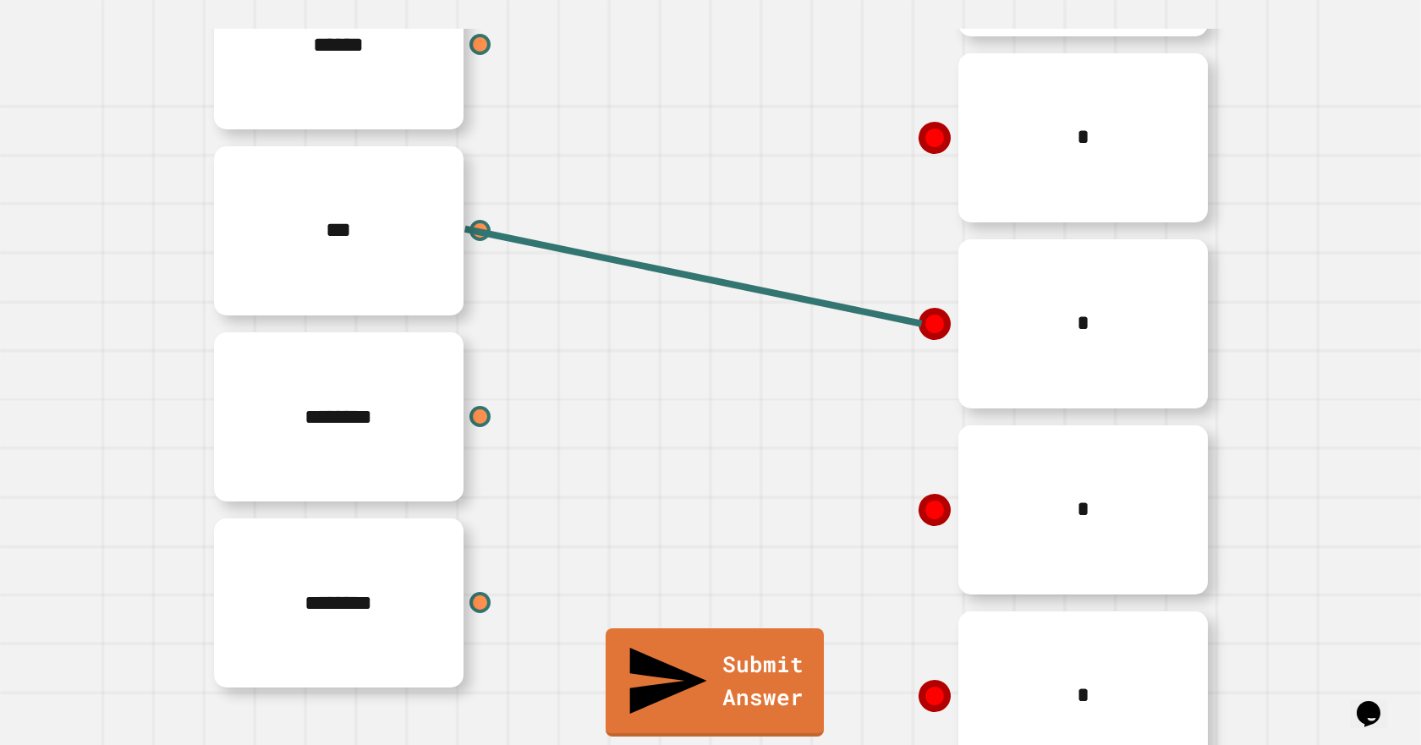
click at [920, 686] on icon at bounding box center [935, 696] width 30 height 30
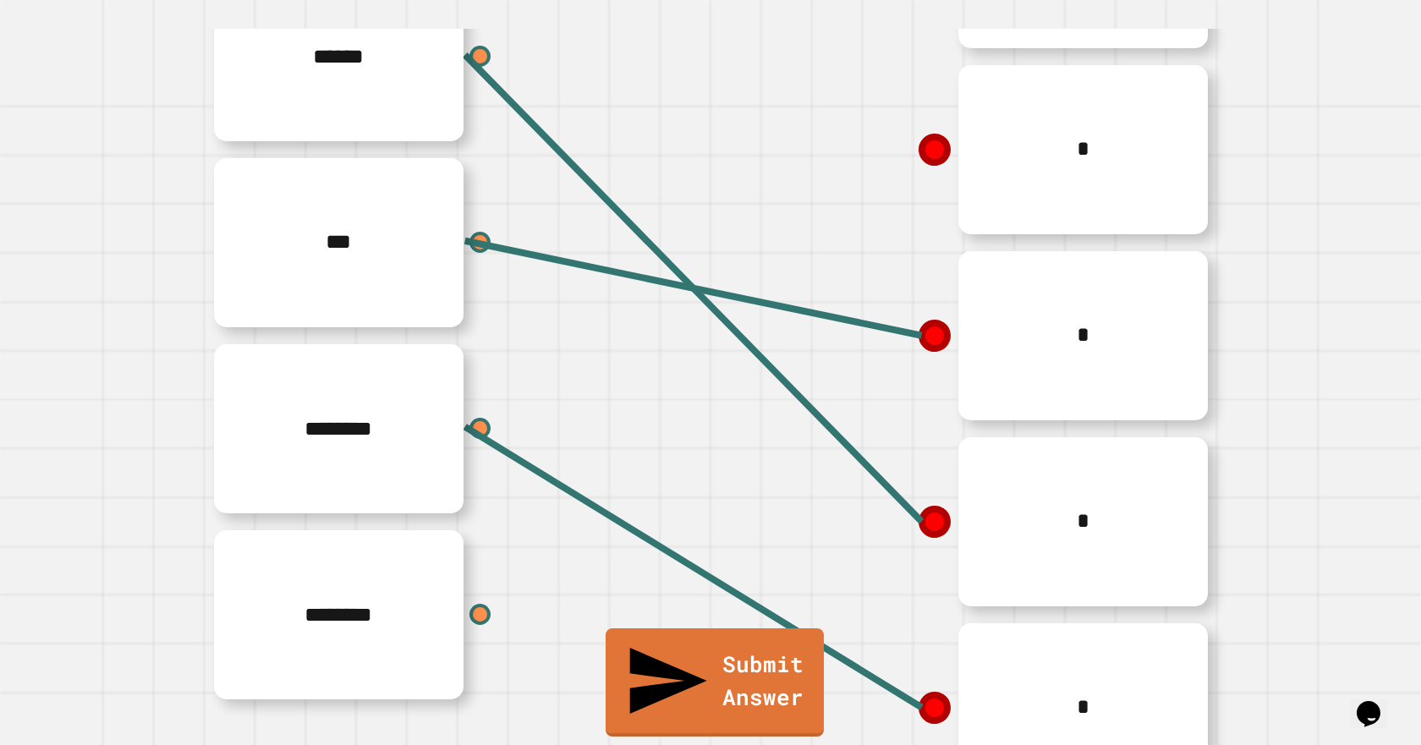
scroll to position [211, 0]
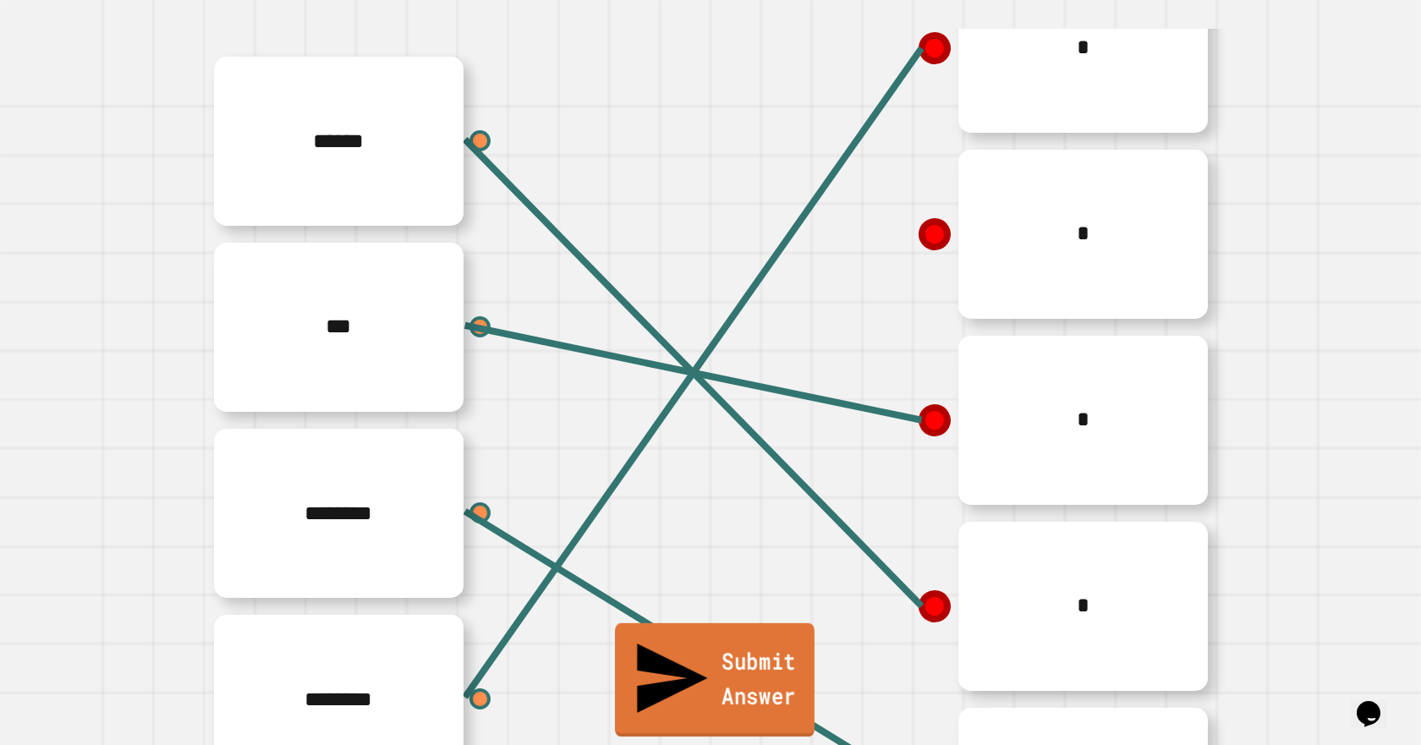
click at [714, 689] on link "Submit Answer" at bounding box center [715, 679] width 200 height 113
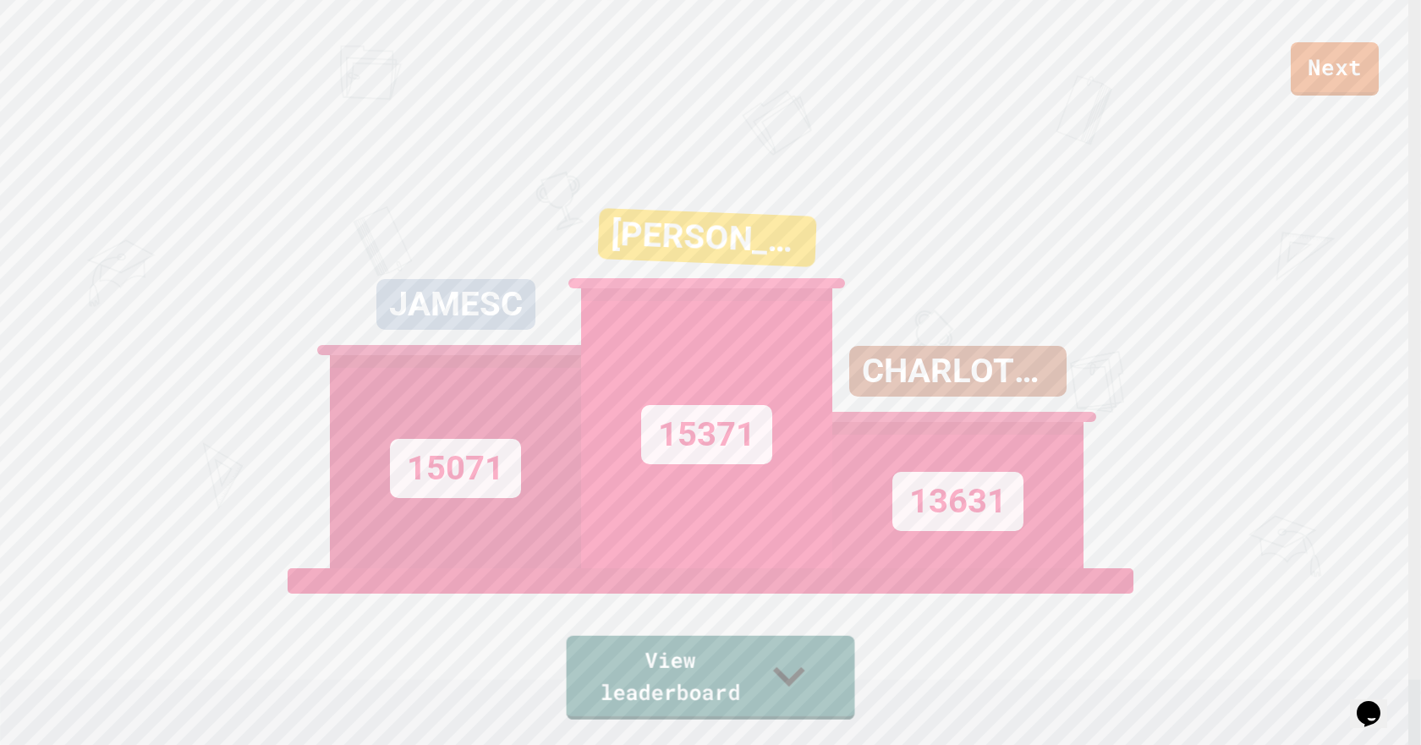
click at [618, 681] on link "View leaderboard" at bounding box center [711, 678] width 288 height 84
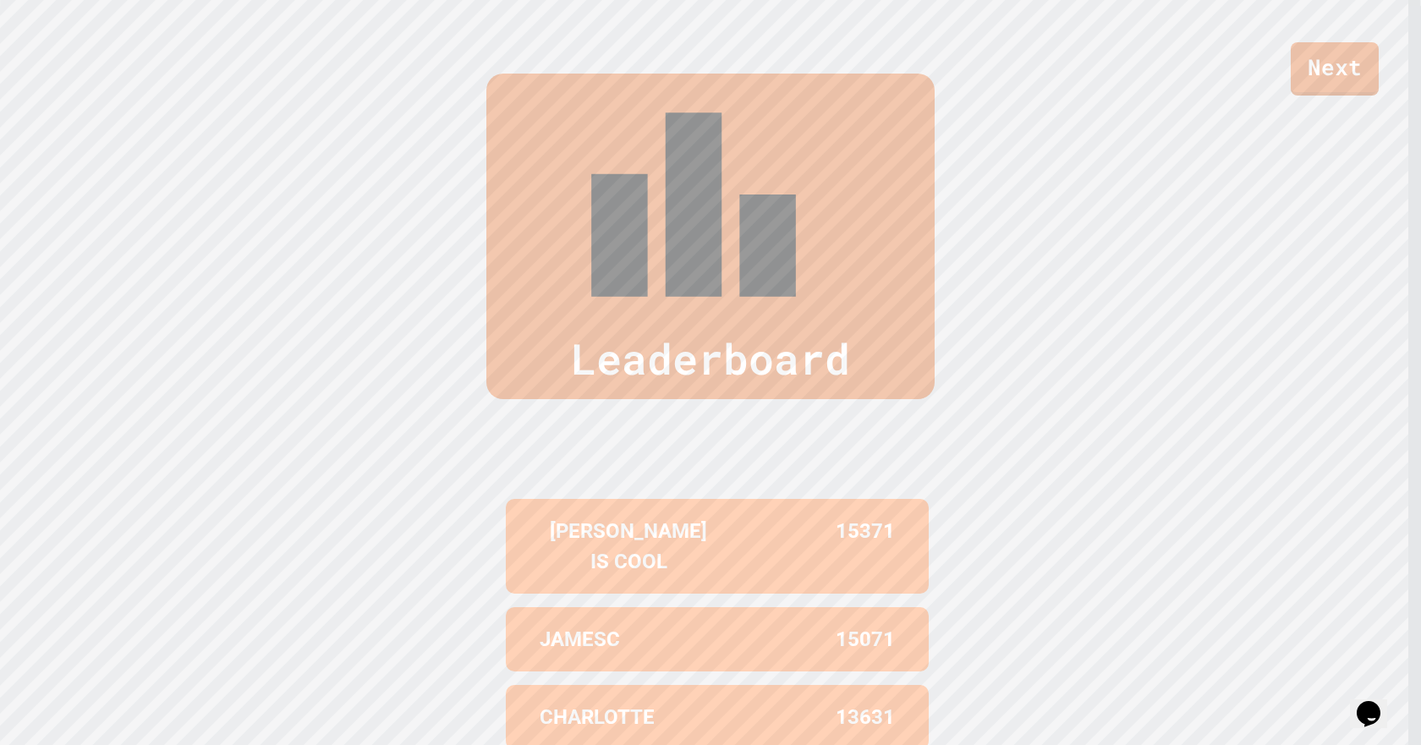
scroll to position [752, 0]
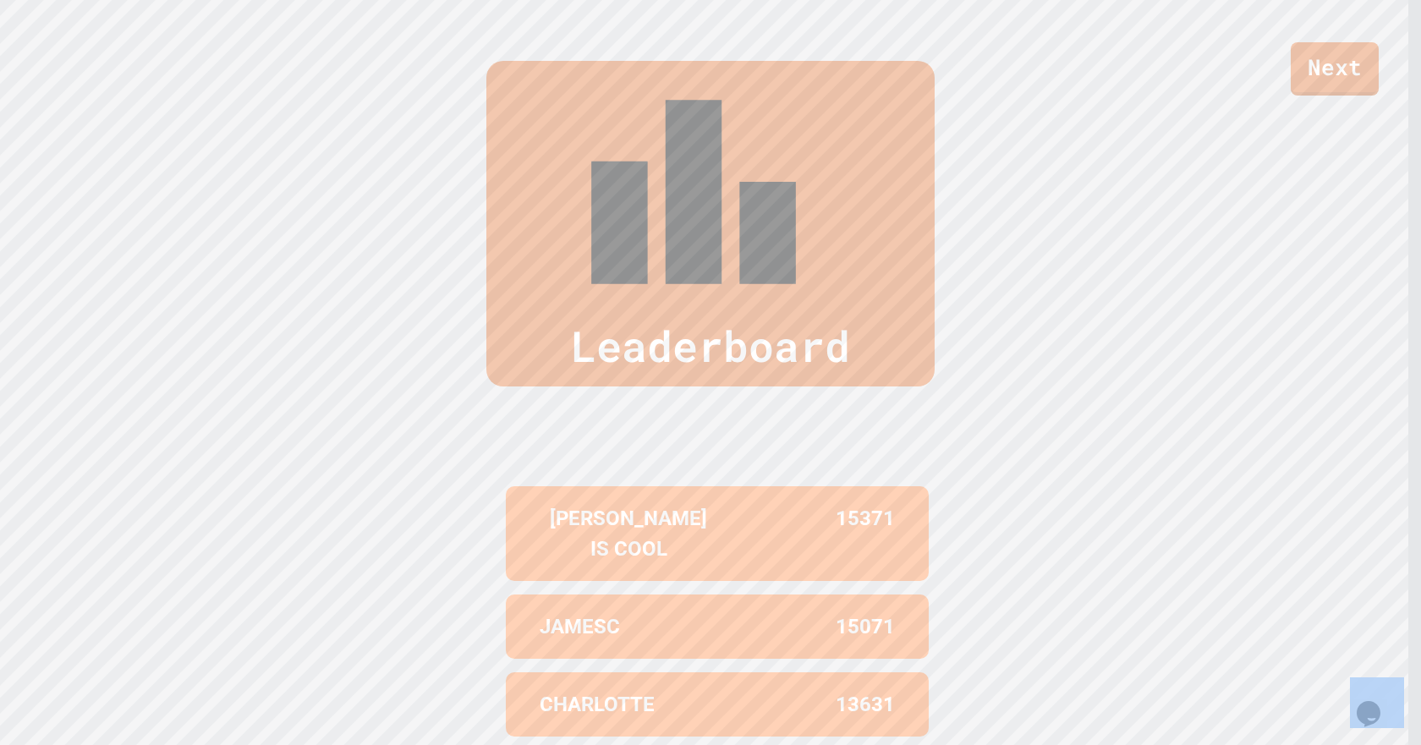
click at [1166, 587] on div "Leaderboard [PERSON_NAME] IS COOL 15371 JAMESC 15071 [GEOGRAPHIC_DATA] 13631 IL…" at bounding box center [710, 495] width 1421 height 1004
click at [845, 182] on div "Leaderboard [PERSON_NAME] IS COOL 15371 JAMESC 15071 [GEOGRAPHIC_DATA] 13631 IL…" at bounding box center [710, 495] width 1421 height 1004
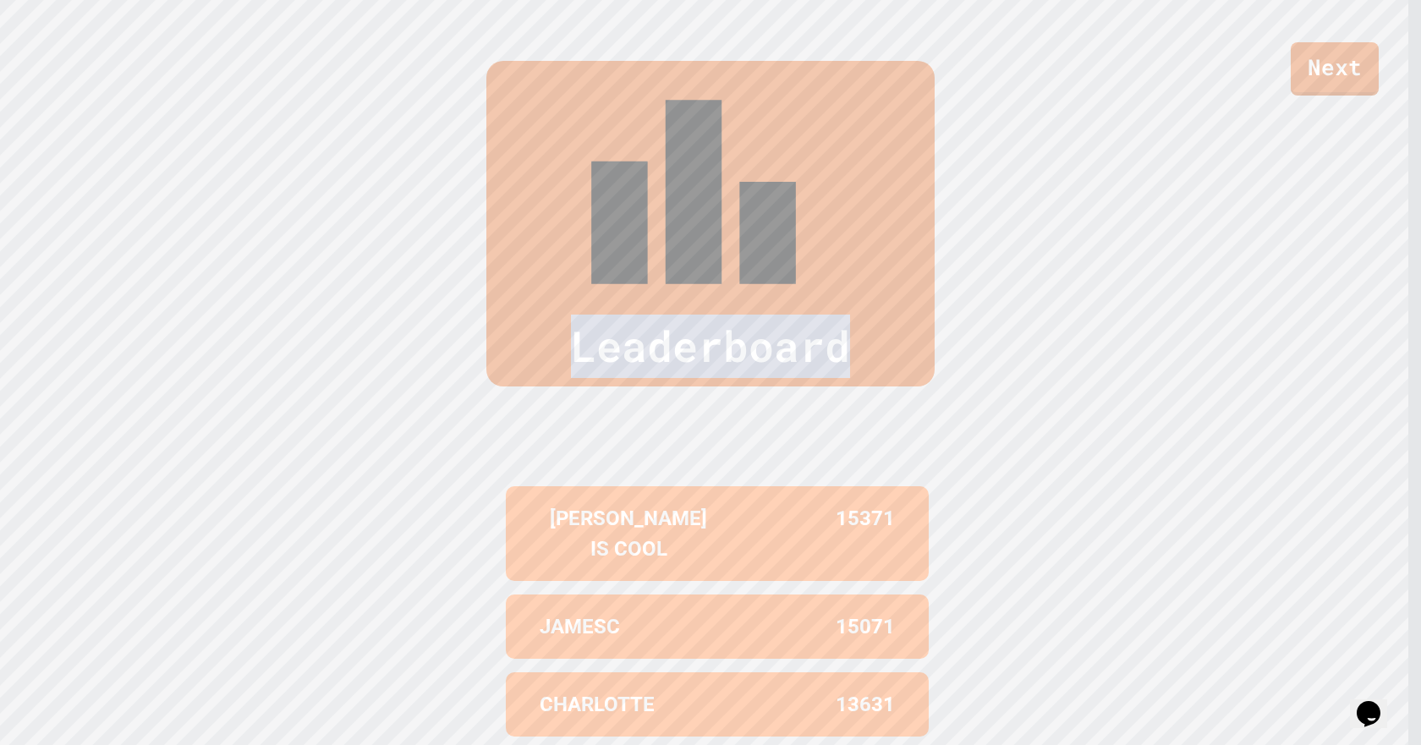
drag, startPoint x: 1237, startPoint y: 140, endPoint x: 251, endPoint y: 372, distance: 1012.4
click at [251, 372] on div "Leaderboard [PERSON_NAME] IS COOL 15371 JAMESC 15071 [GEOGRAPHIC_DATA] 13631 IL…" at bounding box center [710, 495] width 1421 height 1004
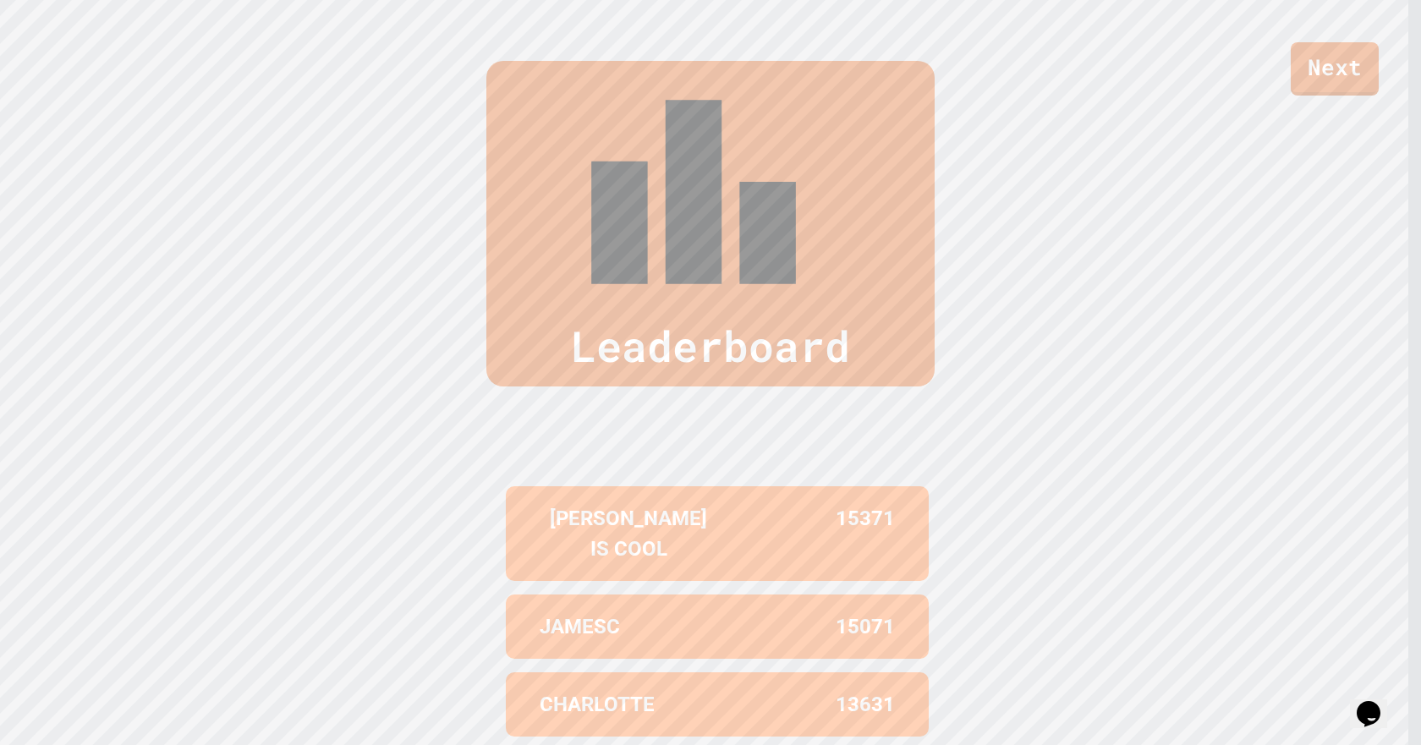
click at [247, 371] on div "Leaderboard [PERSON_NAME] IS COOL 15371 JAMESC 15071 [GEOGRAPHIC_DATA] 13631 IL…" at bounding box center [710, 495] width 1421 height 1004
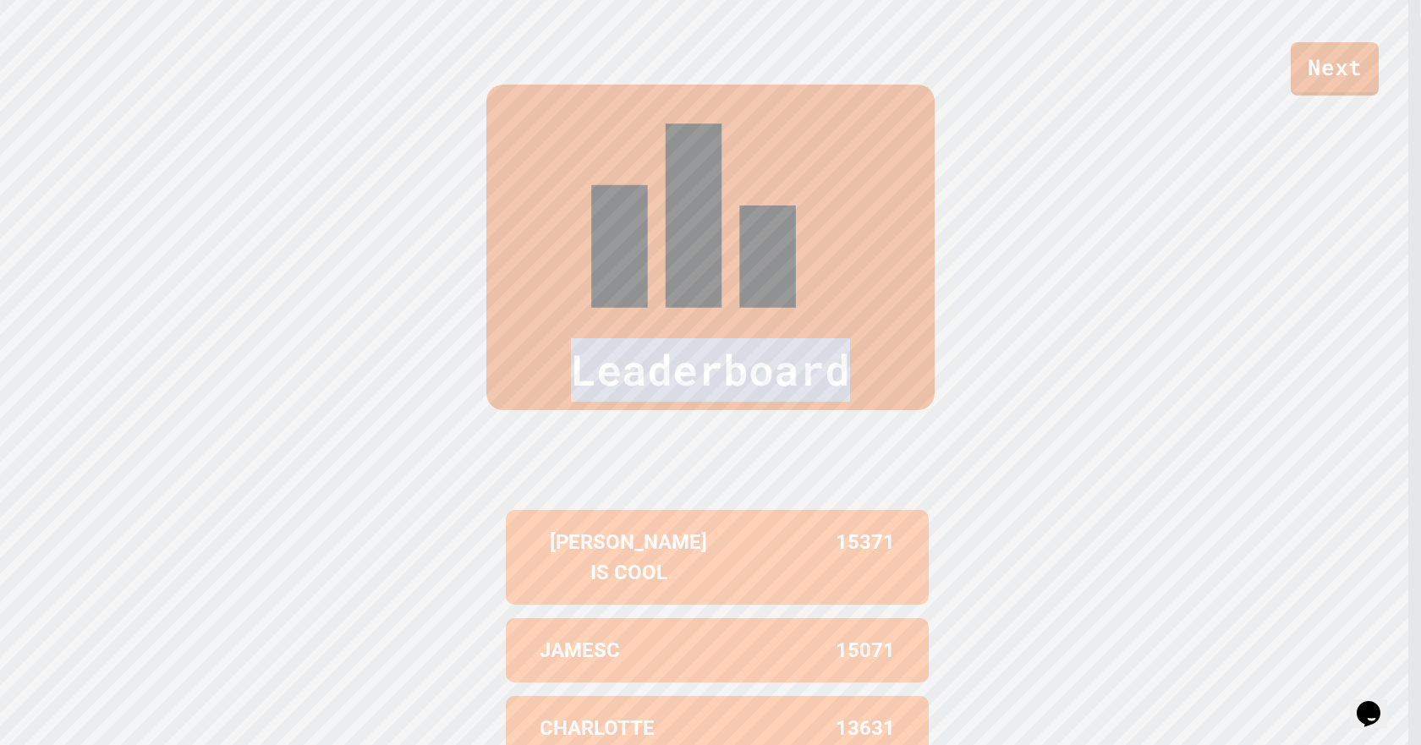
drag, startPoint x: 461, startPoint y: 108, endPoint x: 1095, endPoint y: 179, distance: 637.6
click at [1095, 179] on div "Leaderboard [PERSON_NAME] IS COOL 15371 JAMESC 15071 [GEOGRAPHIC_DATA] 13631 IL…" at bounding box center [710, 519] width 1421 height 1004
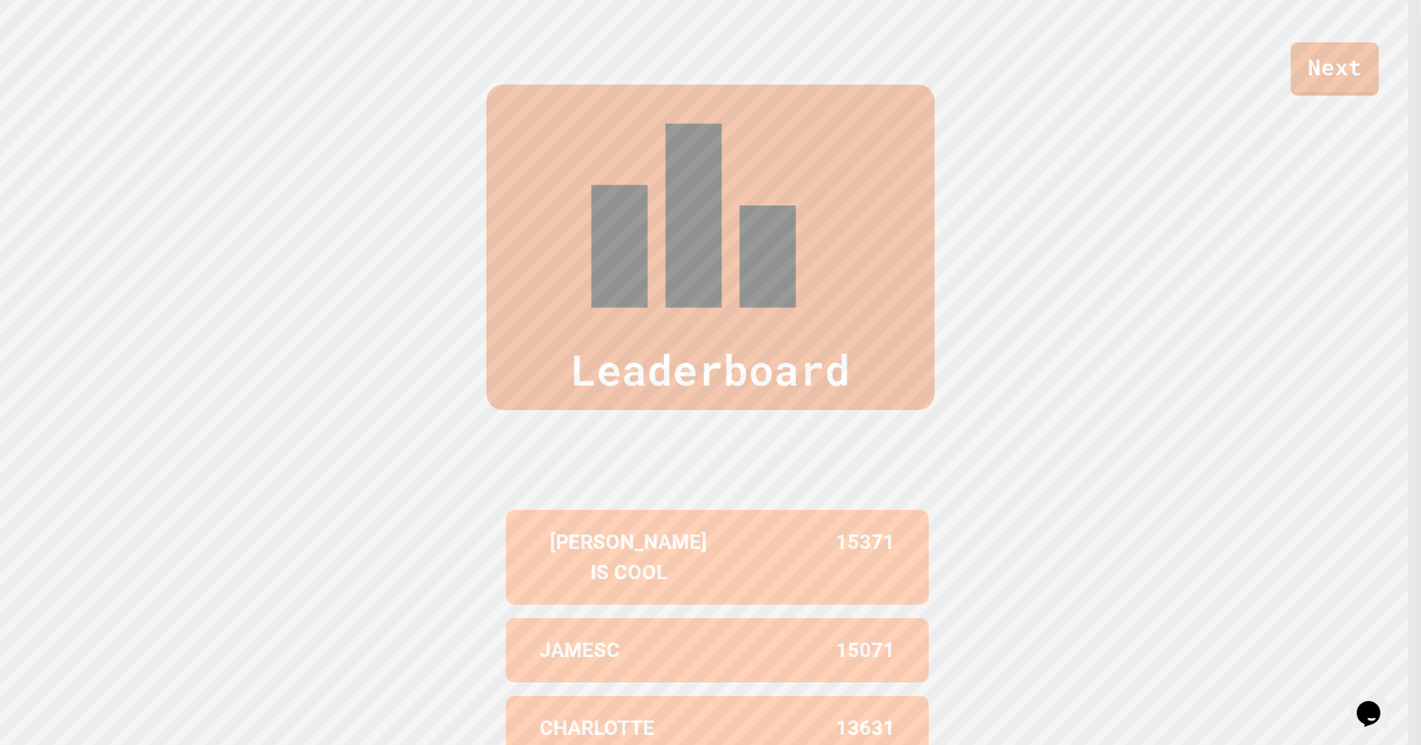
click at [1095, 179] on div "Leaderboard [PERSON_NAME] IS COOL 15371 JAMESC 15071 [GEOGRAPHIC_DATA] 13631 IL…" at bounding box center [710, 519] width 1421 height 1004
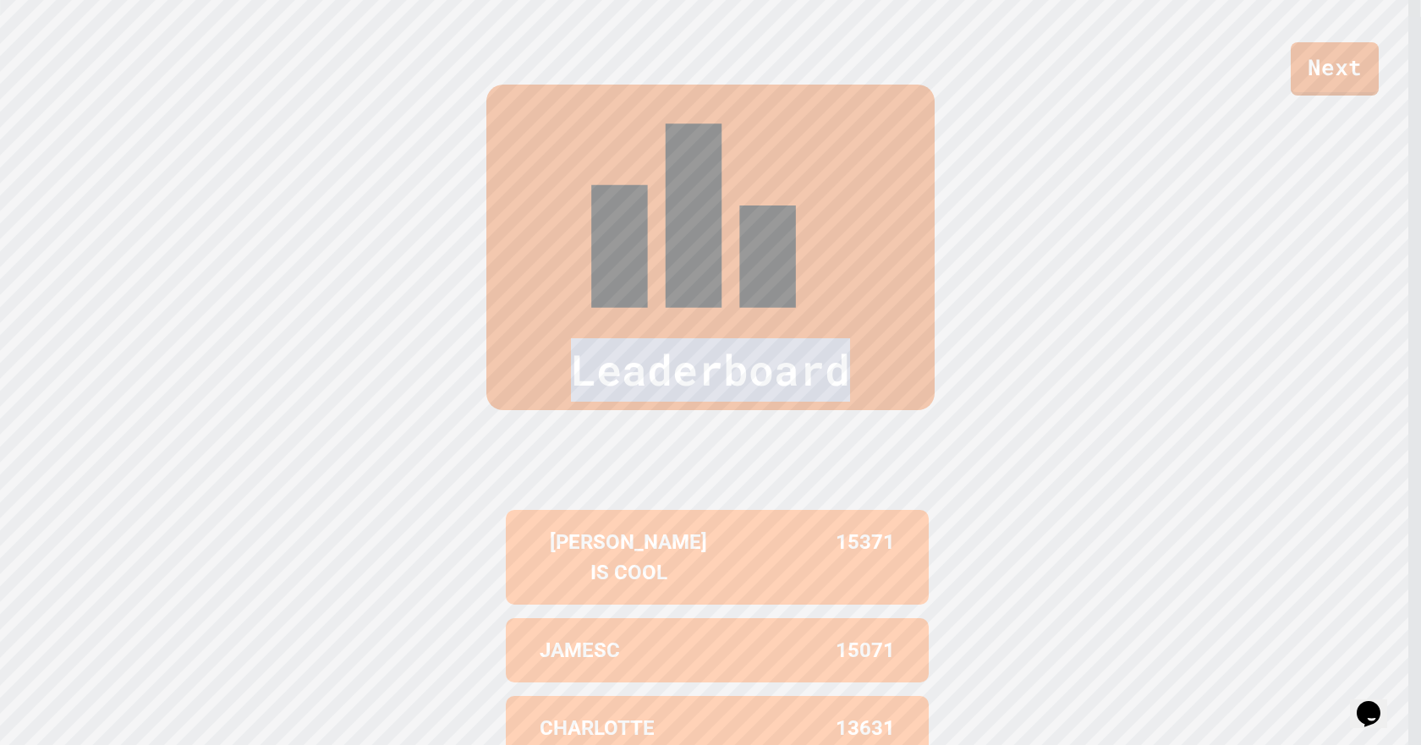
drag, startPoint x: 1021, startPoint y: 177, endPoint x: 14, endPoint y: 444, distance: 1041.5
click at [14, 444] on div "Leaderboard [PERSON_NAME] IS COOL 15371 JAMESC 15071 [GEOGRAPHIC_DATA] 13631 IL…" at bounding box center [710, 519] width 1421 height 1004
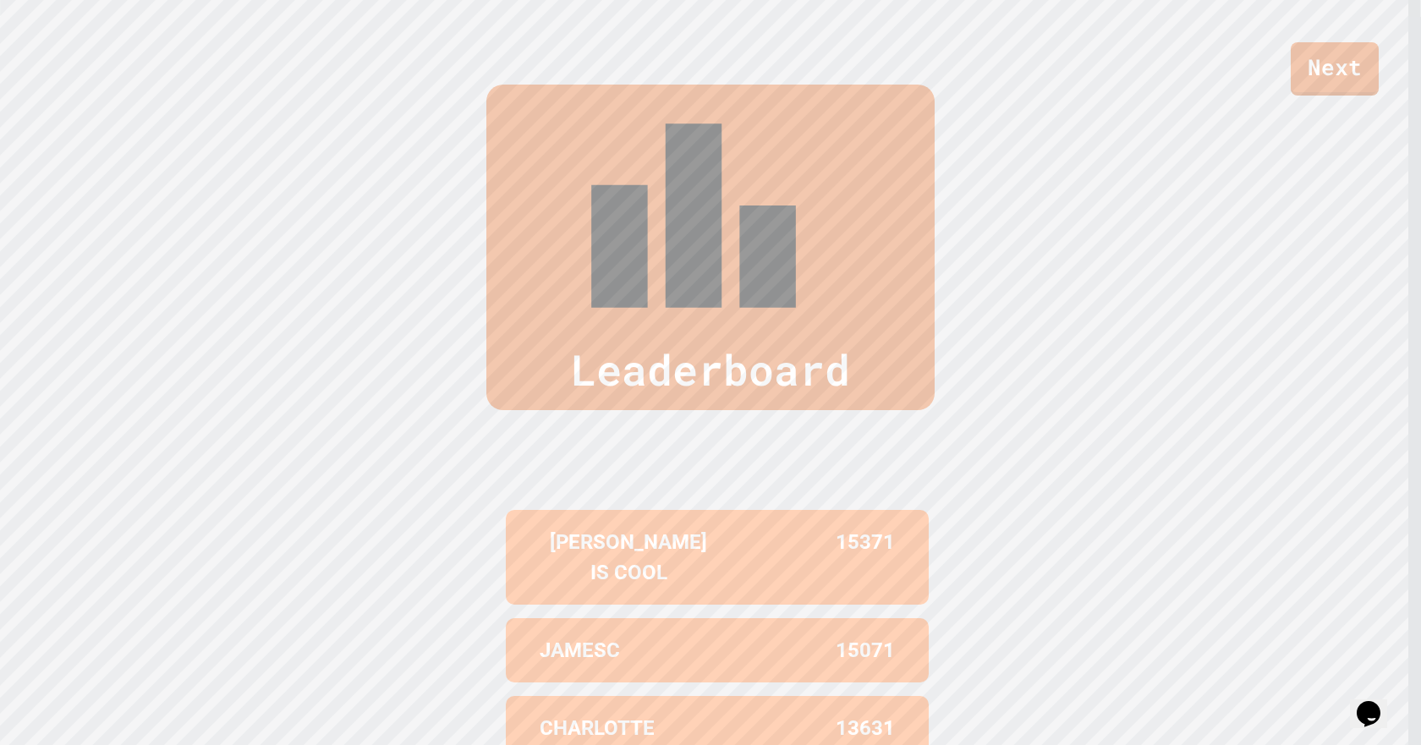
drag, startPoint x: 32, startPoint y: 360, endPoint x: 585, endPoint y: 36, distance: 641.6
click at [193, 263] on div "Leaderboard [PERSON_NAME] IS COOL 15371 JAMESC 15071 [GEOGRAPHIC_DATA] 13631 IL…" at bounding box center [710, 519] width 1421 height 1004
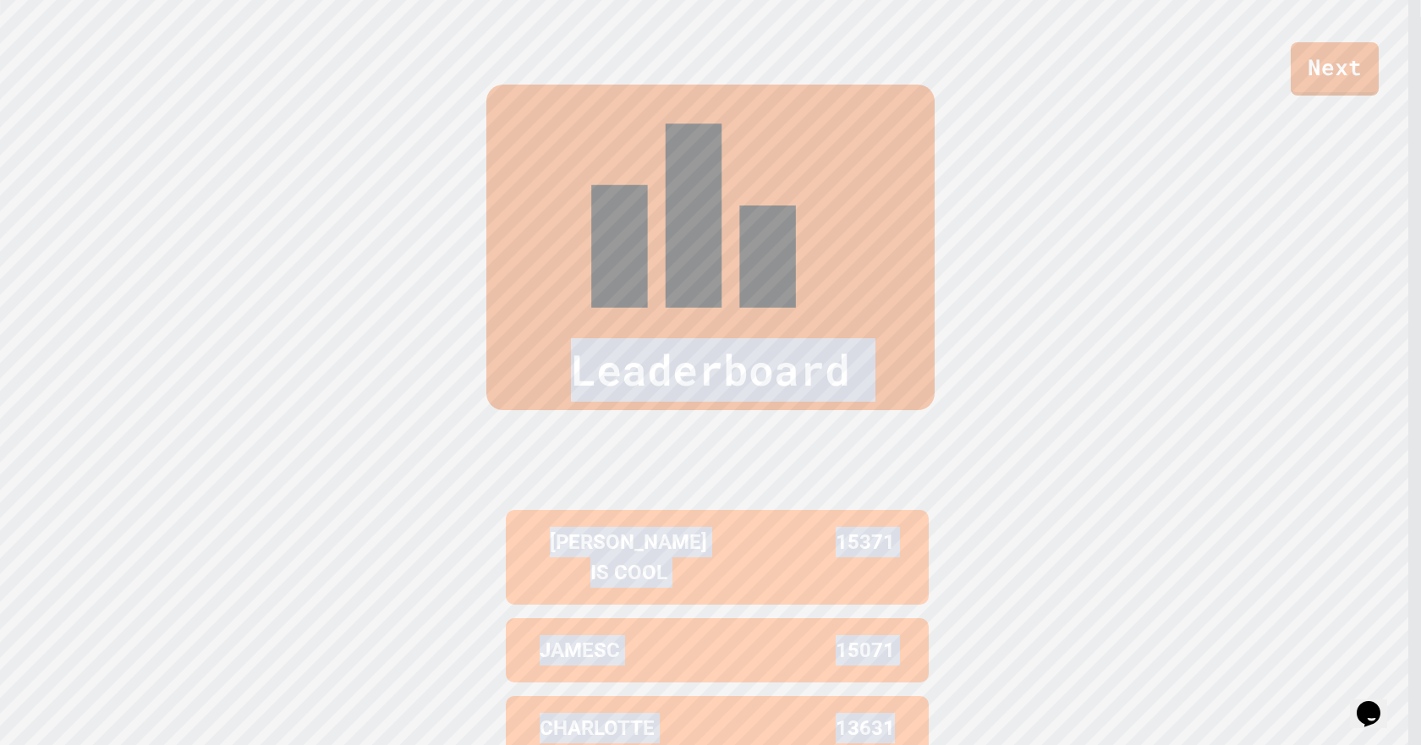
drag, startPoint x: 1118, startPoint y: 435, endPoint x: 309, endPoint y: 540, distance: 816.3
click at [0, 612] on div "Leaderboard [PERSON_NAME] IS COOL 15371 JAMESC 15071 [GEOGRAPHIC_DATA] 13631 IL…" at bounding box center [710, 519] width 1421 height 1004
click at [1385, 239] on div "Leaderboard [PERSON_NAME] IS COOL 15371 JAMESC 15071 [GEOGRAPHIC_DATA] 13631 IL…" at bounding box center [710, 519] width 1421 height 1004
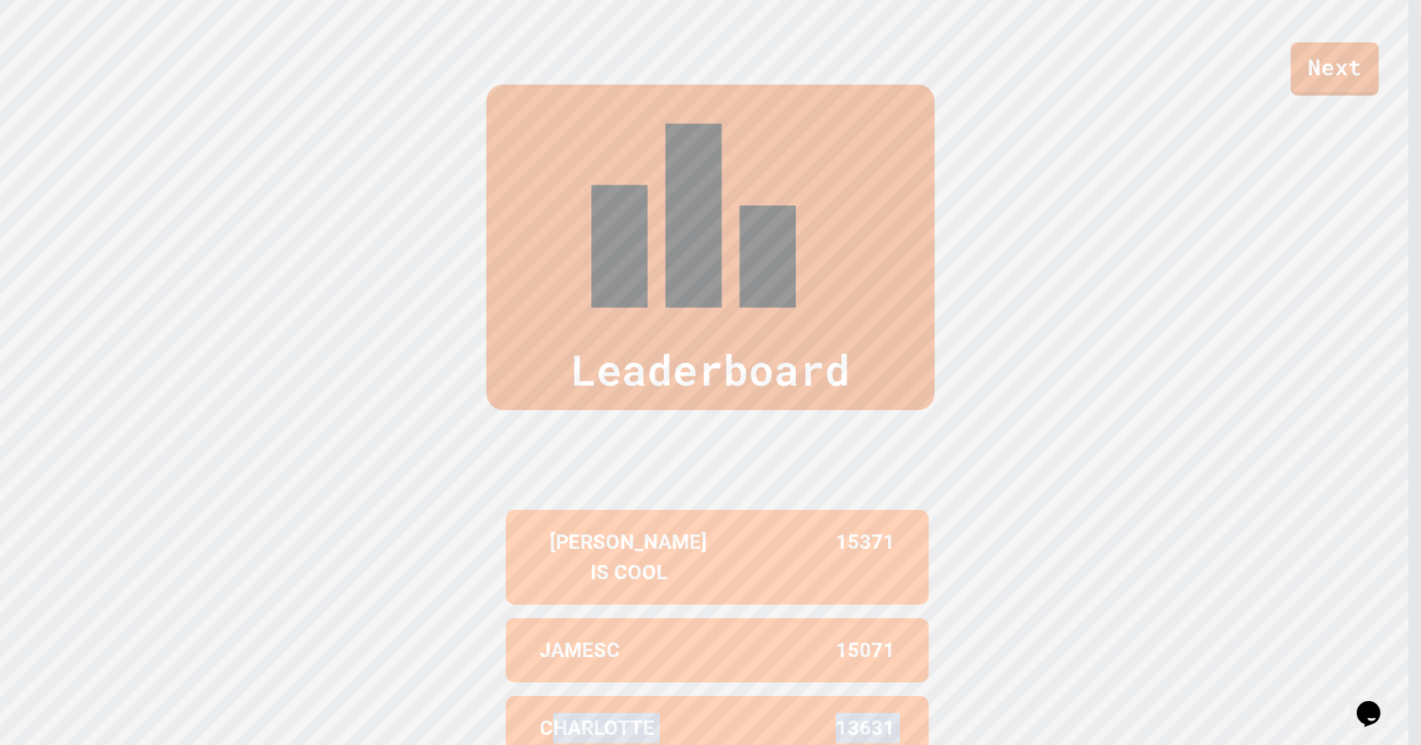
drag, startPoint x: 527, startPoint y: 461, endPoint x: 0, endPoint y: 674, distance: 568.5
click at [0, 674] on div "Leaderboard [PERSON_NAME] IS COOL 15371 JAMESC 15071 [GEOGRAPHIC_DATA] 13631 IL…" at bounding box center [710, 519] width 1421 height 1004
drag, startPoint x: 1000, startPoint y: 266, endPoint x: 986, endPoint y: 268, distance: 13.8
click at [1001, 266] on div "Leaderboard [PERSON_NAME] IS COOL 15371 JAMESC 15071 [GEOGRAPHIC_DATA] 13631 IL…" at bounding box center [710, 519] width 1421 height 1004
drag, startPoint x: 651, startPoint y: 379, endPoint x: 241, endPoint y: 565, distance: 450.5
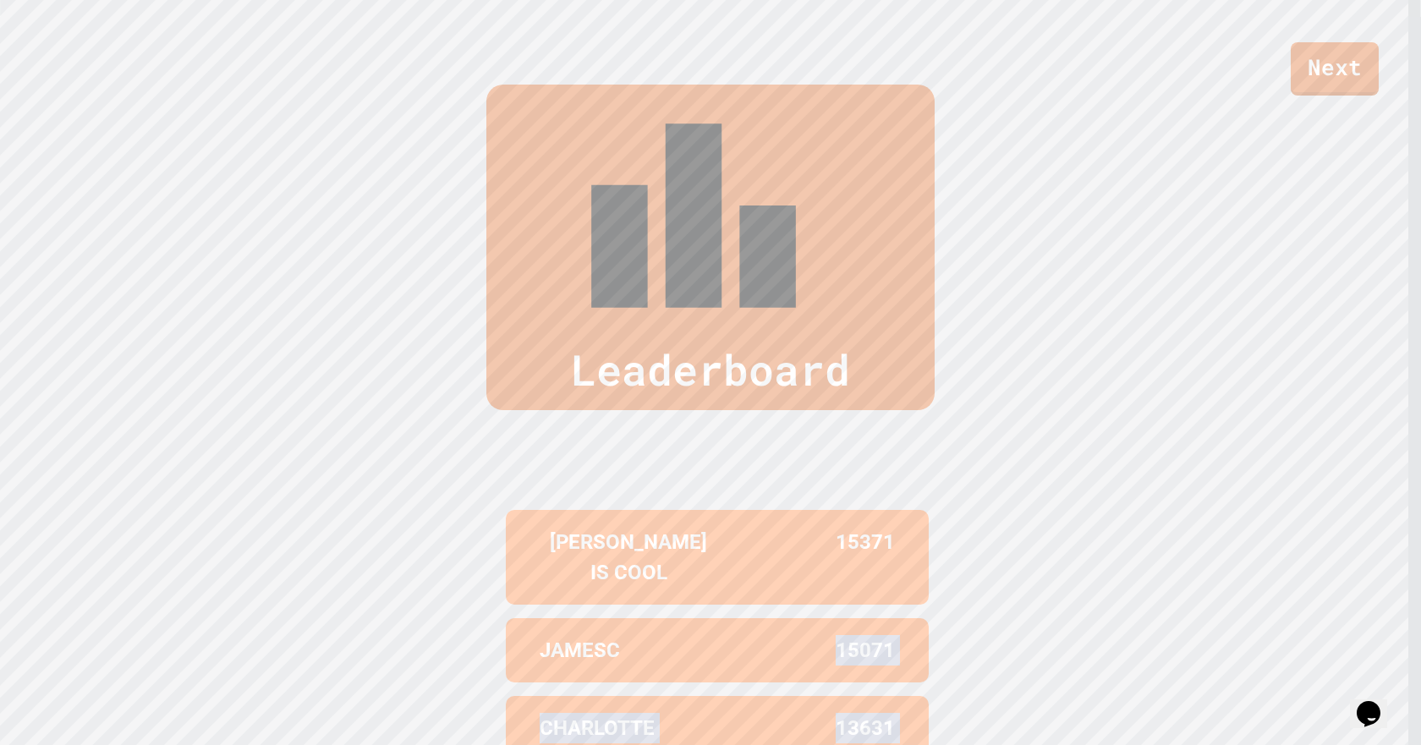
click at [241, 565] on div "Leaderboard [PERSON_NAME] IS COOL 15371 JAMESC 15071 [GEOGRAPHIC_DATA] 13631 IL…" at bounding box center [710, 519] width 1421 height 1004
click at [969, 107] on div "Leaderboard" at bounding box center [710, 248] width 1421 height 326
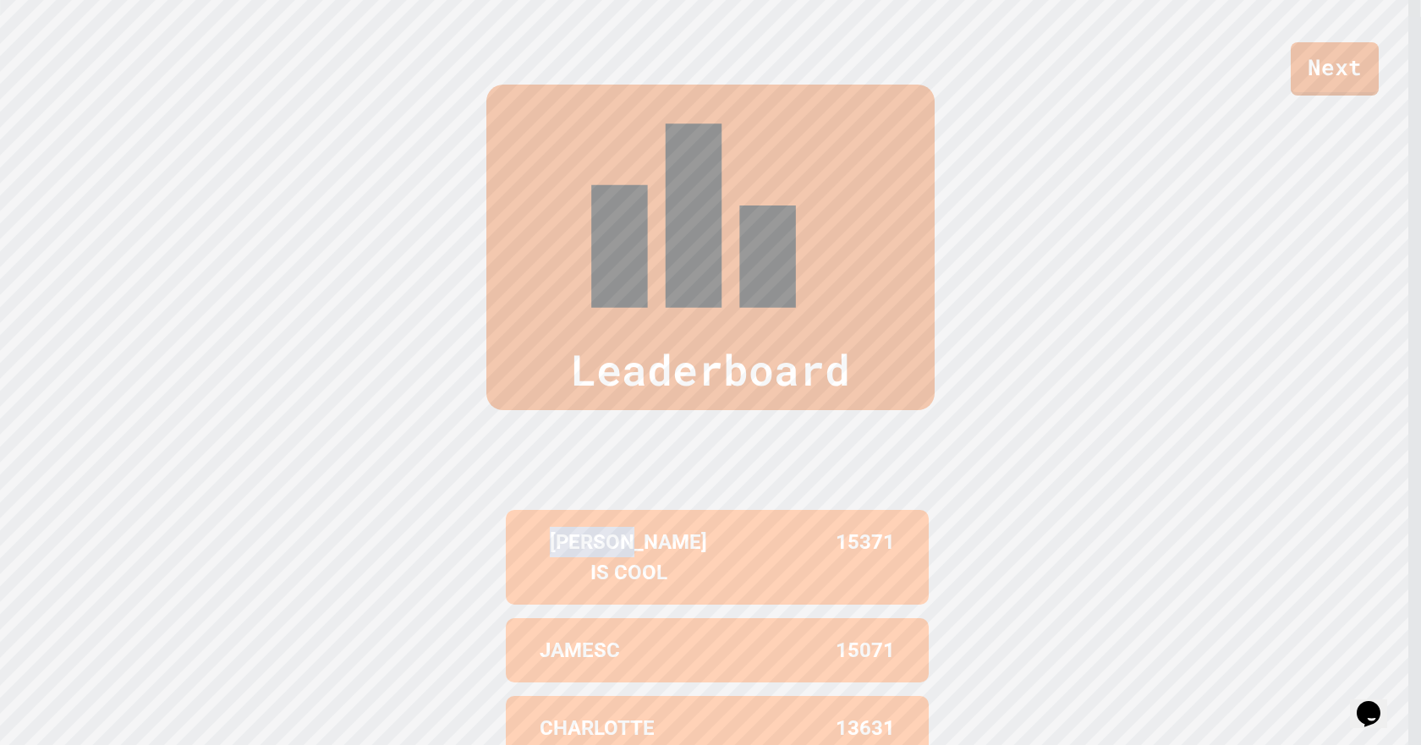
drag, startPoint x: 597, startPoint y: 228, endPoint x: 667, endPoint y: 229, distance: 69.4
click at [502, 469] on div "[PERSON_NAME] IS COOL 15371 JAMESC 15071 [GEOGRAPHIC_DATA] 13631 ILL [PERSON_NA…" at bounding box center [710, 728] width 423 height 518
drag, startPoint x: 1326, startPoint y: 98, endPoint x: 1303, endPoint y: 176, distance: 81.4
click at [1330, 102] on div "Leaderboard" at bounding box center [710, 248] width 1421 height 326
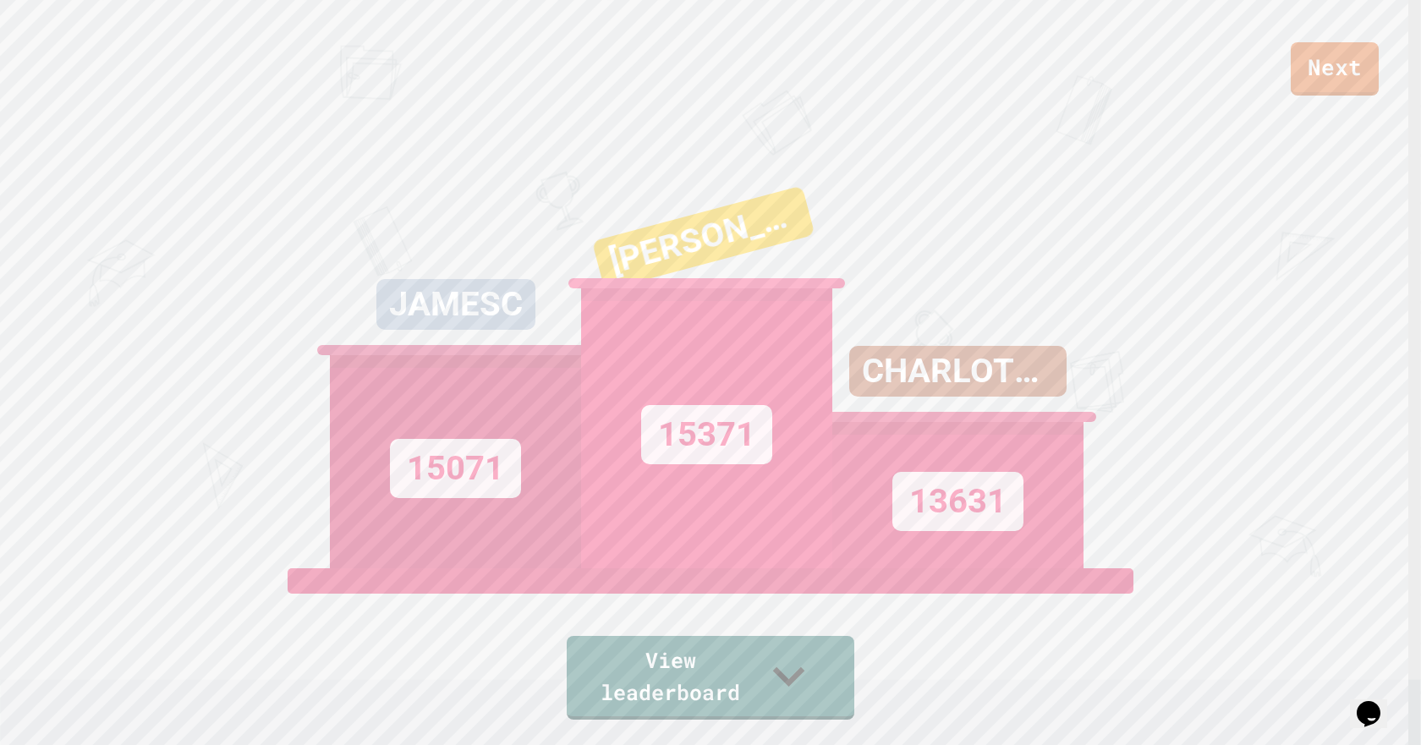
scroll to position [752, 0]
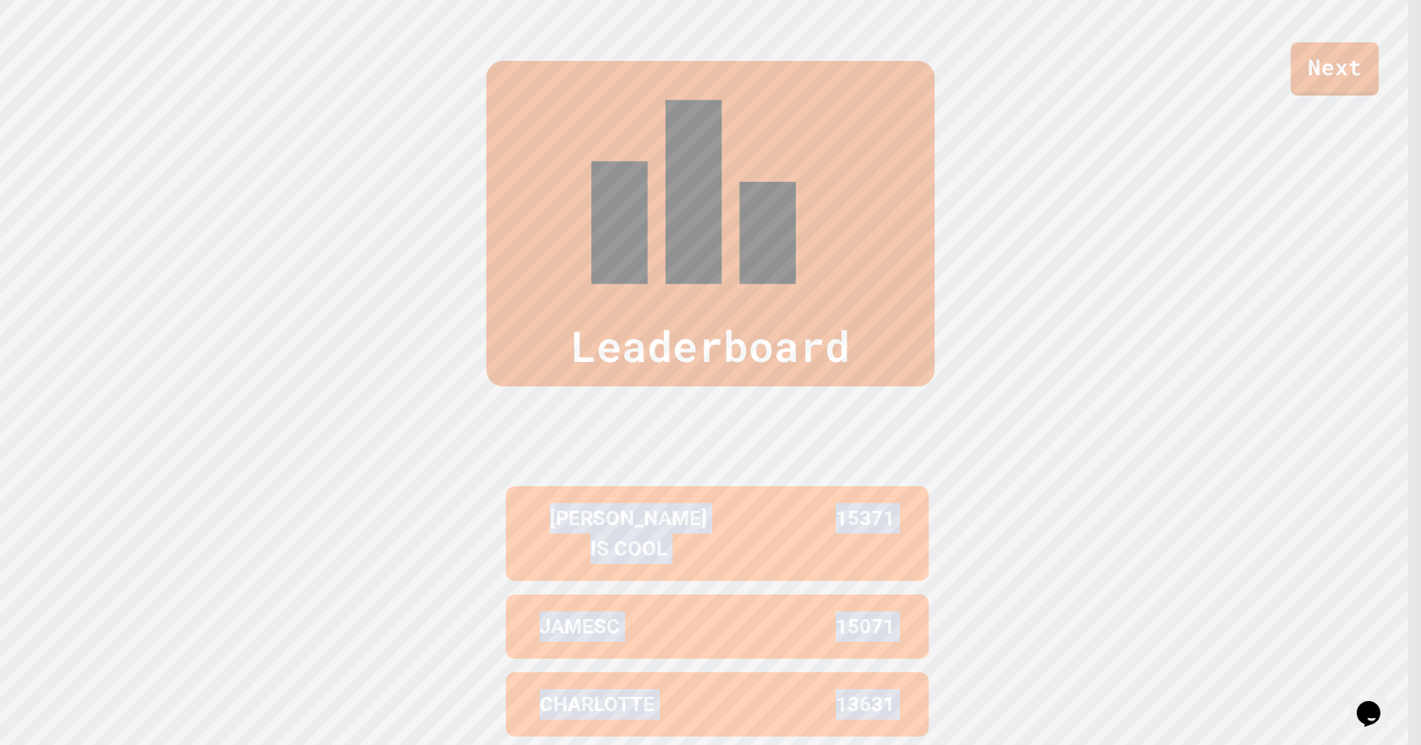
drag, startPoint x: 1232, startPoint y: 353, endPoint x: 0, endPoint y: 785, distance: 1305.3
click at [0, 744] on html "We are updating our servers at 9:30PM EST [DATE]. [PERSON_NAME] should continue…" at bounding box center [710, 372] width 1421 height 745
